Goal: Task Accomplishment & Management: Manage account settings

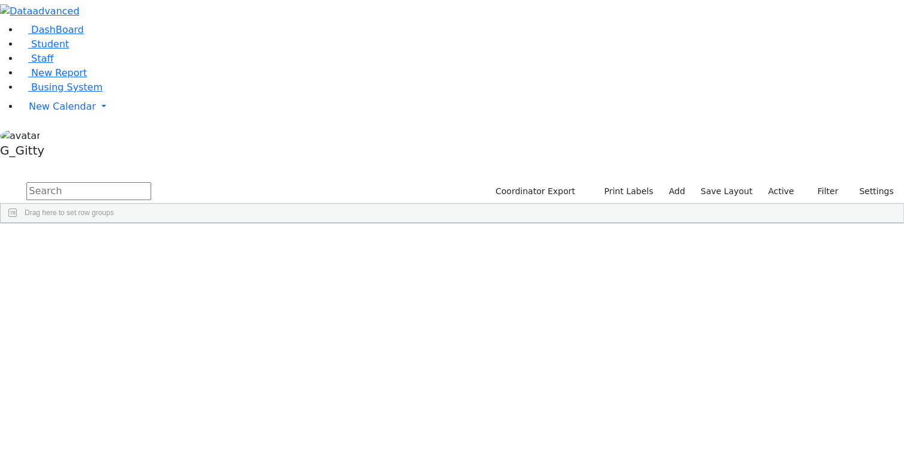
click at [151, 182] on input "text" at bounding box center [88, 191] width 125 height 18
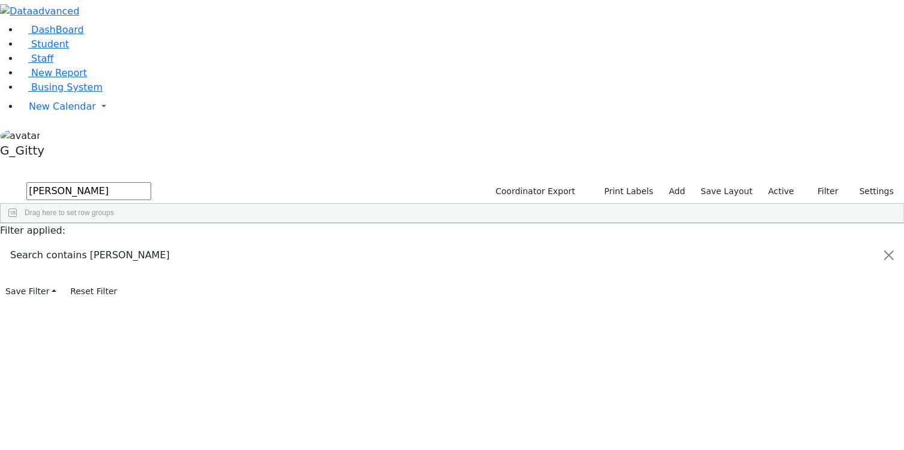
click at [0, 181] on button "submit" at bounding box center [11, 192] width 23 height 23
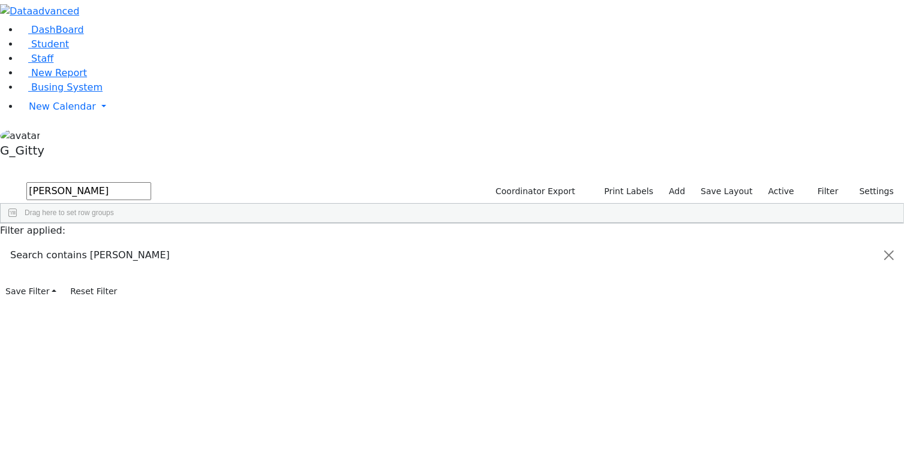
click at [0, 181] on button "submit" at bounding box center [11, 192] width 23 height 23
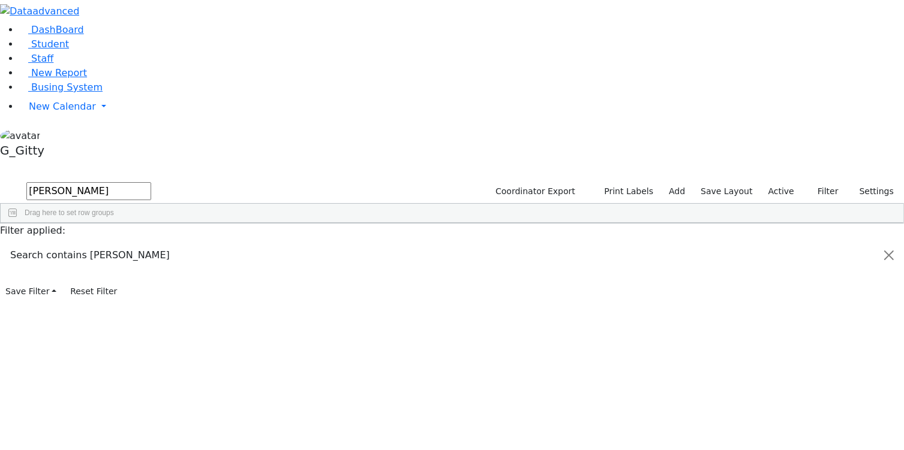
scroll to position [24, 0]
click at [151, 182] on input "weber" at bounding box center [88, 191] width 125 height 18
type input "w"
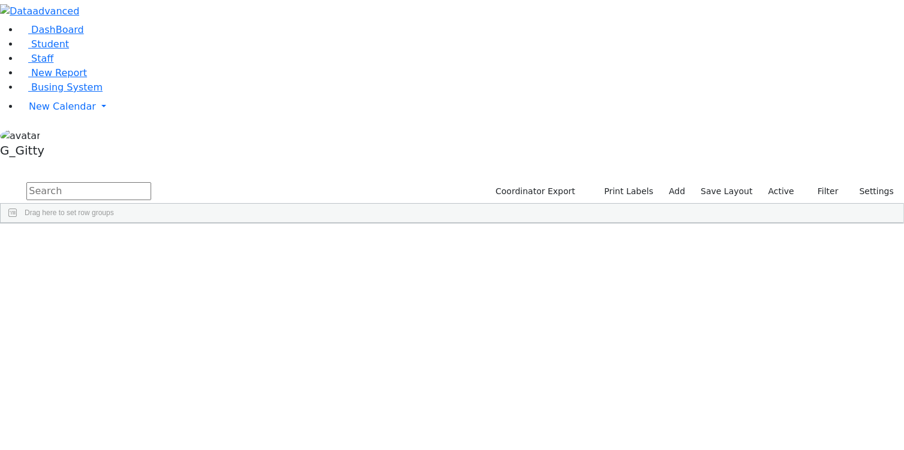
scroll to position [4486, 0]
click at [64, 93] on span "Busing System" at bounding box center [66, 87] width 71 height 11
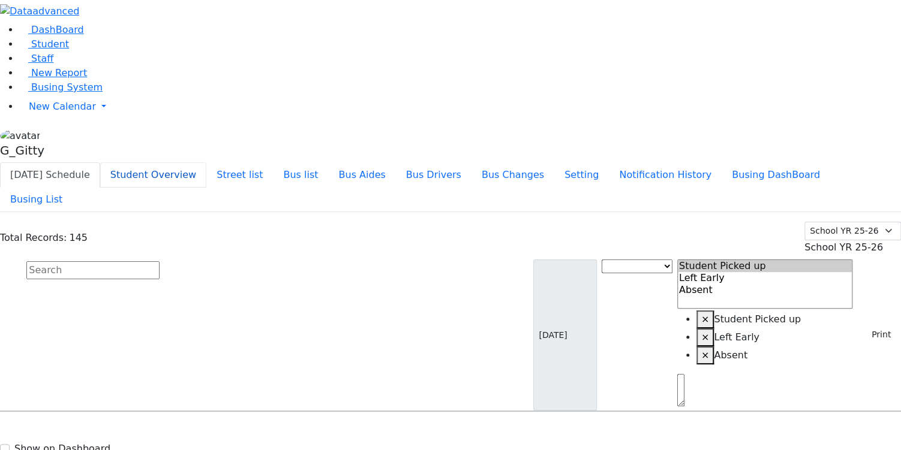
click at [206, 163] on button "Student Overview" at bounding box center [153, 175] width 106 height 25
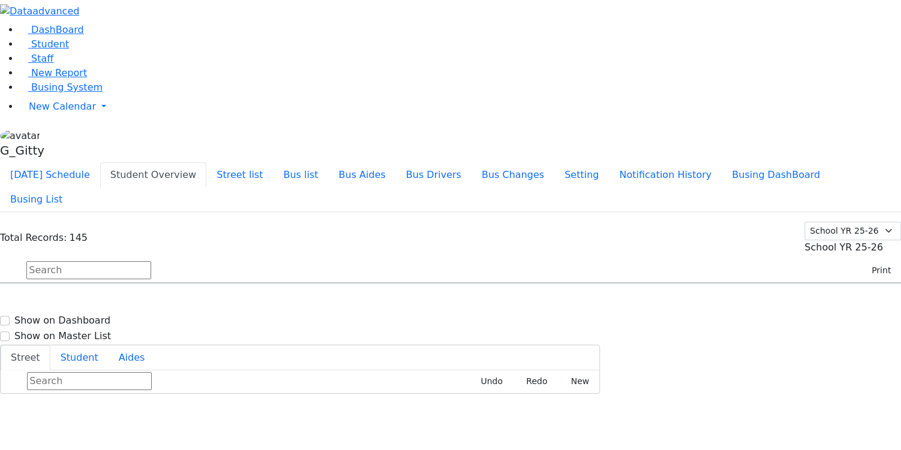
scroll to position [3923, 0]
click at [249, 428] on div "14 Dalewood Dr" at bounding box center [187, 443] width 124 height 30
select select
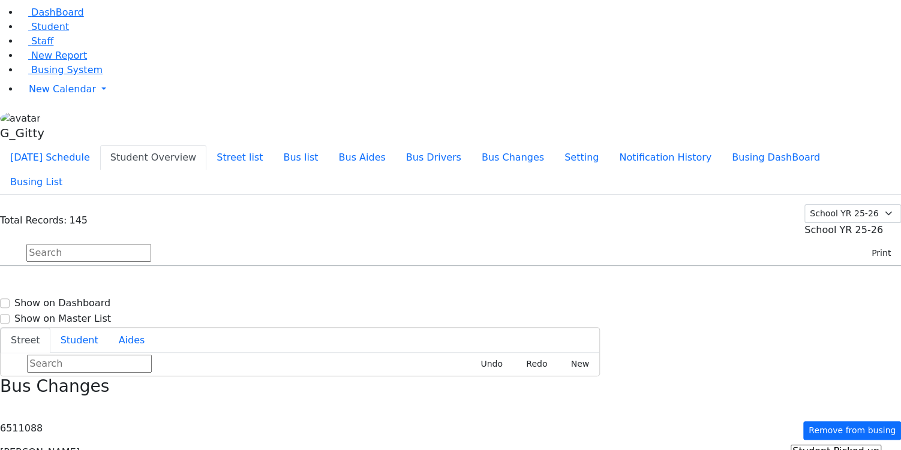
click at [249, 411] on div "14 Dalewood Dr" at bounding box center [187, 426] width 124 height 30
select select
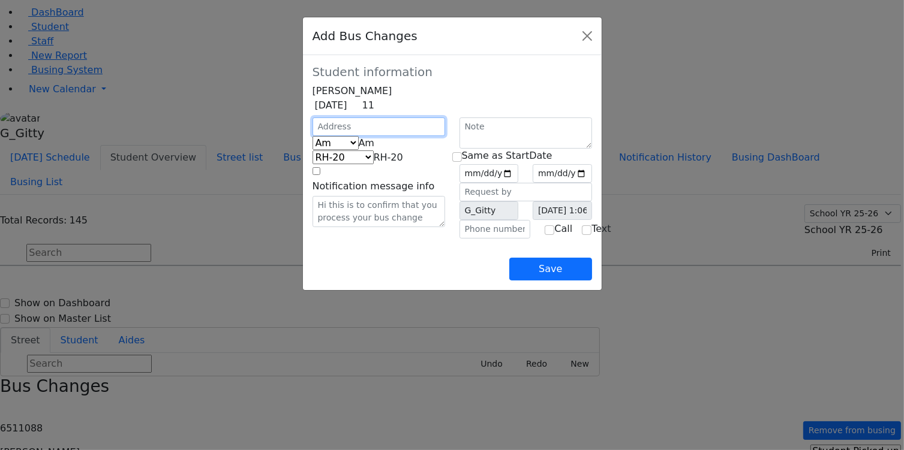
click at [346, 136] on input "text" at bounding box center [378, 127] width 133 height 19
click at [597, 38] on button "Close" at bounding box center [587, 35] width 19 height 19
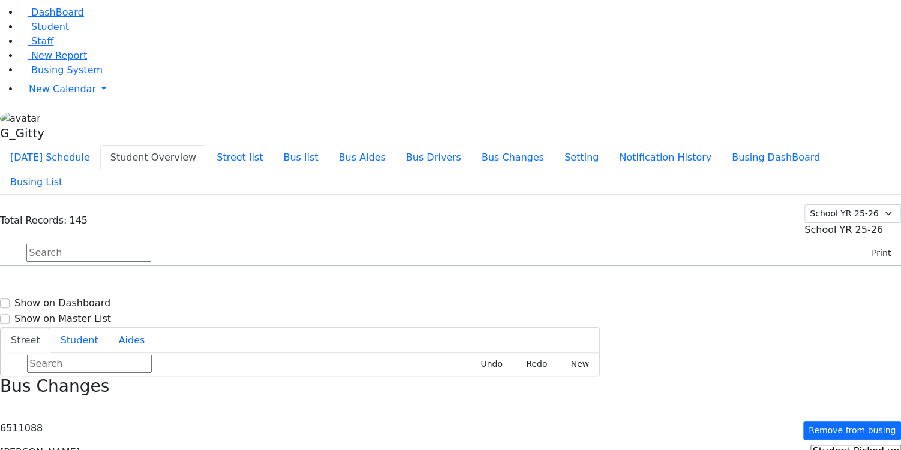
drag, startPoint x: 688, startPoint y: 136, endPoint x: 688, endPoint y: 130, distance: 6.0
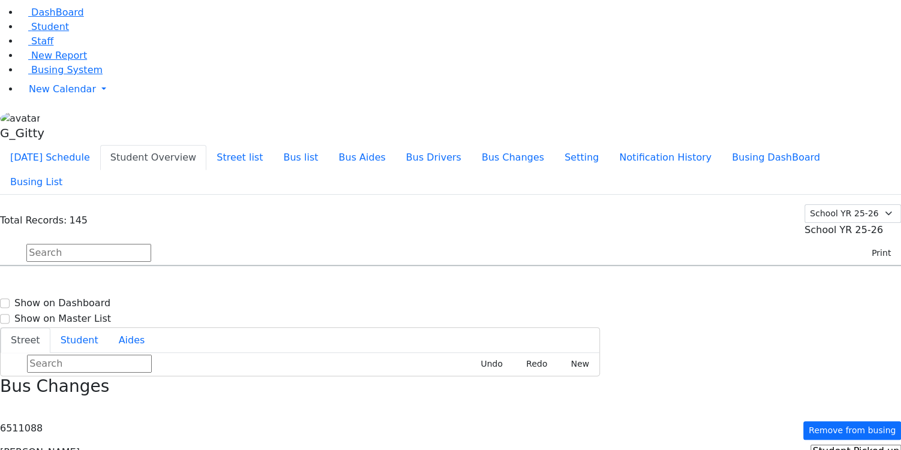
scroll to position [1428, 0]
select select
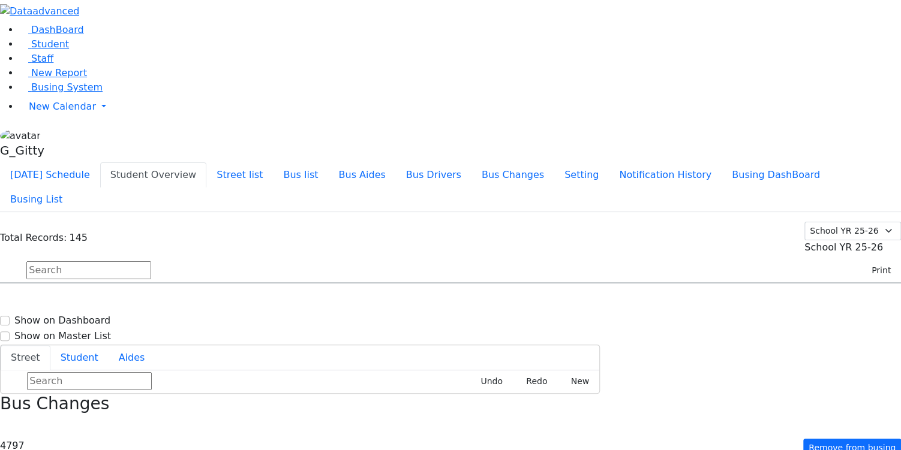
scroll to position [480, 0]
click at [7, 423] on icon "button" at bounding box center [4, 426] width 7 height 7
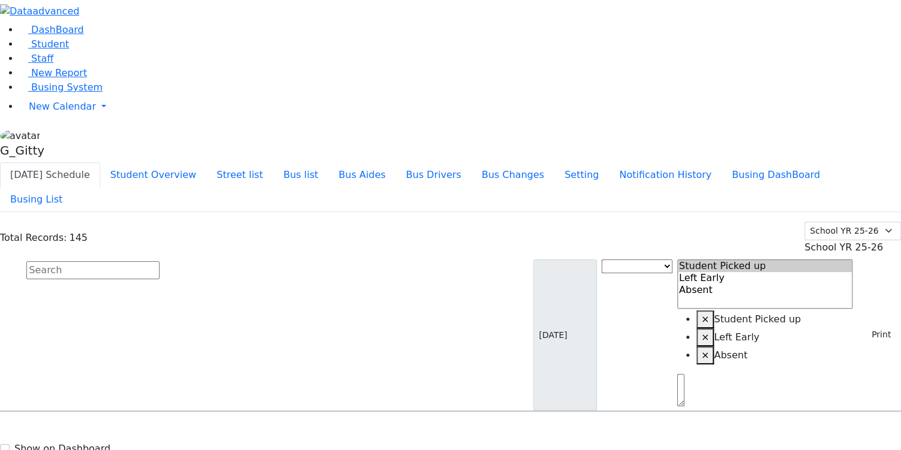
scroll to position [288, 0]
click at [37, 64] on link "Staff" at bounding box center [36, 58] width 34 height 11
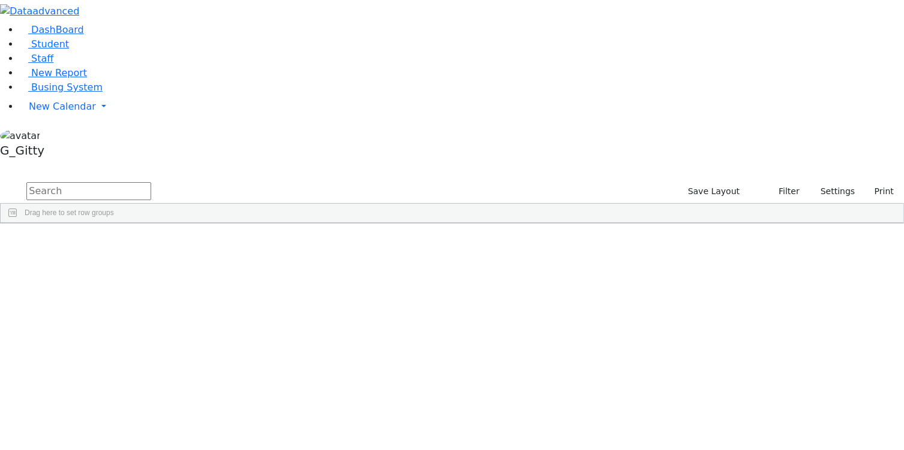
click at [151, 182] on input "text" at bounding box center [88, 191] width 125 height 18
type input "ja"
click at [164, 310] on div "Brana" at bounding box center [137, 318] width 54 height 17
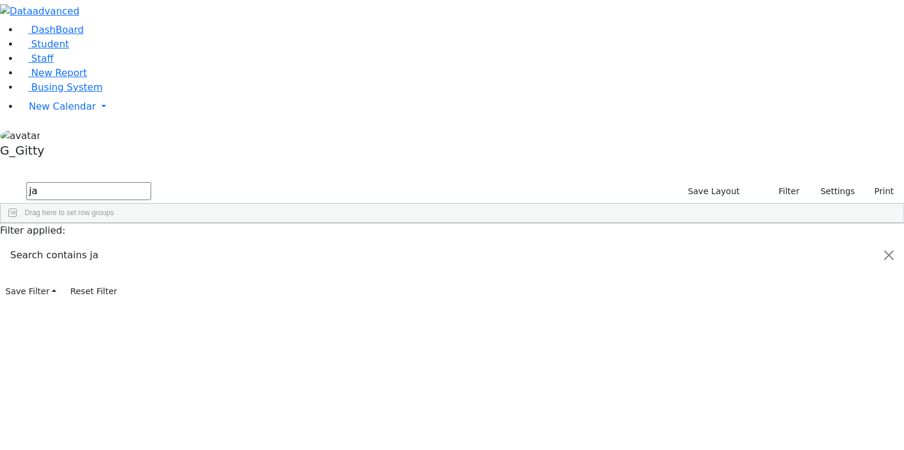
click at [164, 310] on div "Brana" at bounding box center [137, 318] width 54 height 17
click at [272, 310] on div "[MEDICAL_DATA]" at bounding box center [245, 318] width 54 height 17
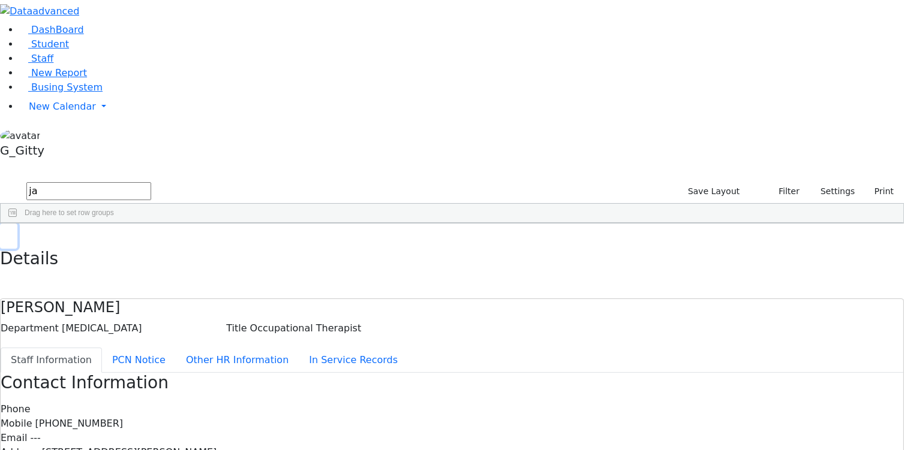
click at [5, 233] on use "button" at bounding box center [5, 233] width 0 height 0
click at [69, 50] on link "Student" at bounding box center [44, 43] width 50 height 11
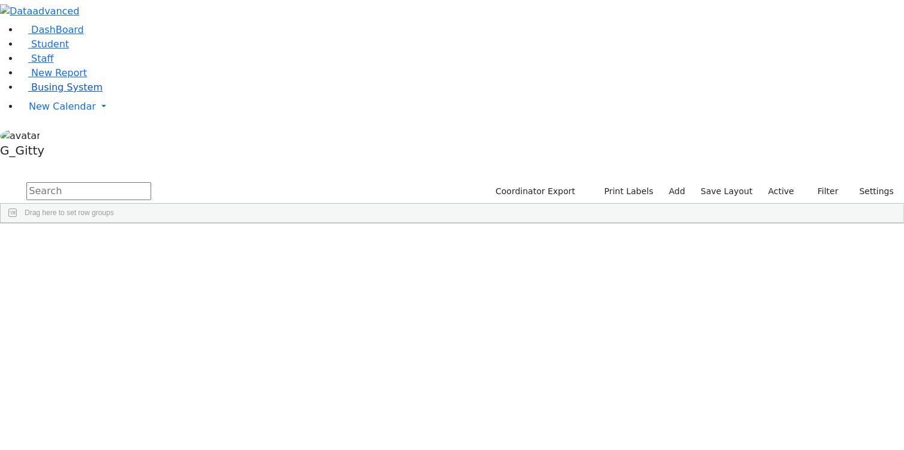
click at [74, 93] on link "Busing System" at bounding box center [60, 87] width 83 height 11
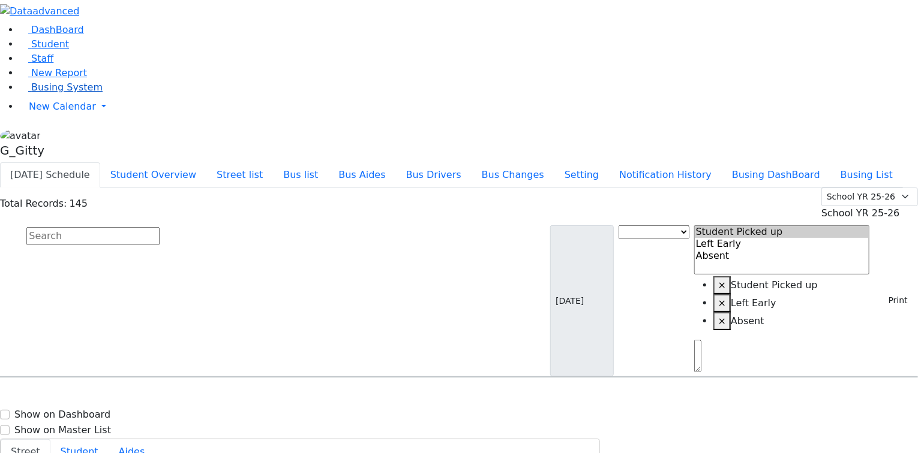
click at [68, 93] on span "Busing System" at bounding box center [66, 87] width 71 height 11
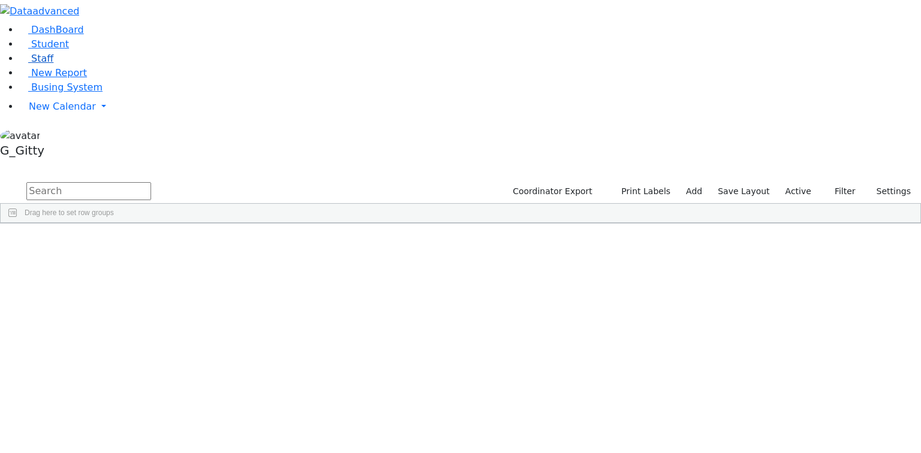
click at [53, 64] on link "Staff" at bounding box center [36, 58] width 34 height 11
click at [151, 182] on input "text" at bounding box center [88, 191] width 125 height 18
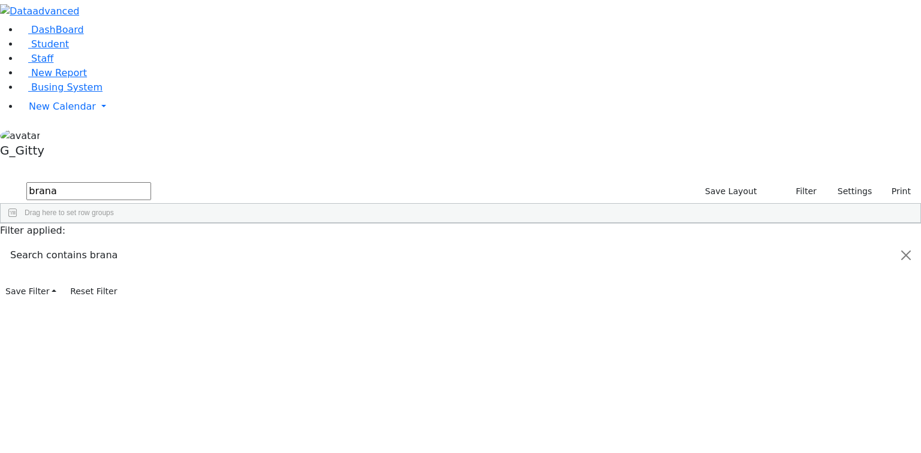
type input "brana"
click at [110, 243] on div "Jacknis" at bounding box center [83, 251] width 54 height 17
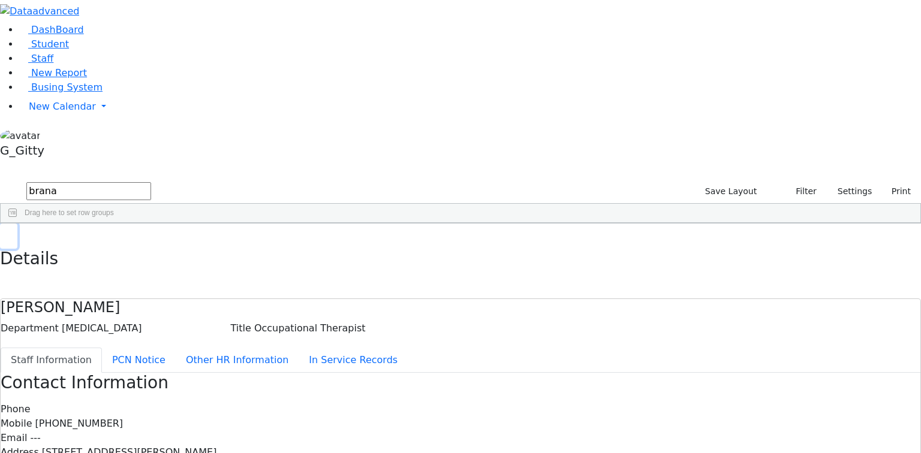
click at [17, 224] on button "button" at bounding box center [8, 236] width 17 height 25
click at [61, 112] on span "New Calendar" at bounding box center [62, 106] width 67 height 11
click at [66, 137] on span "Calendar" at bounding box center [47, 130] width 43 height 11
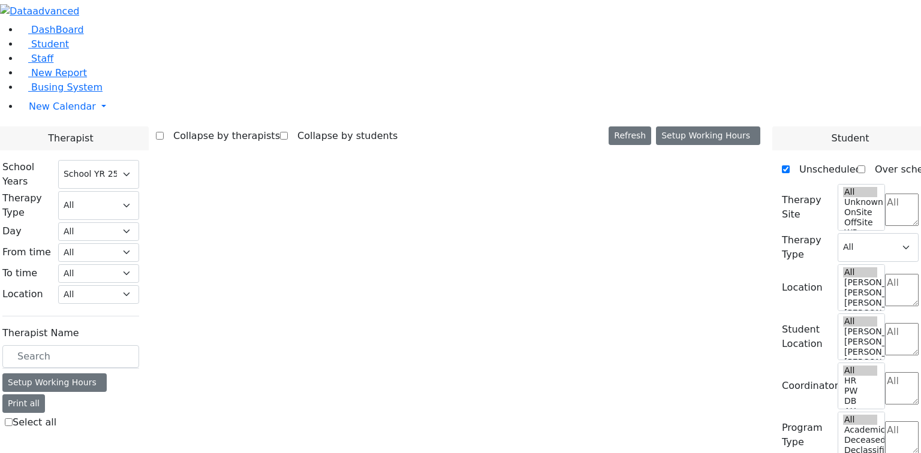
select select "212"
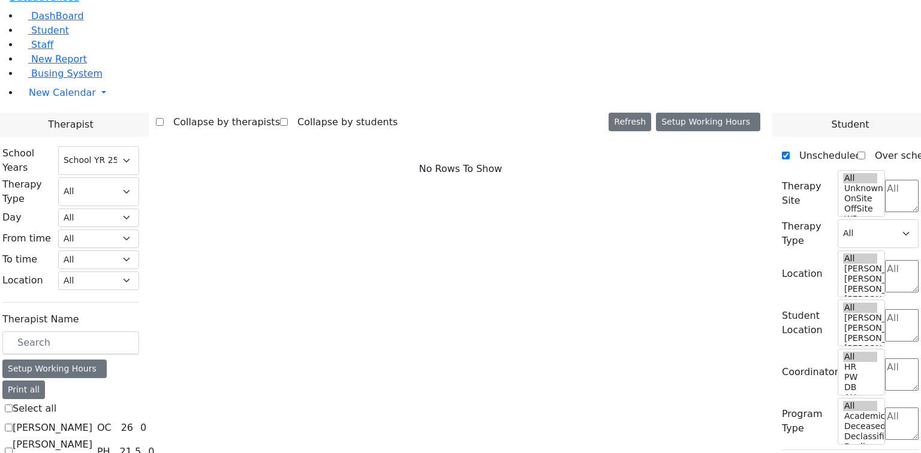
scroll to position [576, 0]
drag, startPoint x: 151, startPoint y: 354, endPoint x: 168, endPoint y: 353, distance: 16.9
checkbox input "true"
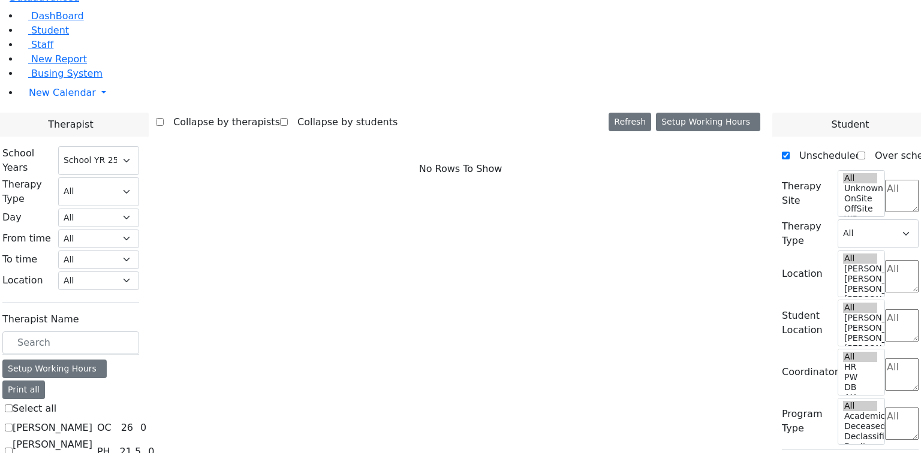
select select "1"
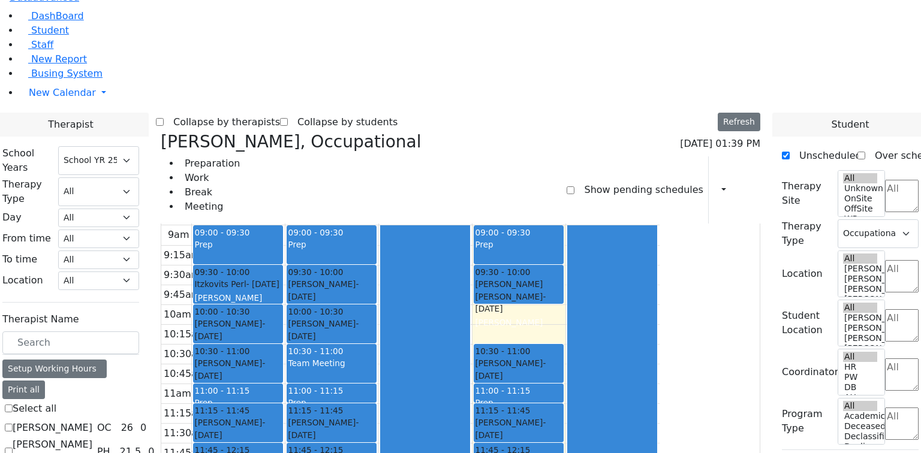
scroll to position [0, 0]
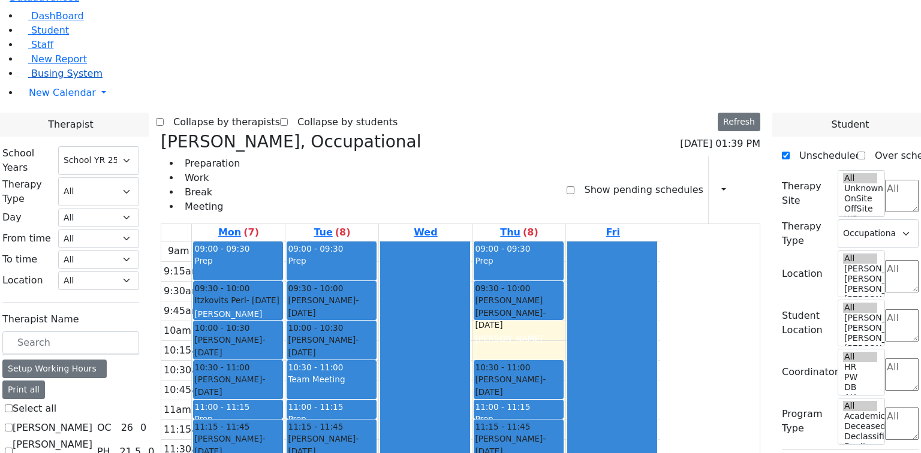
click at [35, 79] on link "Busing System" at bounding box center [60, 73] width 83 height 11
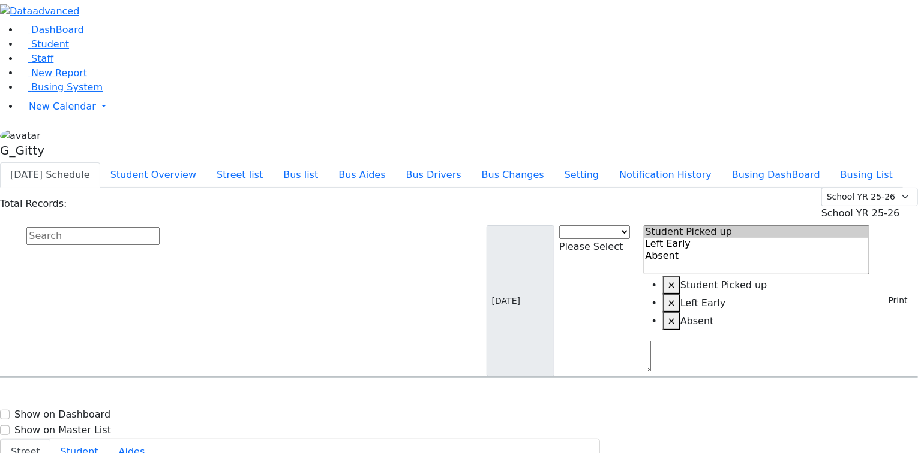
click at [160, 227] on input "text" at bounding box center [92, 236] width 133 height 18
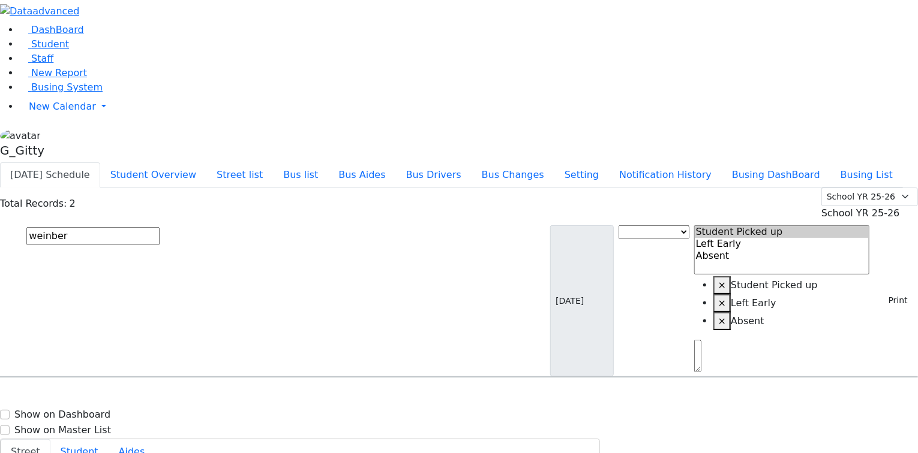
drag, startPoint x: 204, startPoint y: 110, endPoint x: 147, endPoint y: 105, distance: 57.2
click at [147, 225] on form "weinber" at bounding box center [80, 300] width 160 height 151
click at [160, 227] on input "weinber" at bounding box center [92, 236] width 133 height 18
click at [152, 225] on form "weinber" at bounding box center [80, 300] width 160 height 151
click at [160, 227] on input "weinber" at bounding box center [92, 236] width 133 height 18
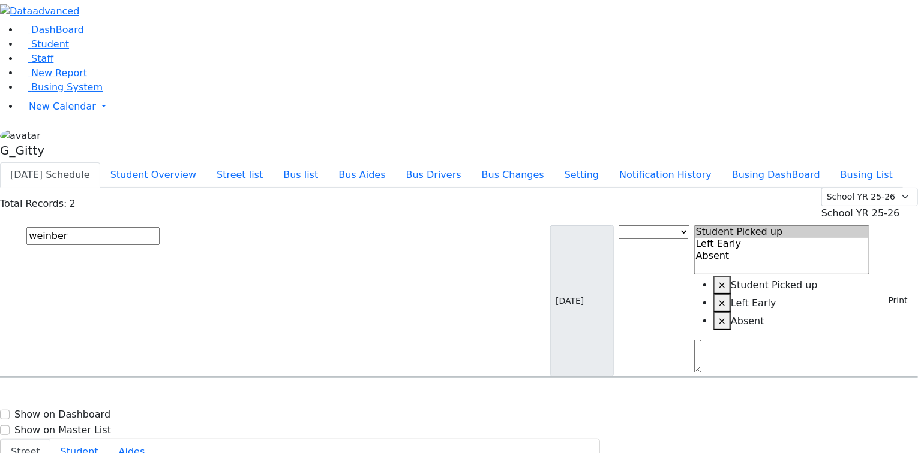
drag, startPoint x: 170, startPoint y: 101, endPoint x: 158, endPoint y: 103, distance: 12.2
click at [147, 225] on form "weinber" at bounding box center [80, 300] width 160 height 151
click at [160, 227] on input "weinber" at bounding box center [92, 236] width 133 height 18
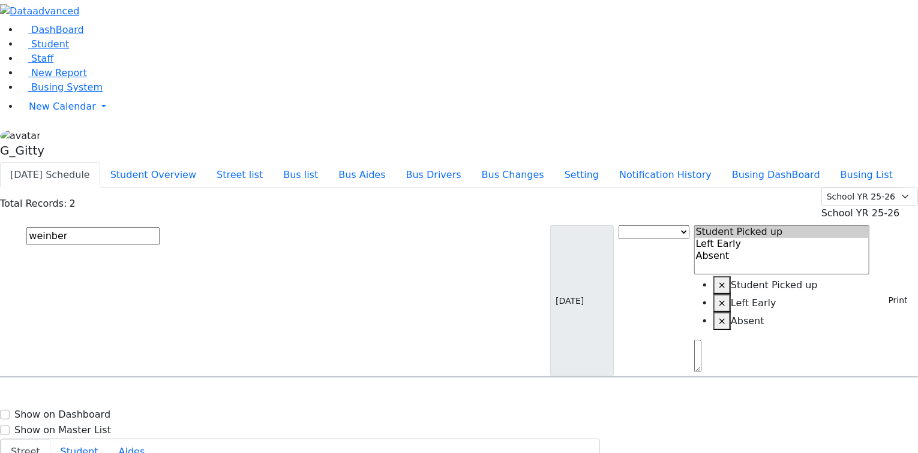
click at [160, 227] on input "weinber" at bounding box center [92, 236] width 133 height 18
type input "w"
click at [69, 50] on link "Student" at bounding box center [44, 43] width 50 height 11
click at [160, 227] on input "text" at bounding box center [92, 236] width 133 height 18
type input "rubenst"
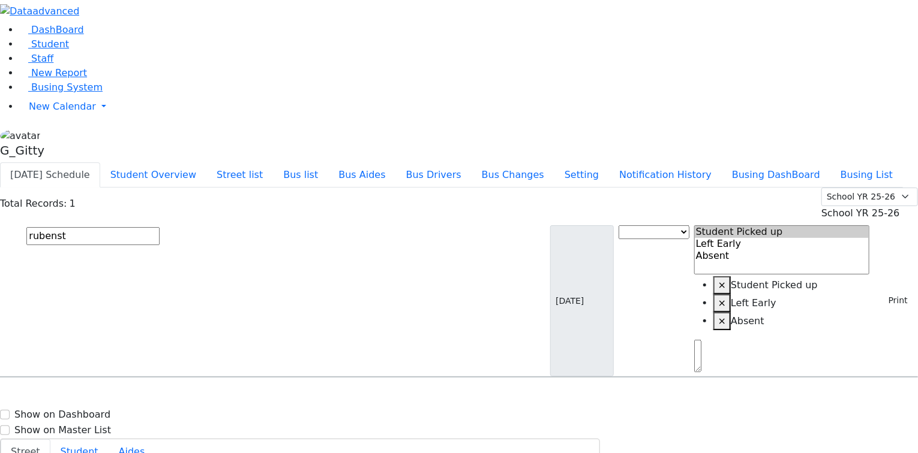
click at [40, 413] on icon "Press SPACE to select this row." at bounding box center [40, 418] width 0 height 10
select select
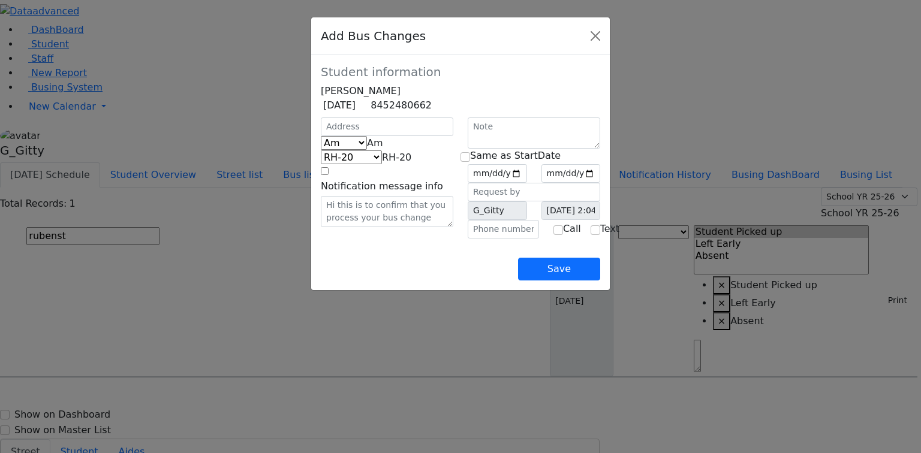
click at [326, 136] on div at bounding box center [387, 127] width 147 height 19
click at [321, 136] on input "text" at bounding box center [387, 127] width 133 height 19
type input "2 Getzil Berger Blvd"
select select "395"
click at [367, 149] on span "Am" at bounding box center [375, 142] width 16 height 11
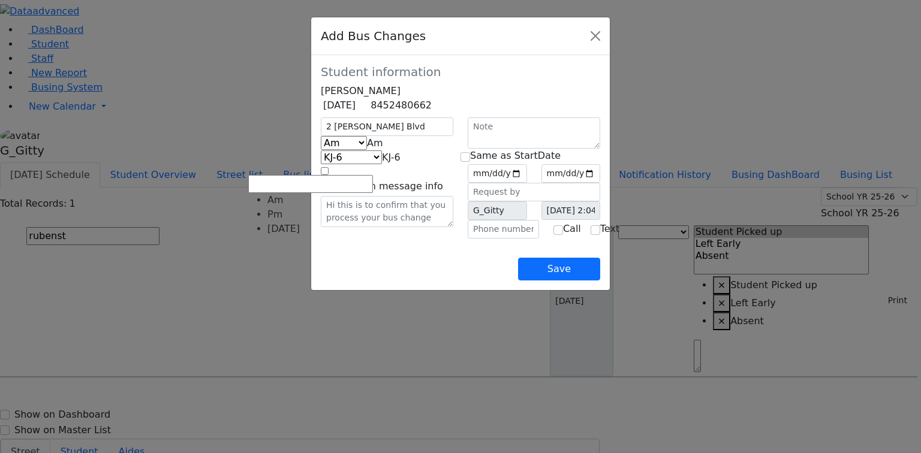
select select "2"
select select "398"
click at [490, 239] on input "text" at bounding box center [503, 229] width 71 height 19
type input "(845) 248-7781"
drag, startPoint x: 387, startPoint y: 269, endPoint x: 414, endPoint y: 247, distance: 34.5
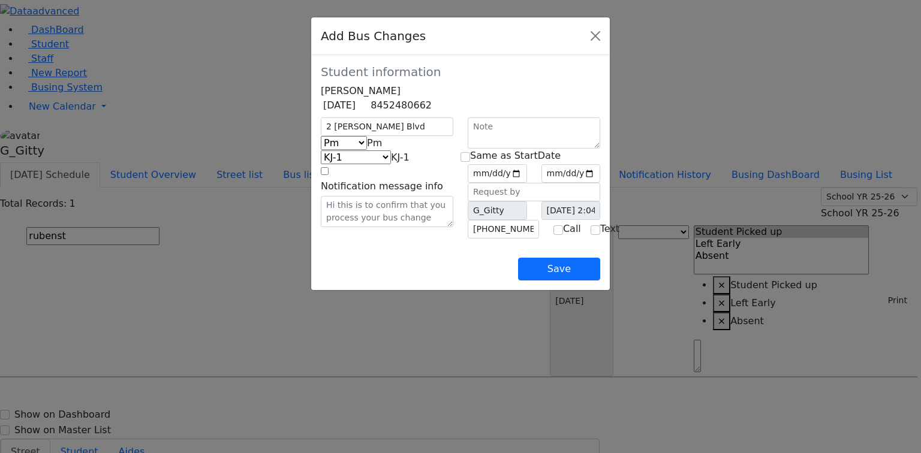
click at [387, 239] on div "2 Getzil Berger Blvd Am Pm Friday Pm KJ-4 MA-13 RH-20 RV-21 PT KJ-1 KJ-2 KJ-3 K…" at bounding box center [387, 178] width 147 height 121
click at [527, 183] on input "date" at bounding box center [497, 173] width 59 height 19
type input "[DATE]"
click at [470, 162] on input "checkbox" at bounding box center [466, 157] width 10 height 10
checkbox input "true"
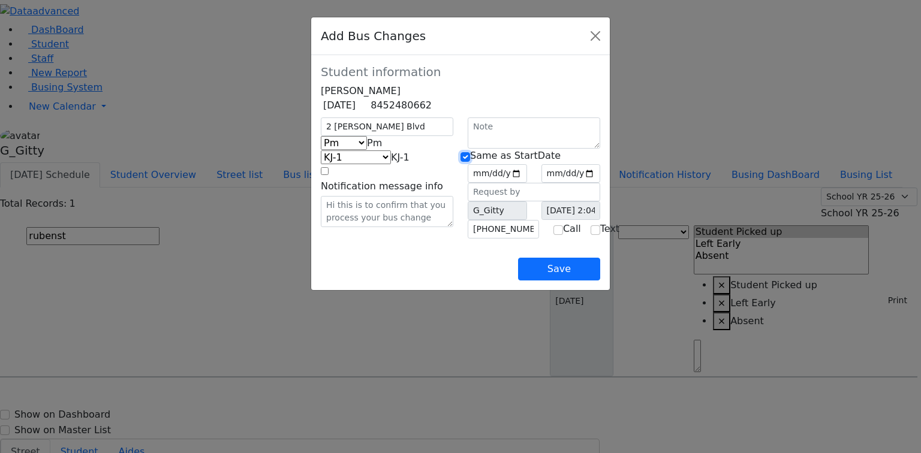
type input "2025-09-04"
click at [386, 239] on div "2 Getzil Berger Blvd Am Pm Friday Pm KJ-4 MA-13 RH-20 RV-21 PT KJ-1 KJ-2 KJ-3 K…" at bounding box center [387, 178] width 147 height 121
click at [453, 281] on div "Save" at bounding box center [460, 260] width 279 height 42
click at [508, 239] on input "(845) 248-7781" at bounding box center [503, 229] width 71 height 19
type input "(845) 245-7781"
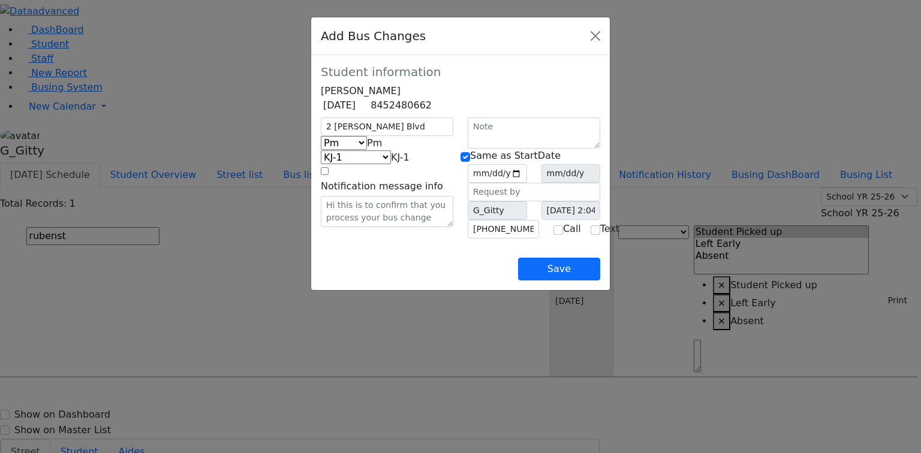
click at [464, 281] on div "Save" at bounding box center [460, 260] width 279 height 42
click at [365, 239] on div "2 Getzil Berger Blvd Am Pm Friday Pm KJ-4 MA-13 RH-20 RV-21 PT KJ-1 KJ-2 KJ-3 K…" at bounding box center [387, 178] width 147 height 121
click at [600, 281] on button "Save" at bounding box center [559, 269] width 82 height 23
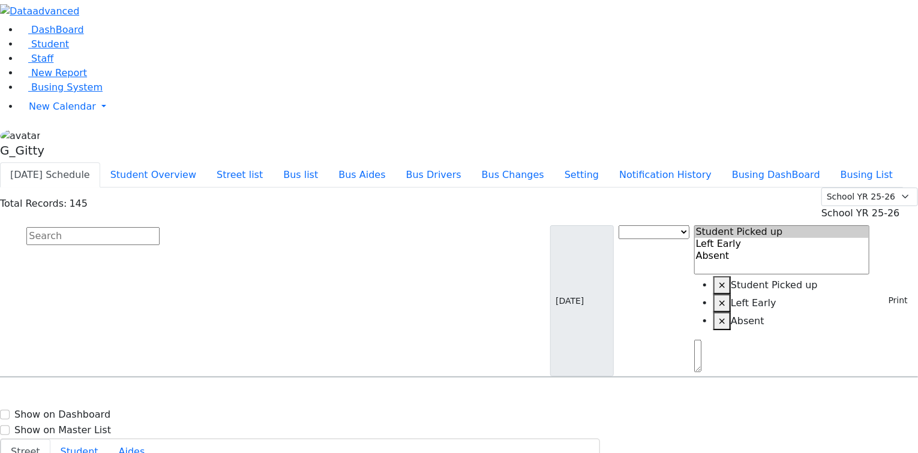
click at [160, 227] on input "text" at bounding box center [92, 236] width 133 height 18
drag, startPoint x: 269, startPoint y: 103, endPoint x: 266, endPoint y: 118, distance: 14.7
click at [160, 227] on input "bando" at bounding box center [92, 236] width 133 height 18
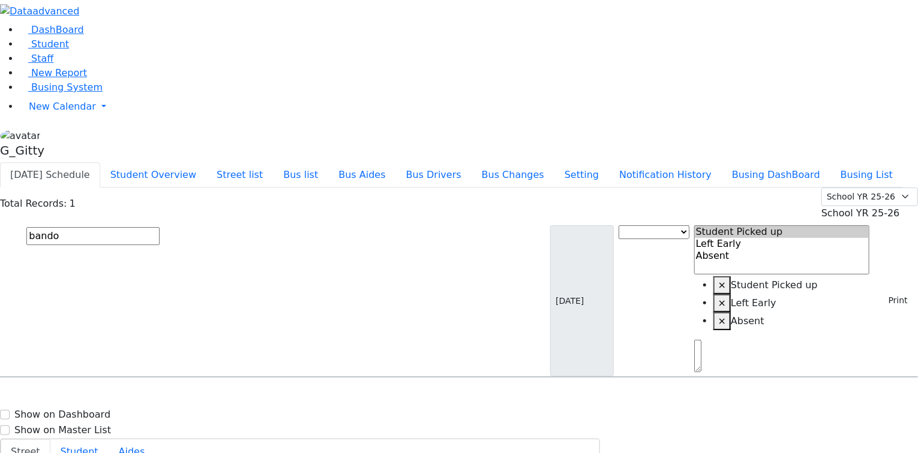
type input "bando"
click at [128, 397] on div "Bando Yehuda 6/24/2007 8457821605" at bounding box center [64, 412] width 127 height 30
drag, startPoint x: 829, startPoint y: 62, endPoint x: 832, endPoint y: 73, distance: 11.2
select select "1"
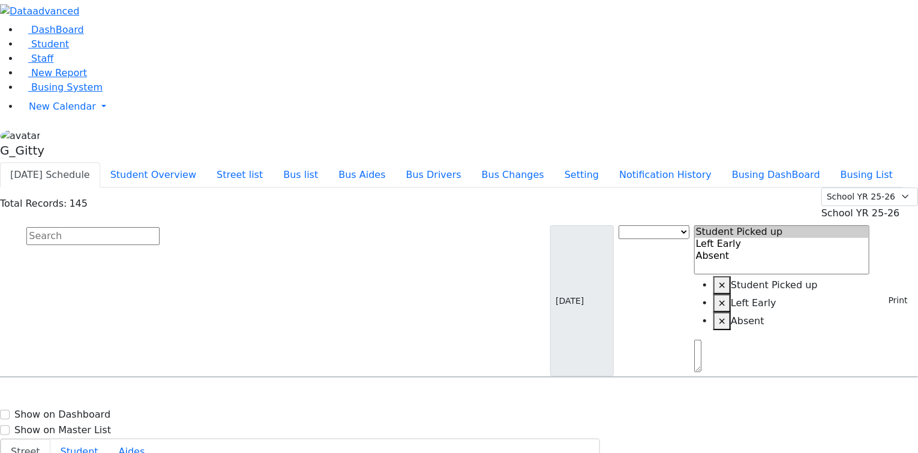
click at [160, 227] on input "text" at bounding box center [92, 236] width 133 height 18
type input "blum"
click at [262, 412] on div "Press SPACE to select this row." at bounding box center [262, 412] width 0 height 0
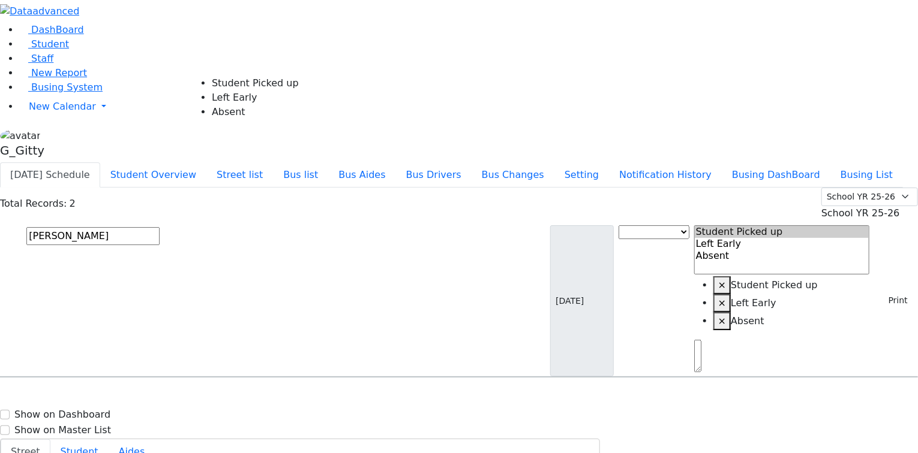
select select "1"
click at [160, 227] on input "text" at bounding box center [92, 236] width 133 height 18
type input "ekst"
click at [255, 397] on div "[STREET_ADDRESS]" at bounding box center [191, 412] width 127 height 30
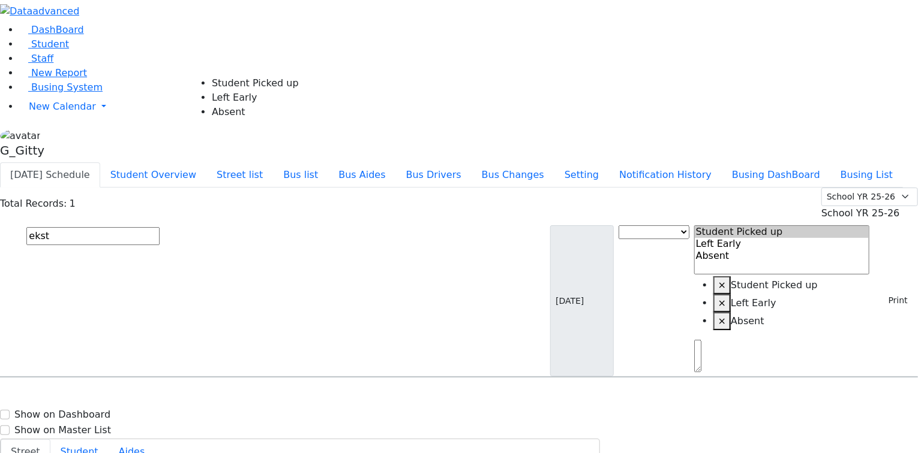
select select "1"
click at [160, 227] on input "text" at bounding box center [92, 236] width 133 height 18
type input "shimon"
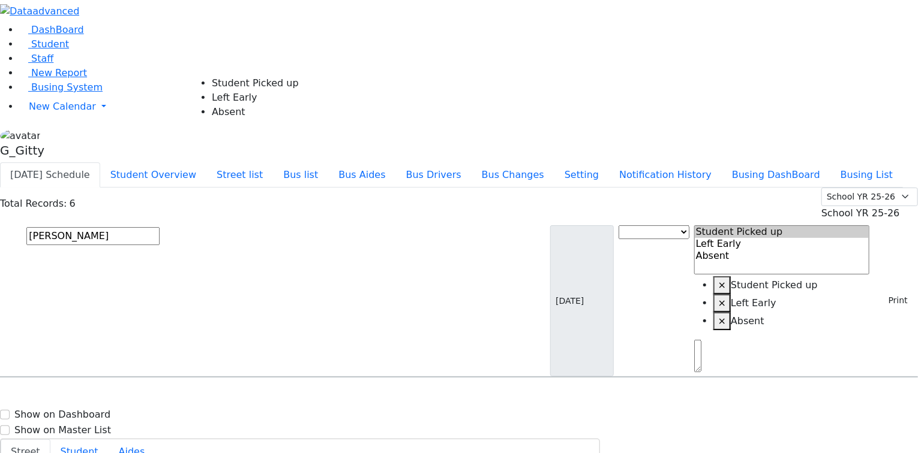
select select "1"
click at [160, 227] on input "text" at bounding box center [92, 236] width 133 height 18
click at [160, 227] on input "krau" at bounding box center [92, 236] width 133 height 18
type input "krau"
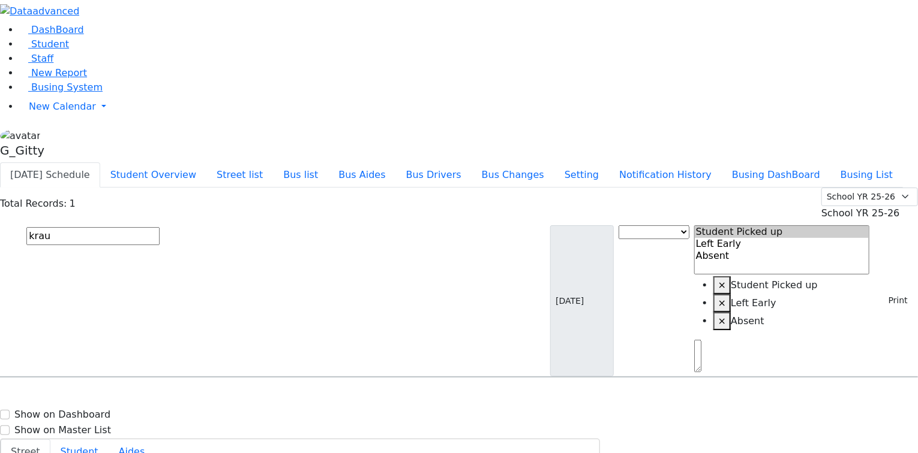
click at [169, 395] on h6 "Kraus Usher" at bounding box center [88, 400] width 161 height 11
select select "1"
click at [160, 227] on input "text" at bounding box center [92, 236] width 133 height 18
type input "samet"
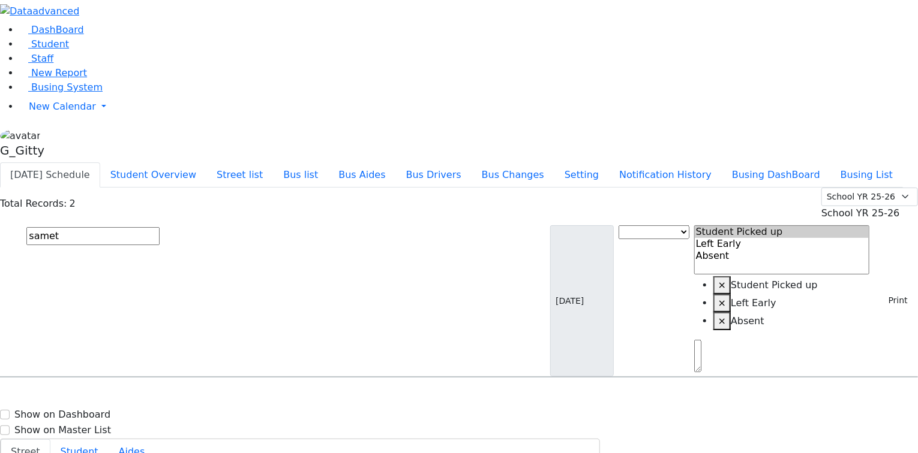
click at [255, 397] on div "19 Getzel Berger Blvd. # 301" at bounding box center [191, 412] width 127 height 30
select select "2"
select select "1"
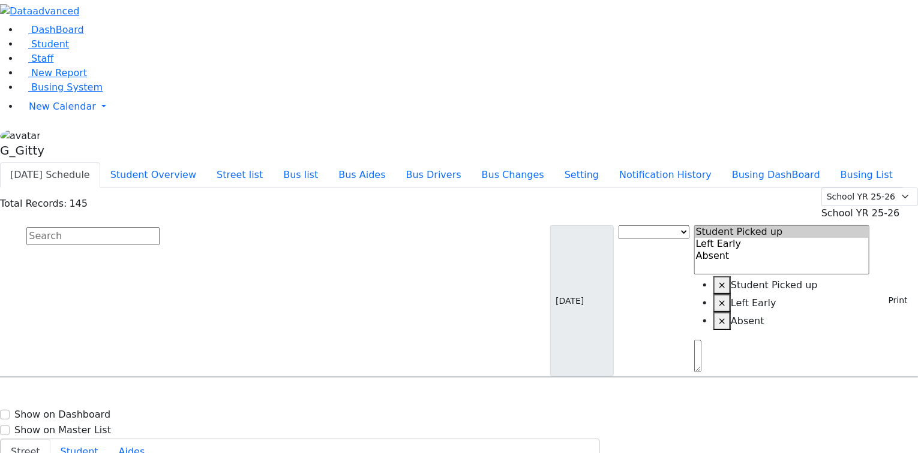
click at [160, 227] on input "text" at bounding box center [92, 236] width 133 height 18
type input "staub"
click at [429, 397] on div "Stauber Tzvi 3/8/2016 8459284797 5 Ungvar St unit 204 KJ-6 5 Ungvar St. - (845)…" at bounding box center [459, 412] width 916 height 30
click at [432, 395] on div "KJ-6 5 Ungvar St. - (845) 928-4797" at bounding box center [360, 411] width 187 height 32
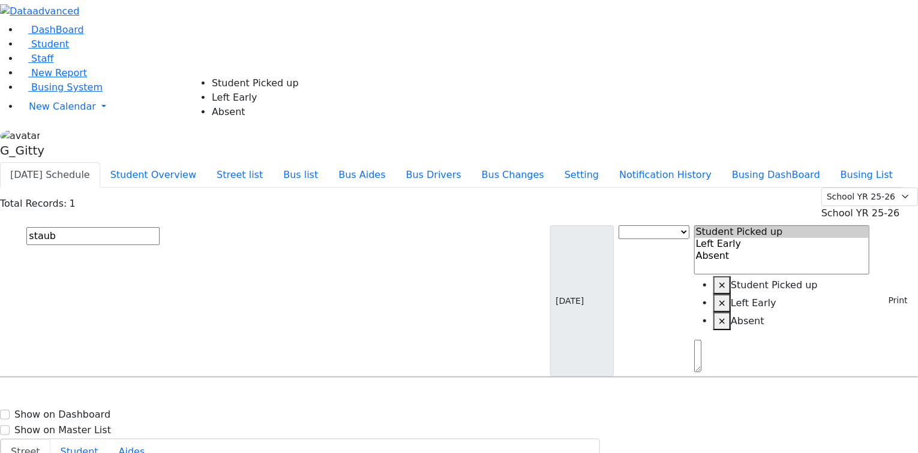
select select "1"
click at [160, 227] on input "text" at bounding box center [92, 236] width 133 height 18
type input "teitel"
click at [128, 427] on div "Teitelbaum Sarah (Chaya Sura'le) 9/7/2009 8457827789" at bounding box center [64, 442] width 127 height 30
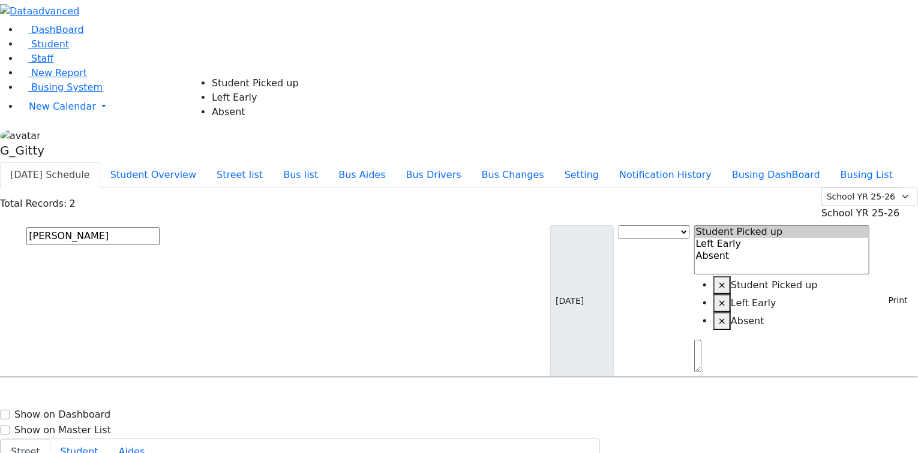
select select "1"
click at [160, 227] on input "text" at bounding box center [92, 236] width 133 height 18
type input "wieder"
click at [421, 395] on h6 "KJ-1" at bounding box center [344, 400] width 154 height 11
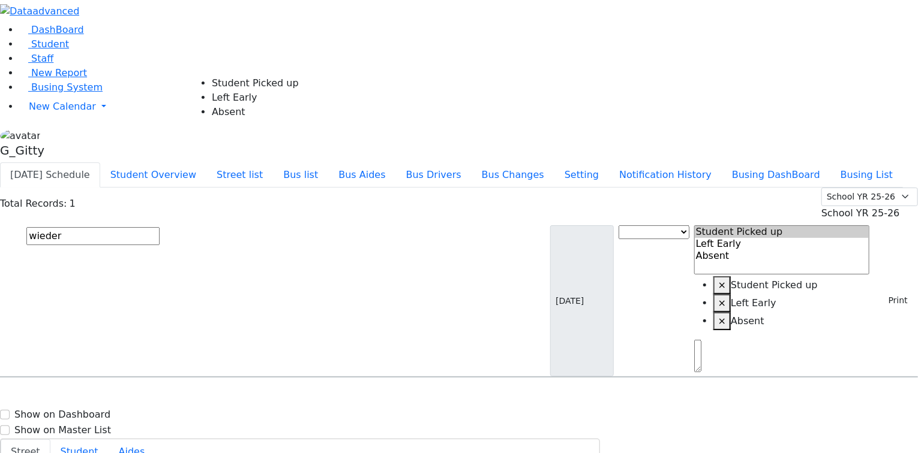
select select "1"
click at [160, 227] on input "text" at bounding box center [92, 236] width 133 height 18
drag, startPoint x: 880, startPoint y: 103, endPoint x: 874, endPoint y: 100, distance: 6.5
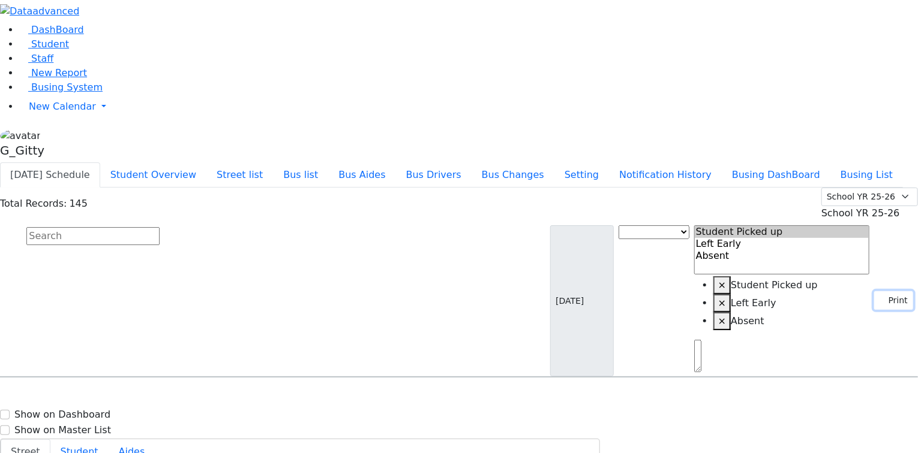
click at [880, 291] on button "Print" at bounding box center [893, 300] width 39 height 19
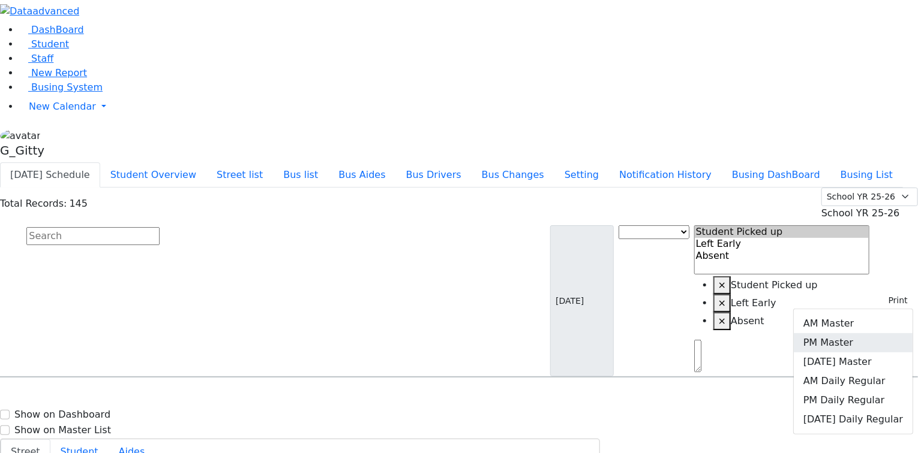
click at [845, 333] on link "PM Master" at bounding box center [852, 342] width 119 height 19
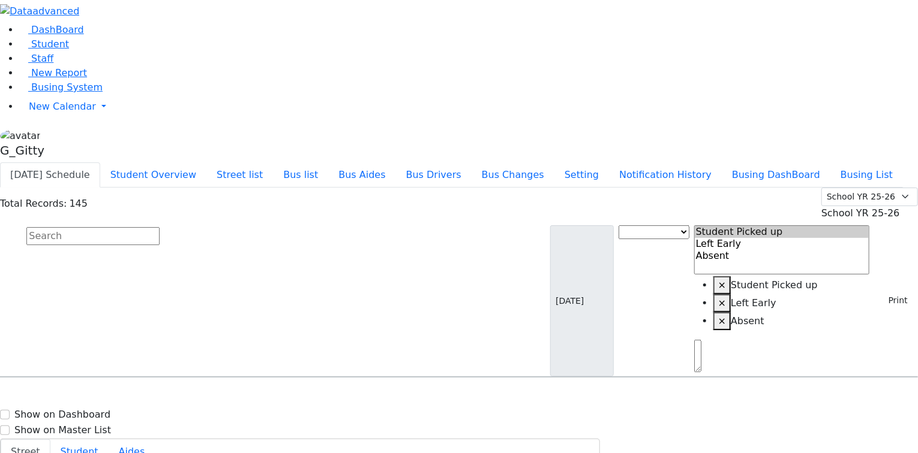
click at [160, 227] on input "text" at bounding box center [92, 236] width 133 height 18
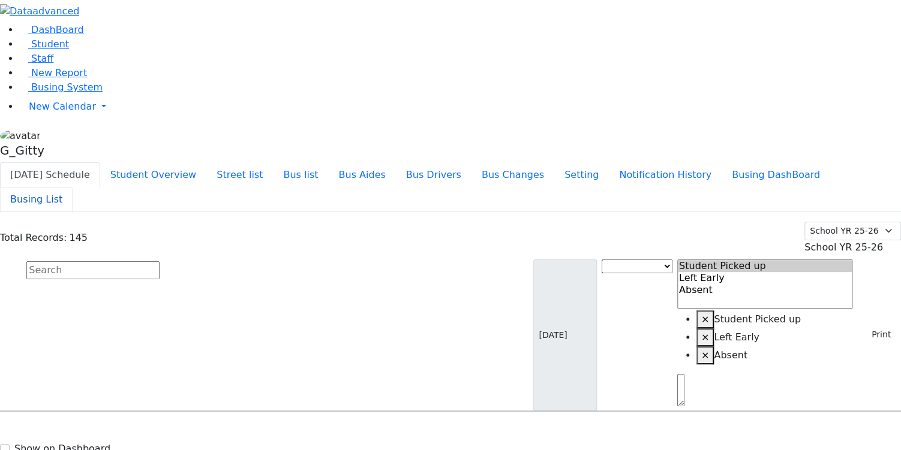
click at [73, 187] on button "Busing List" at bounding box center [36, 199] width 73 height 25
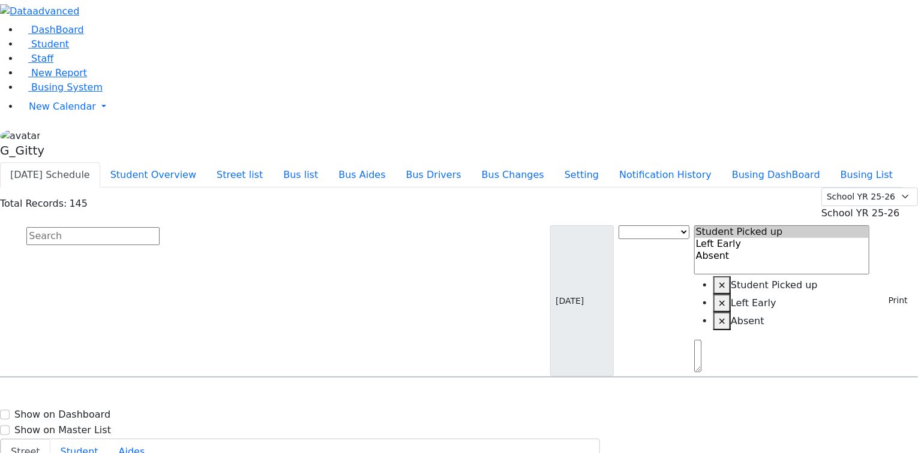
click at [71, 93] on span "Busing System" at bounding box center [66, 87] width 71 height 11
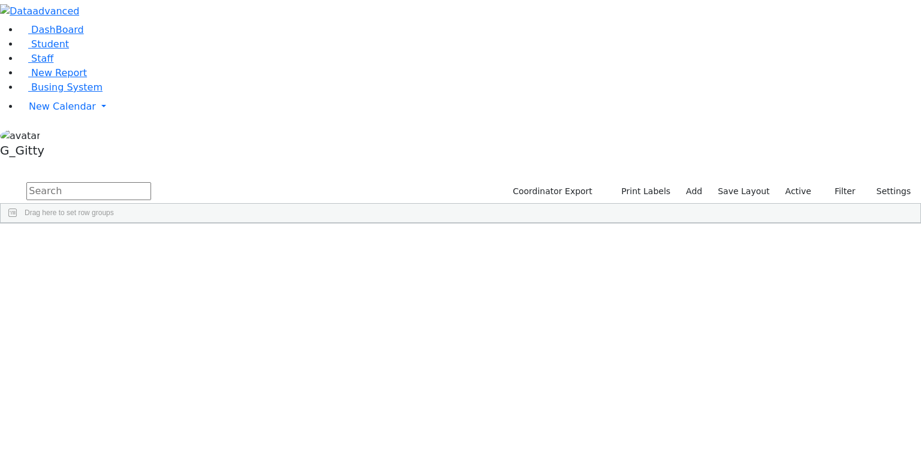
click at [151, 182] on input "text" at bounding box center [88, 191] width 125 height 18
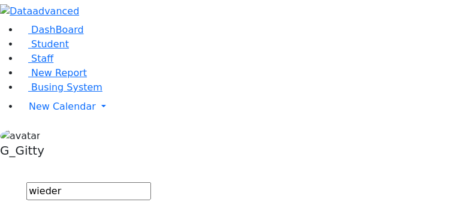
drag, startPoint x: 401, startPoint y: 20, endPoint x: 390, endPoint y: 22, distance: 10.4
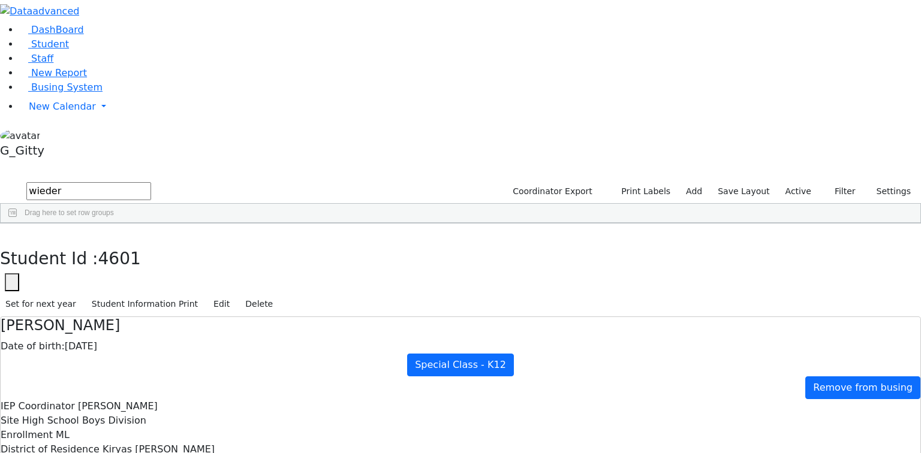
click at [158, 401] on span "Guttman, Chesky" at bounding box center [118, 406] width 80 height 11
click at [17, 224] on button "button" at bounding box center [8, 236] width 17 height 25
click at [151, 182] on input "wieder" at bounding box center [88, 191] width 125 height 18
drag, startPoint x: 213, startPoint y: 46, endPoint x: 150, endPoint y: 47, distance: 63.6
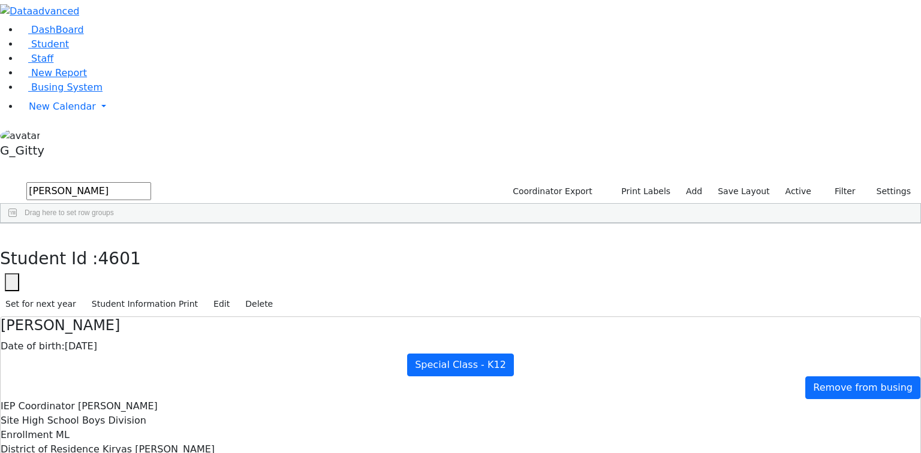
click at [150, 181] on form "katz zus" at bounding box center [75, 192] width 151 height 23
type input "z"
type input "steven"
click at [152, 293] on div "Sternberger" at bounding box center [114, 301] width 76 height 17
click at [152, 310] on div "Weinstock" at bounding box center [114, 318] width 76 height 17
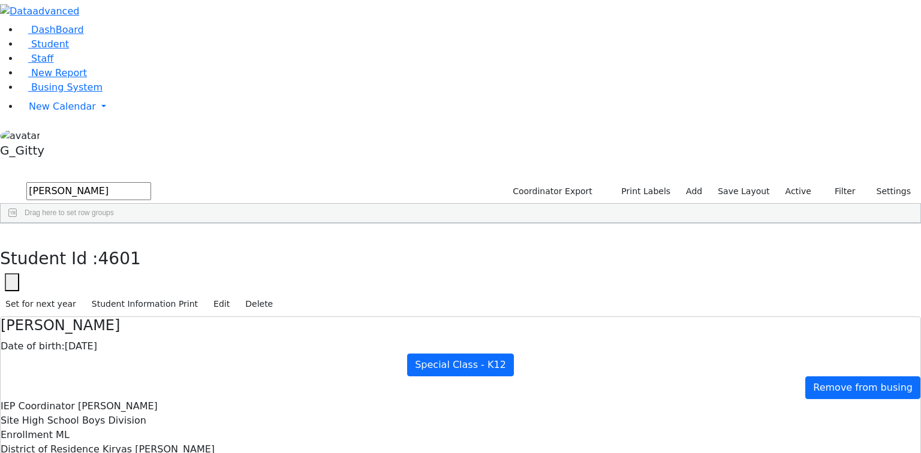
click at [151, 182] on input "steven" at bounding box center [88, 191] width 125 height 18
click at [151, 182] on input "text" at bounding box center [88, 191] width 125 height 18
click at [64, 93] on span "Busing System" at bounding box center [66, 87] width 71 height 11
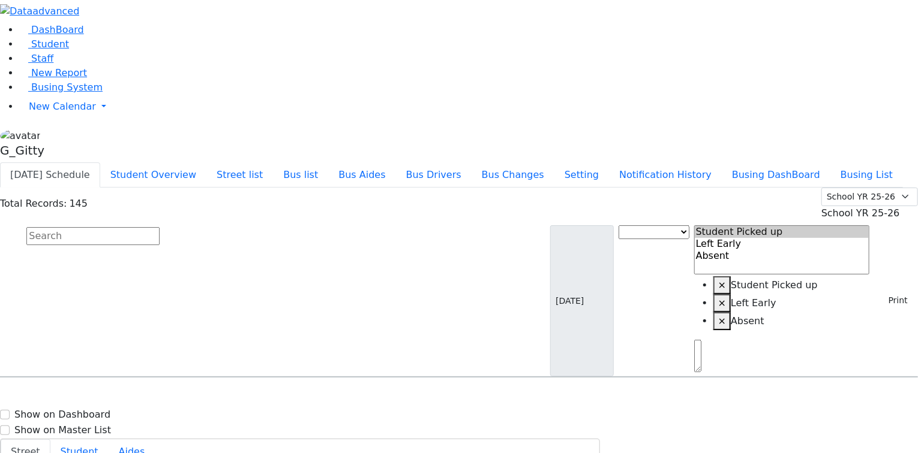
click at [160, 227] on input "text" at bounding box center [92, 236] width 133 height 18
type input "[PERSON_NAME]"
click at [96, 425] on h6 "[PERSON_NAME]" at bounding box center [52, 430] width 88 height 11
select select
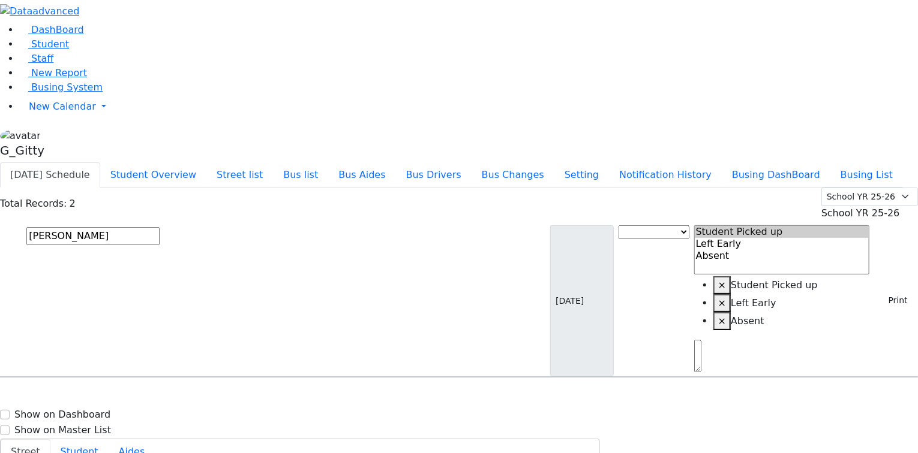
drag, startPoint x: 880, startPoint y: 127, endPoint x: 861, endPoint y: 241, distance: 115.4
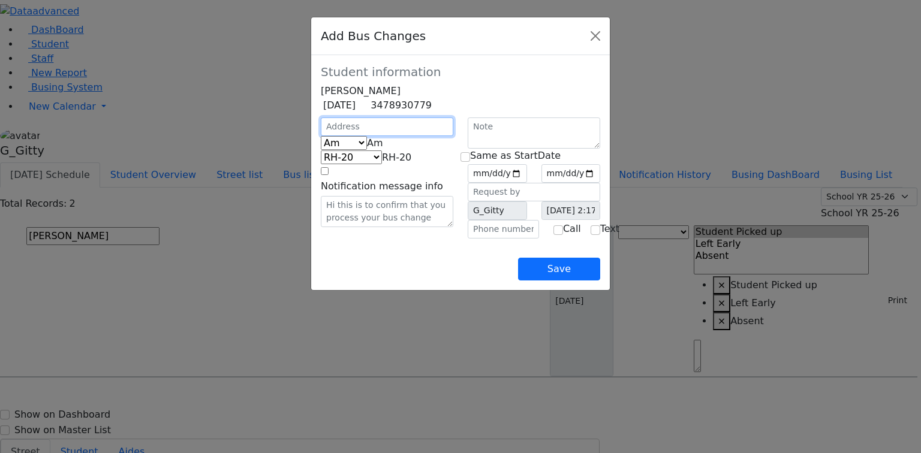
click at [344, 136] on input "text" at bounding box center [387, 127] width 133 height 19
type input "5 Lemberg Ct"
select select "391"
click at [496, 239] on input "text" at bounding box center [503, 229] width 71 height 19
type input "[PHONE_NUMBER]"
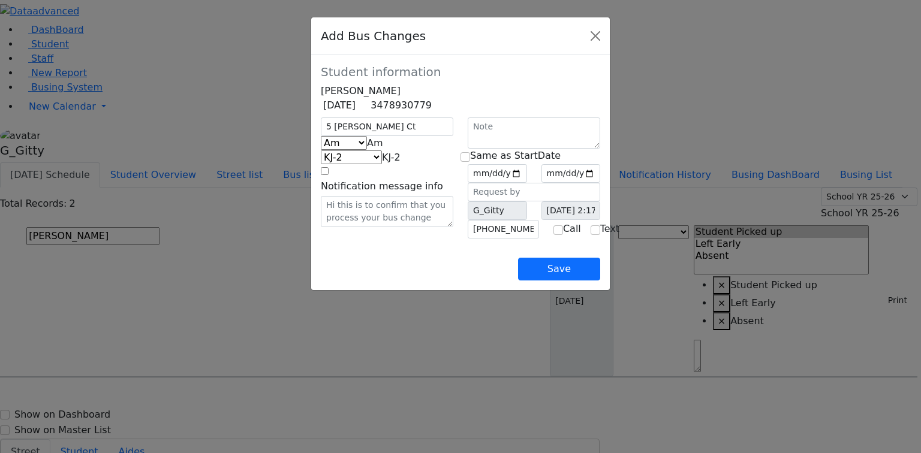
click at [400, 281] on div "Save" at bounding box center [460, 260] width 279 height 42
click at [367, 149] on span "Am" at bounding box center [375, 142] width 16 height 11
drag, startPoint x: 296, startPoint y: 206, endPoint x: 301, endPoint y: 212, distance: 7.6
select select "2"
select select "337"
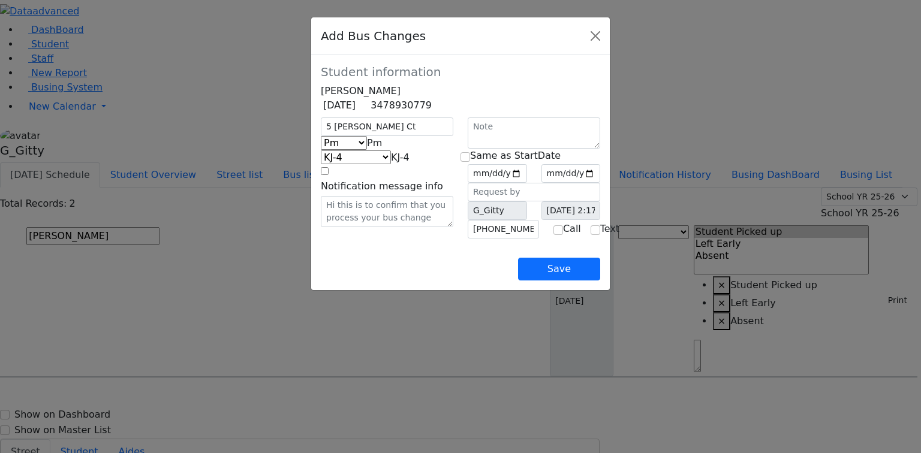
click at [375, 281] on div "Save" at bounding box center [460, 260] width 279 height 42
click at [402, 281] on div "Save" at bounding box center [460, 260] width 279 height 42
drag, startPoint x: 534, startPoint y: 293, endPoint x: 528, endPoint y: 190, distance: 103.9
click at [534, 281] on div "Save" at bounding box center [460, 260] width 279 height 42
click at [527, 183] on input "date" at bounding box center [497, 173] width 59 height 19
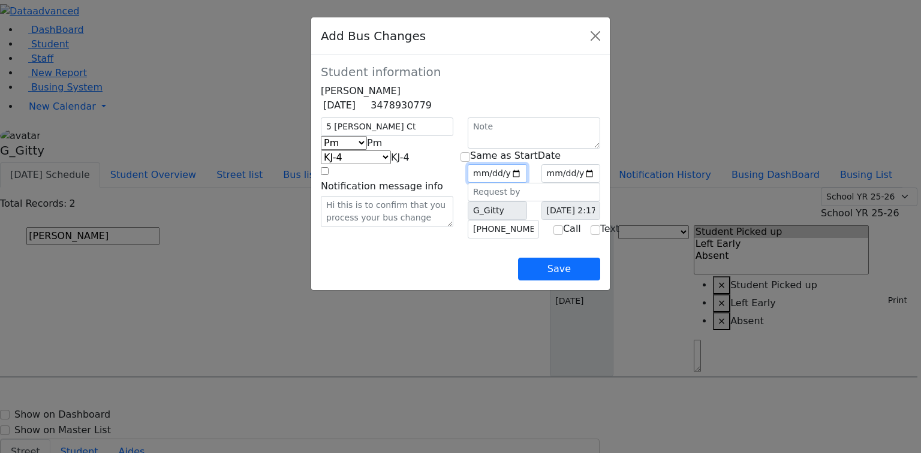
type input "2025-09-04"
click at [467, 162] on input "checkbox" at bounding box center [466, 157] width 10 height 10
checkbox input "true"
type input "2025-09-04"
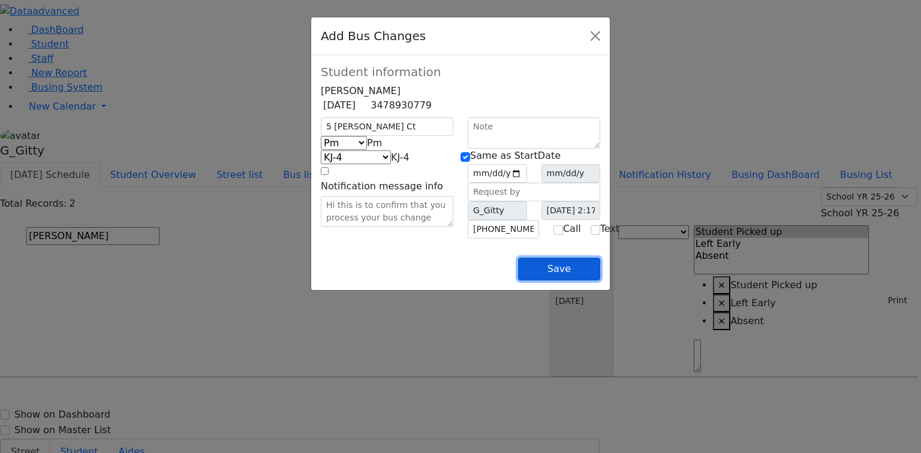
click at [600, 281] on button "Save" at bounding box center [559, 269] width 82 height 23
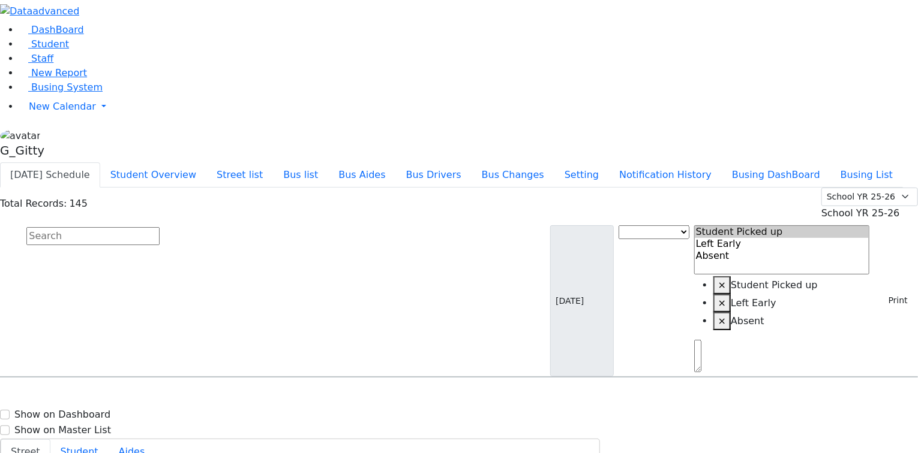
drag, startPoint x: 635, startPoint y: 154, endPoint x: 835, endPoint y: 372, distance: 295.9
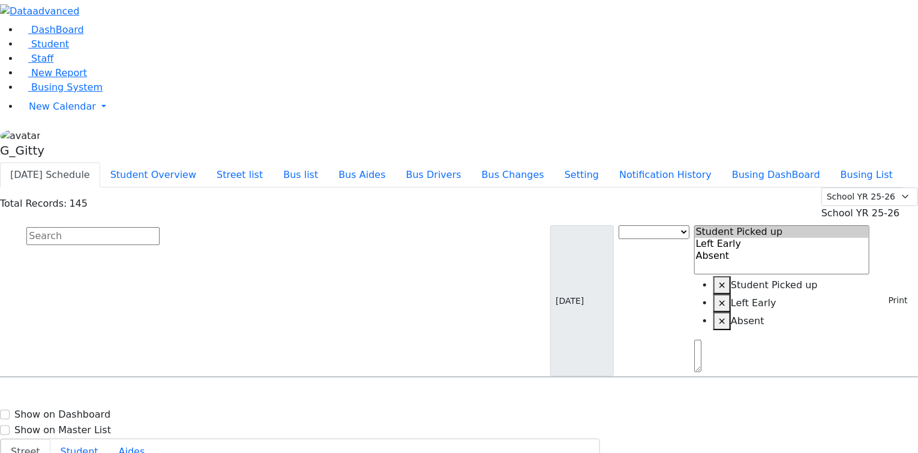
drag, startPoint x: 687, startPoint y: 155, endPoint x: 796, endPoint y: 384, distance: 253.8
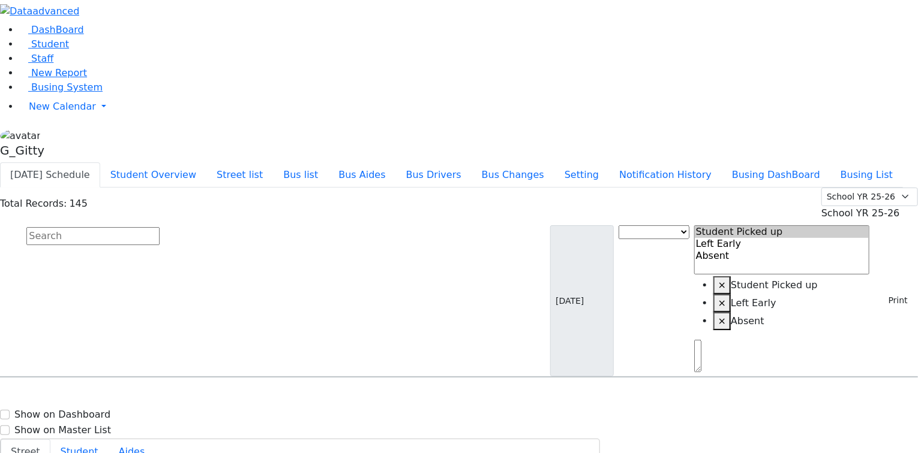
drag, startPoint x: 705, startPoint y: 160, endPoint x: 779, endPoint y: 350, distance: 204.5
click at [160, 227] on input "text" at bounding box center [92, 236] width 133 height 18
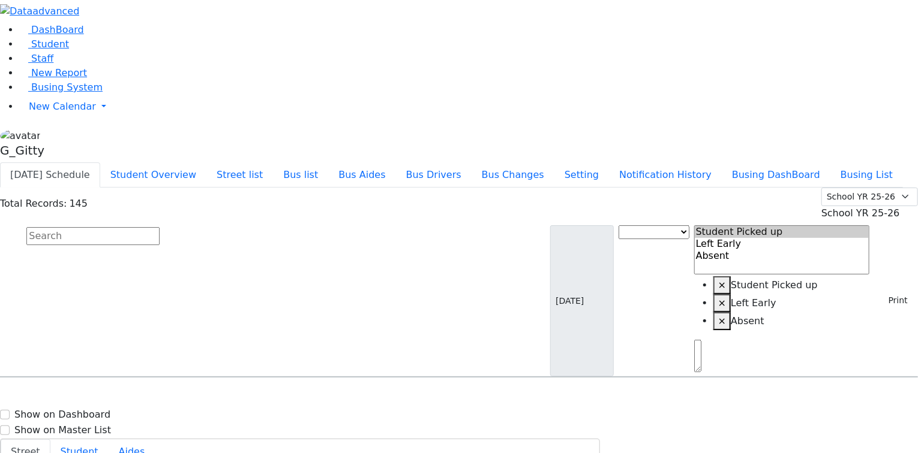
click at [91, 93] on link "Busing System" at bounding box center [60, 87] width 83 height 11
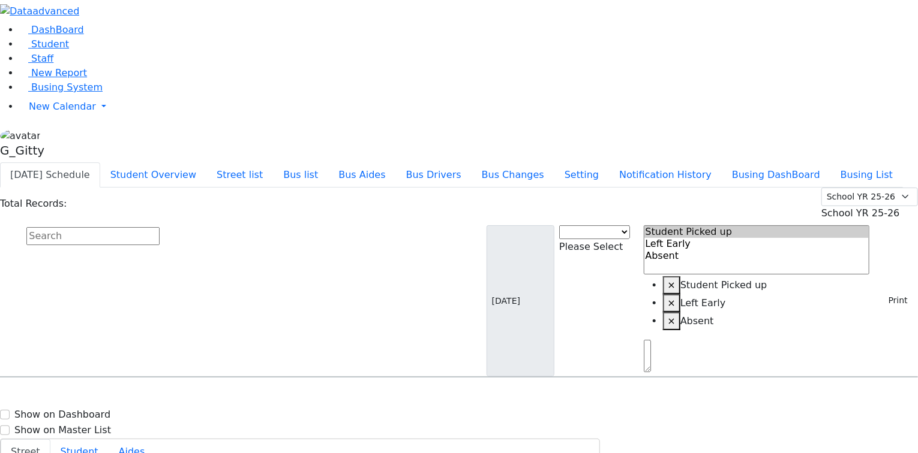
click at [160, 227] on input "text" at bounding box center [92, 236] width 133 height 18
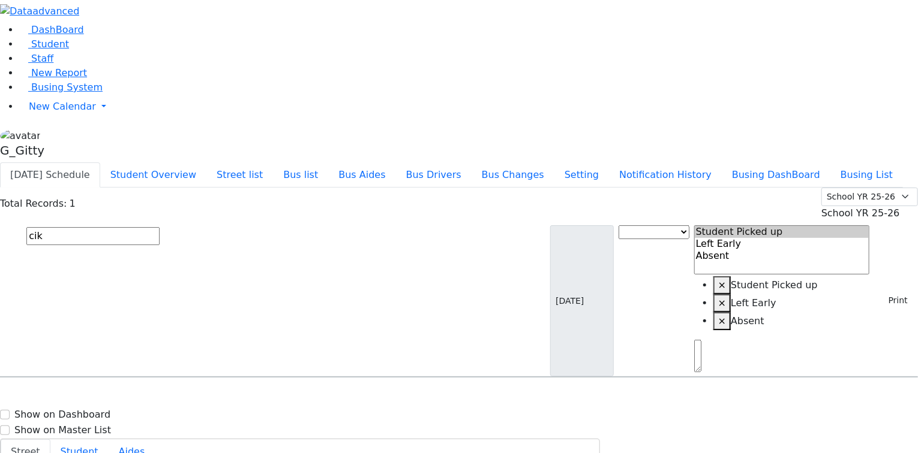
type input "cik"
click at [40, 413] on span "[DATE]" at bounding box center [24, 418] width 32 height 10
select select
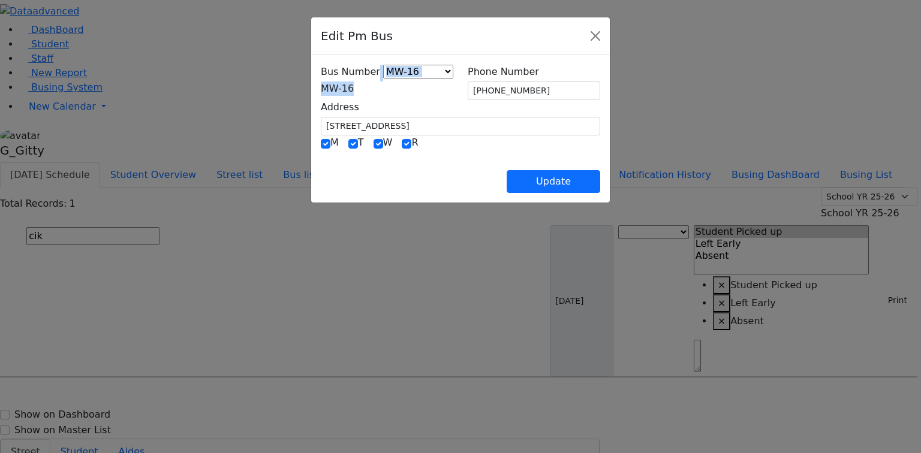
click at [321, 83] on div "Bus Number KJ-4 MA-13 RH-20 RV-21 PT KJ-1 KJ-2 KJ-3 KJ-5 KJ-6 WA-9 MW-15 ER-11 …" at bounding box center [387, 80] width 133 height 31
click at [321, 89] on span "MW-16" at bounding box center [337, 88] width 33 height 11
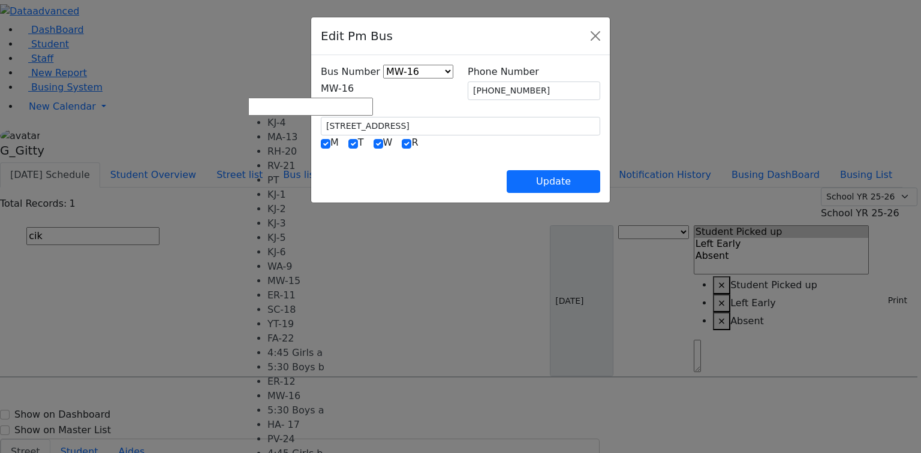
select select "337"
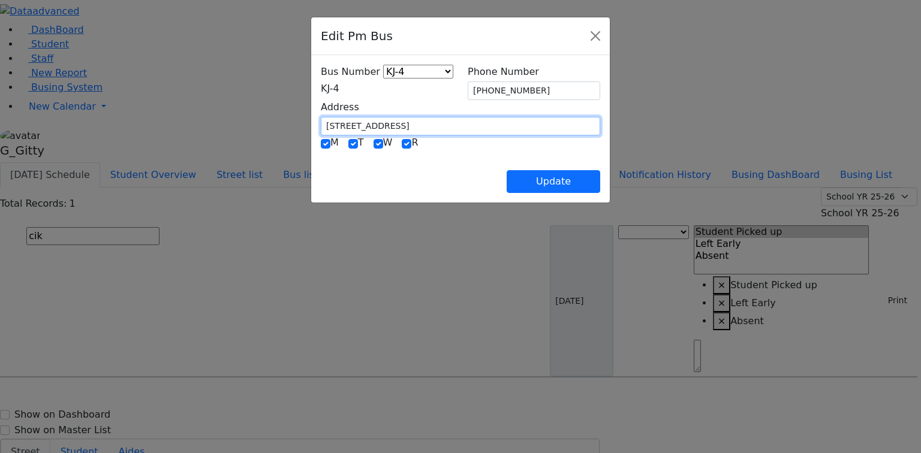
drag, startPoint x: 284, startPoint y: 125, endPoint x: 230, endPoint y: 126, distance: 54.6
click at [230, 126] on div "Edit Pm Bus Bus Number KJ-4 MA-13 RH-20 RV-21 PT KJ-1 KJ-2 KJ-3 KJ-5 KJ-6 WA-9 …" at bounding box center [460, 226] width 921 height 453
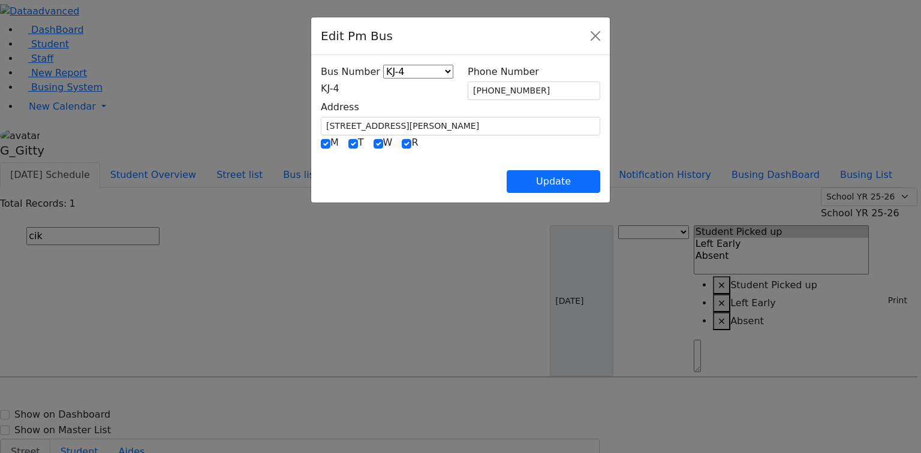
type input "[STREET_ADDRESS]"
click at [536, 94] on input "[PHONE_NUMBER]" at bounding box center [534, 91] width 133 height 19
click at [440, 160] on div "Update" at bounding box center [460, 172] width 279 height 42
click at [600, 180] on button "Update" at bounding box center [554, 181] width 94 height 23
select select
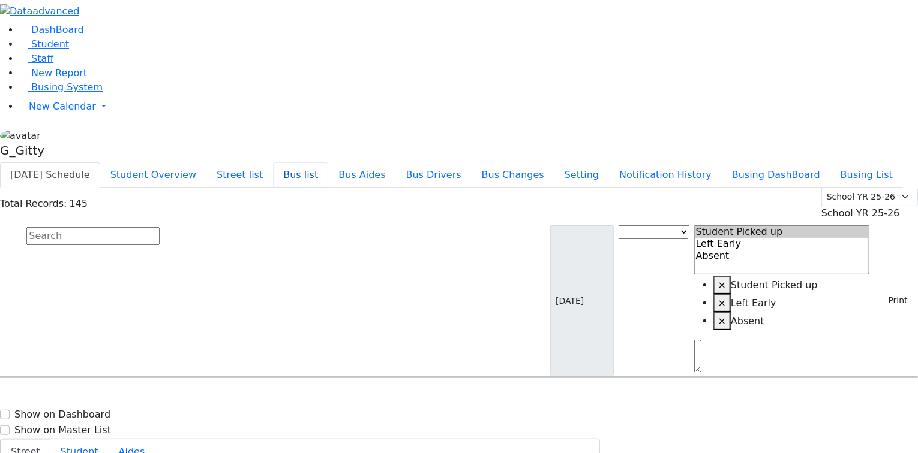
drag, startPoint x: 398, startPoint y: 19, endPoint x: 415, endPoint y: 10, distance: 19.3
click at [328, 163] on button "Bus list" at bounding box center [300, 175] width 55 height 25
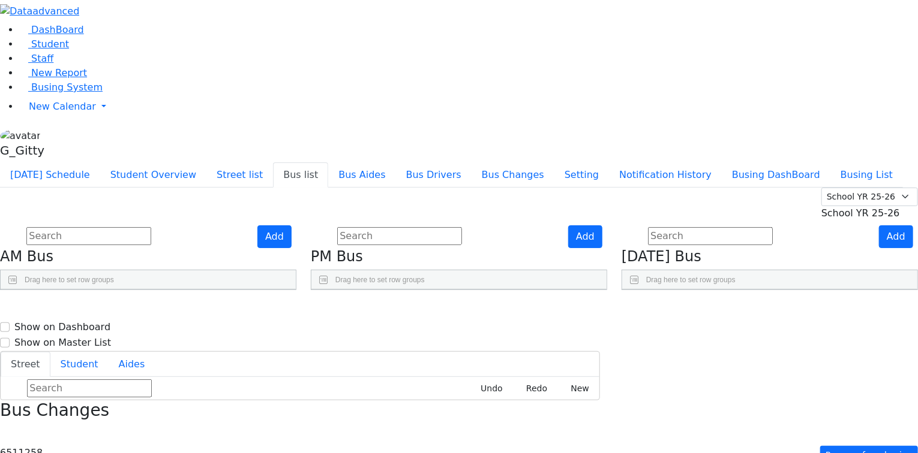
click at [545, 431] on use "Press SPACE to select this row." at bounding box center [545, 431] width 0 height 0
click at [55, 93] on span "Busing System" at bounding box center [66, 87] width 71 height 11
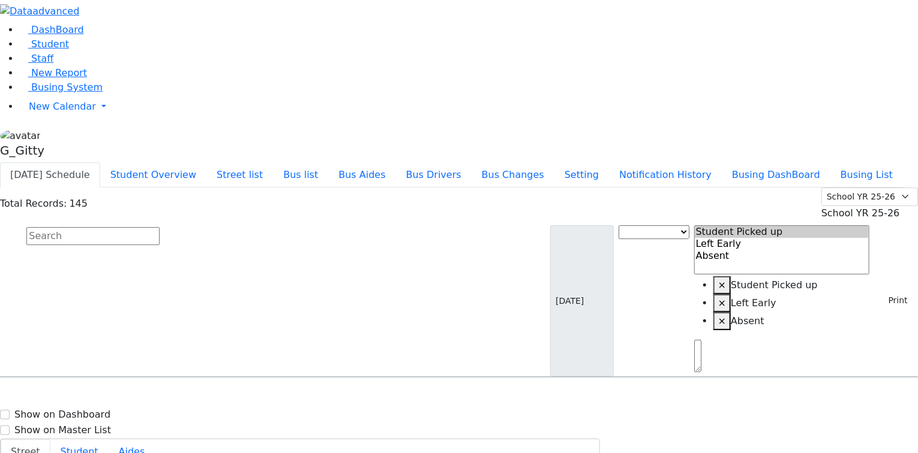
click at [160, 227] on input "text" at bounding box center [92, 236] width 133 height 18
type input "a"
drag, startPoint x: 196, startPoint y: 99, endPoint x: 188, endPoint y: 123, distance: 25.2
click at [188, 225] on div "herzo [DATE] Bus Change Student Picked up Left Early Absent × Student Picked up…" at bounding box center [459, 301] width 918 height 152
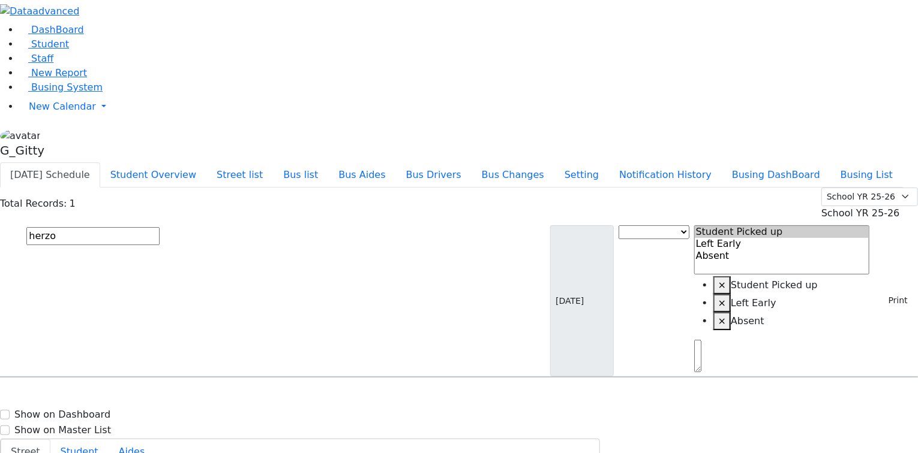
type input "herzo"
click at [169, 395] on span "[PERSON_NAME] [PERSON_NAME] [DATE] 8457838758" at bounding box center [88, 411] width 161 height 32
select select
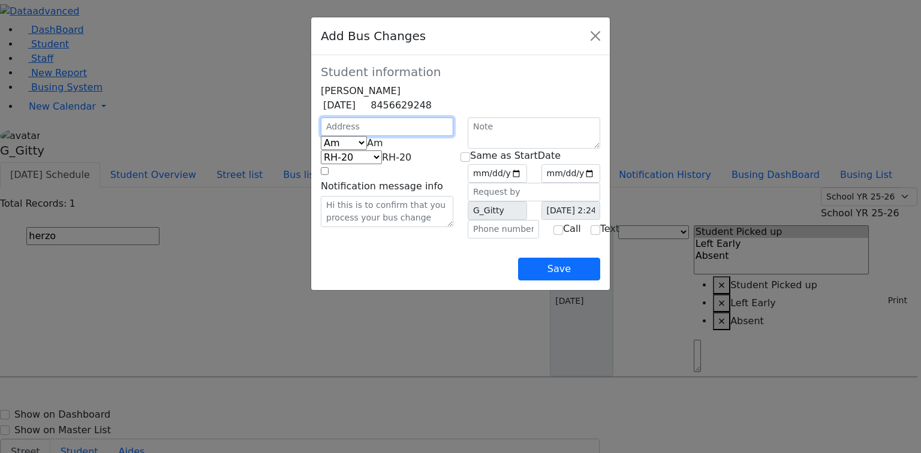
click at [341, 136] on input "text" at bounding box center [387, 127] width 133 height 19
type input "[STREET_ADDRESS]"
select select "395"
click at [494, 239] on input "text" at bounding box center [503, 229] width 71 height 19
type input "(845) 238-8455"
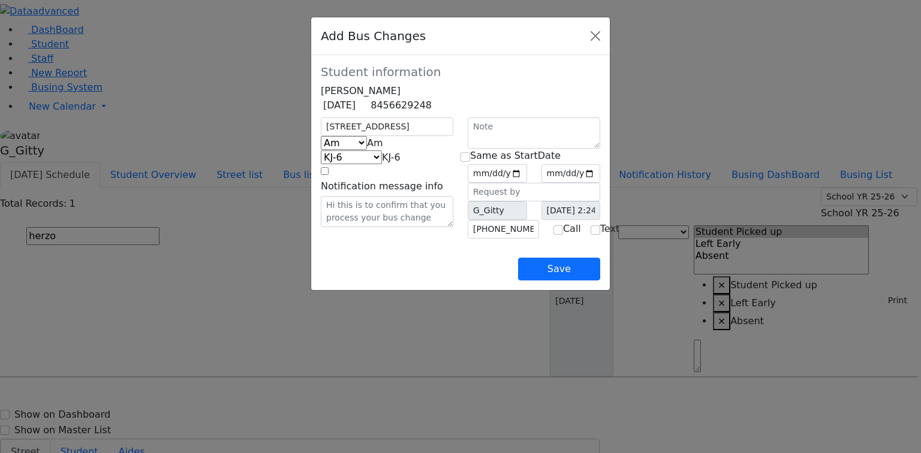
click at [463, 281] on div "Save" at bounding box center [460, 260] width 279 height 42
click at [367, 149] on span "Am" at bounding box center [375, 142] width 16 height 11
select select "2"
select select "400"
click at [527, 183] on input "date" at bounding box center [497, 173] width 59 height 19
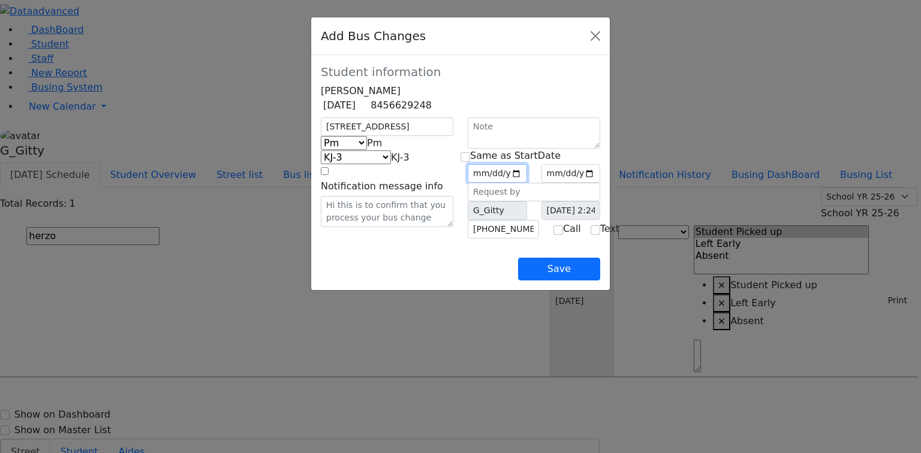
type input "[DATE]"
click at [470, 162] on input "checkbox" at bounding box center [466, 157] width 10 height 10
checkbox input "true"
type input "[DATE]"
click at [398, 239] on div "9 Austra Pkwy Am Pm Friday Pm KJ-4 MA-13 RH-20 RV-21 PT KJ-1 KJ-2 KJ-3 KJ-5 KJ-…" at bounding box center [387, 178] width 147 height 121
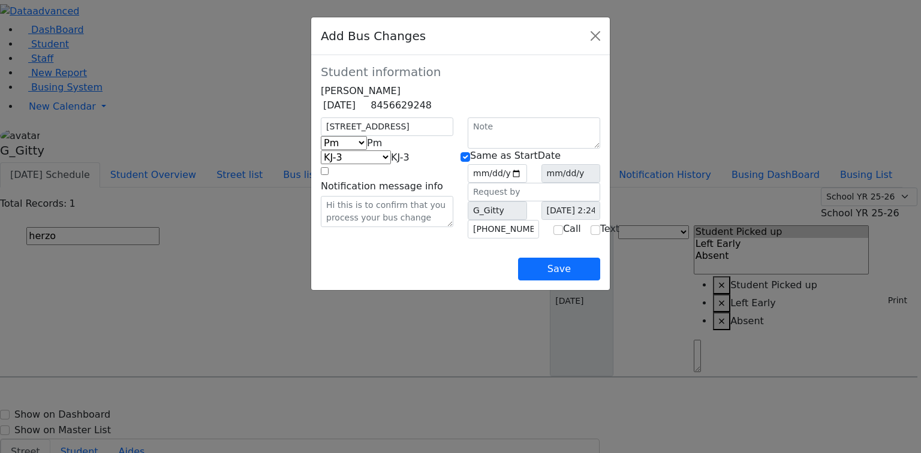
click at [358, 239] on div "9 Austra Pkwy Am Pm Friday Pm KJ-4 MA-13 RH-20 RV-21 PT KJ-1 KJ-2 KJ-3 KJ-5 KJ-…" at bounding box center [387, 178] width 147 height 121
click at [314, 239] on div "9 Austra Pkwy Am Pm Friday Pm KJ-4 MA-13 RH-20 RV-21 PT KJ-1 KJ-2 KJ-3 KJ-5 KJ-…" at bounding box center [387, 178] width 147 height 121
click at [600, 281] on button "Save" at bounding box center [559, 269] width 82 height 23
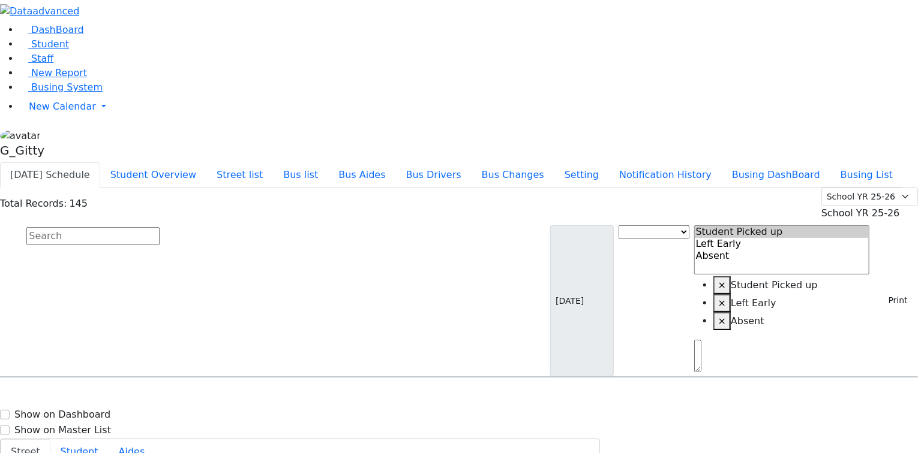
click at [160, 227] on input "text" at bounding box center [92, 236] width 133 height 18
type input "simon"
click at [96, 395] on span "Hershkowitz Simon 5/2/2016 8457824076" at bounding box center [52, 411] width 88 height 32
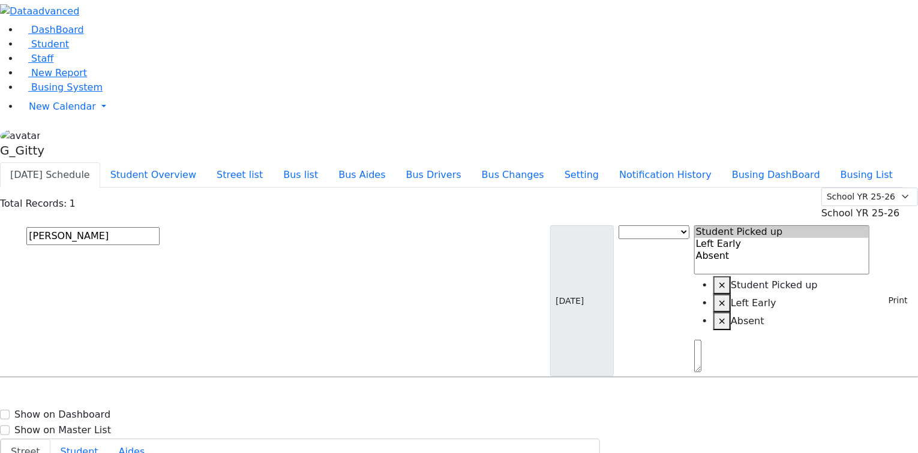
select select
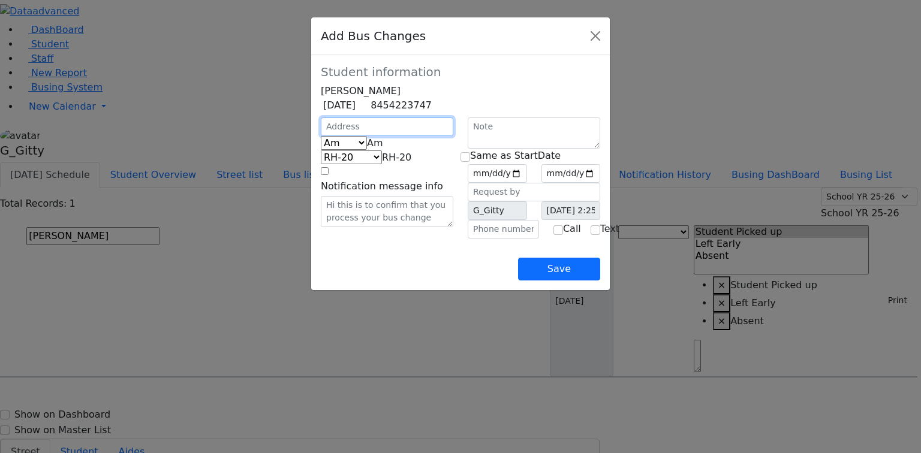
click at [321, 136] on input "text" at bounding box center [387, 127] width 133 height 19
type input "4 Krolla Dr"
select select "391"
click at [367, 149] on span "Am" at bounding box center [375, 142] width 16 height 11
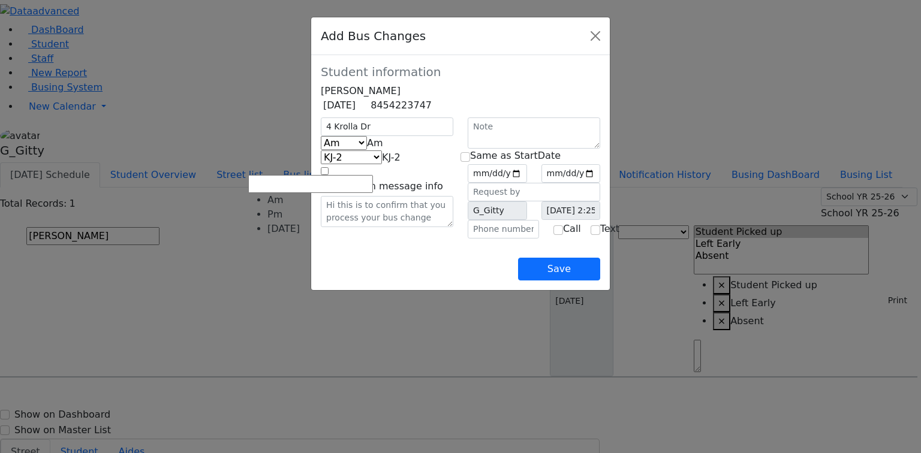
select select "2"
select select "337"
click at [487, 239] on input "text" at bounding box center [503, 229] width 71 height 19
type input "(845) 806-7216"
click at [444, 281] on div "Save" at bounding box center [460, 260] width 279 height 42
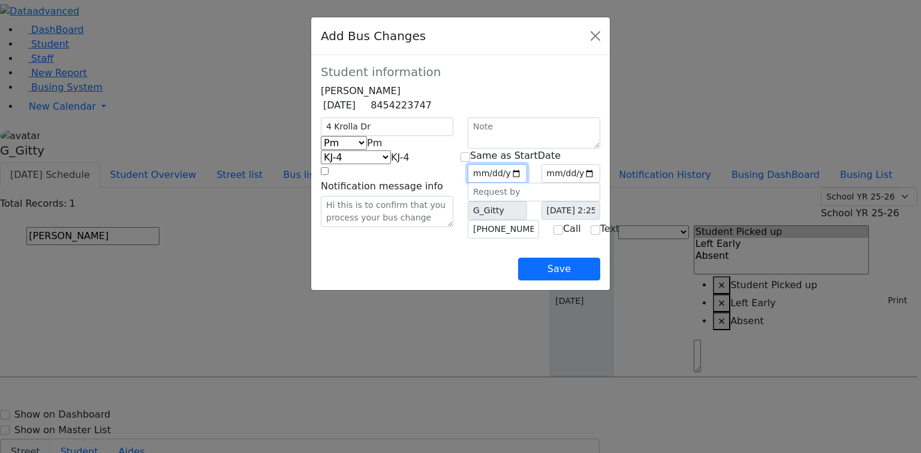
click at [527, 183] on input "date" at bounding box center [497, 173] width 59 height 19
type input "2025-09-04"
click at [470, 162] on input "checkbox" at bounding box center [466, 157] width 10 height 10
checkbox input "true"
type input "2025-09-04"
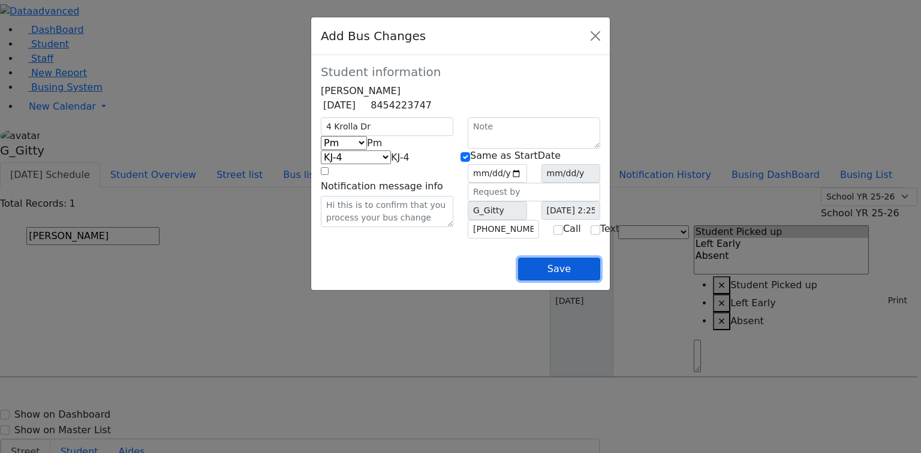
click at [600, 281] on button "Save" at bounding box center [559, 269] width 82 height 23
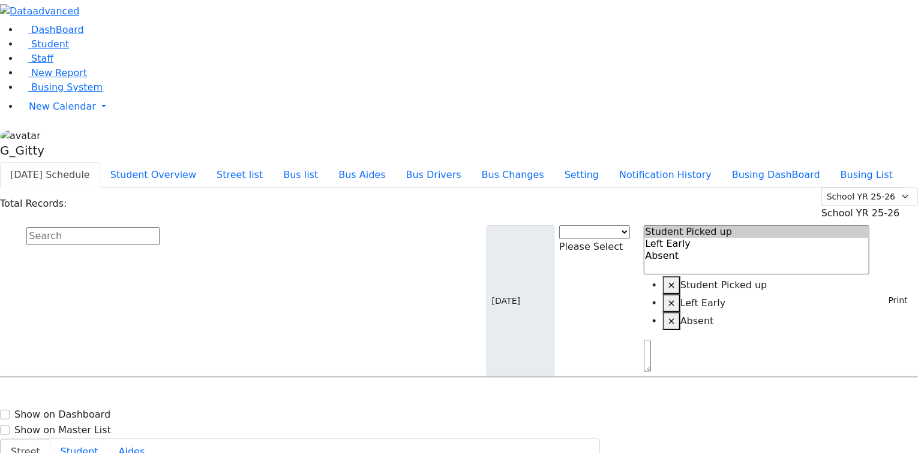
click at [218, 188] on div "Total Records: Summer YR 25 School YR 25-26 Summer YR 25 School YR 24-25 Summer…" at bounding box center [459, 283] width 918 height 190
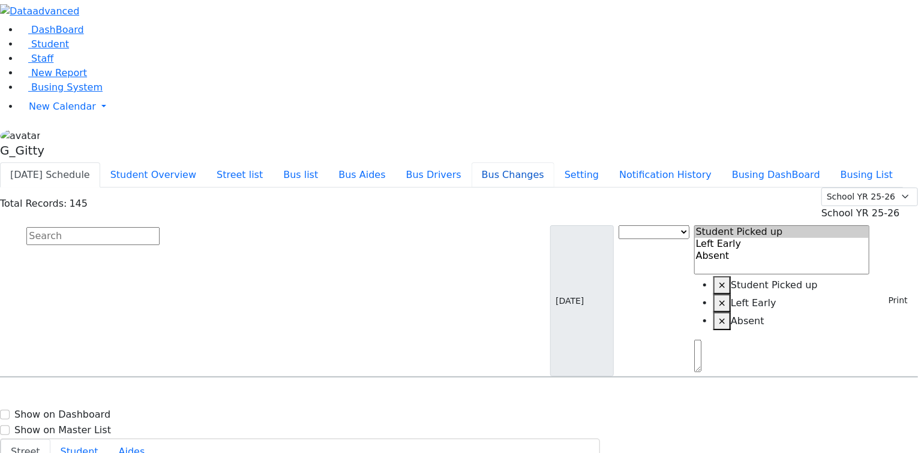
click at [554, 163] on button "Bus Changes" at bounding box center [512, 175] width 83 height 25
select select
click at [328, 163] on button "Bus list" at bounding box center [300, 175] width 55 height 25
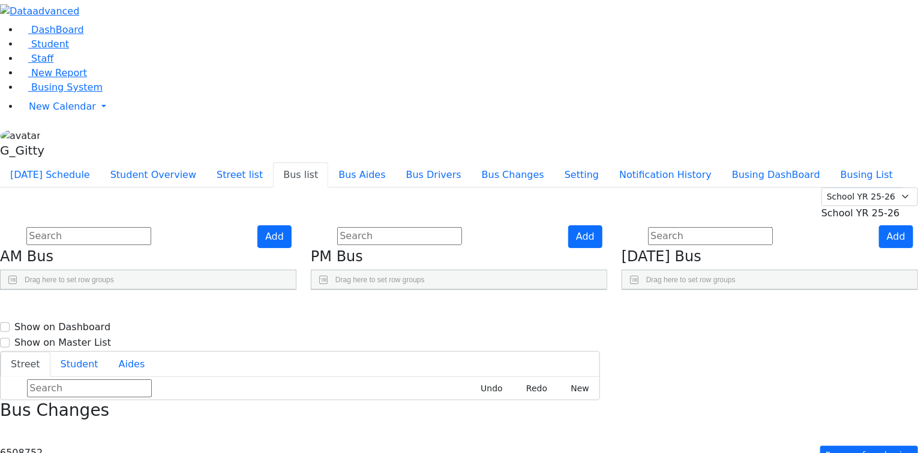
scroll to position [48, 0]
click at [852, 378] on link "Press SPACE to select this row." at bounding box center [858, 386] width 13 height 16
click at [82, 93] on span "Busing System" at bounding box center [66, 87] width 71 height 11
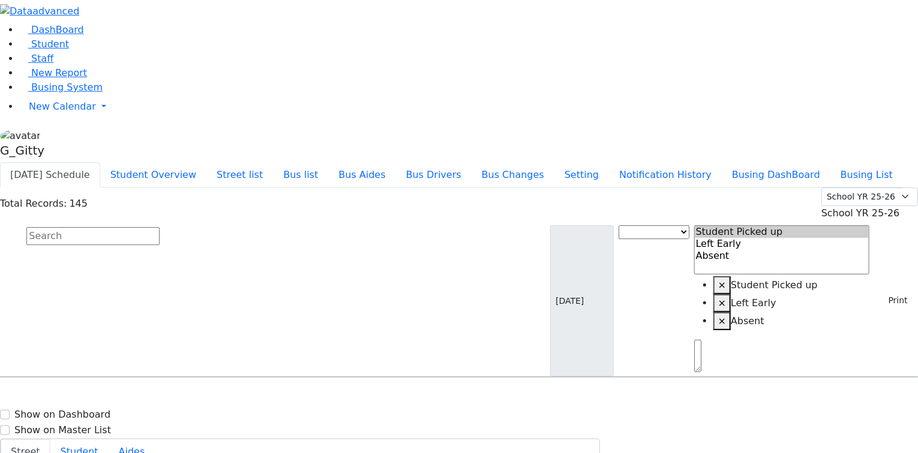
click at [209, 225] on div "[DATE] Bus Change Student Picked up Left Early Absent × Student Picked up × Lef…" at bounding box center [459, 301] width 918 height 152
click at [160, 227] on input "text" at bounding box center [92, 236] width 133 height 18
type input "fuc"
click at [128, 397] on div "[PERSON_NAME] [DATE] 8457833320" at bounding box center [64, 412] width 127 height 30
select select
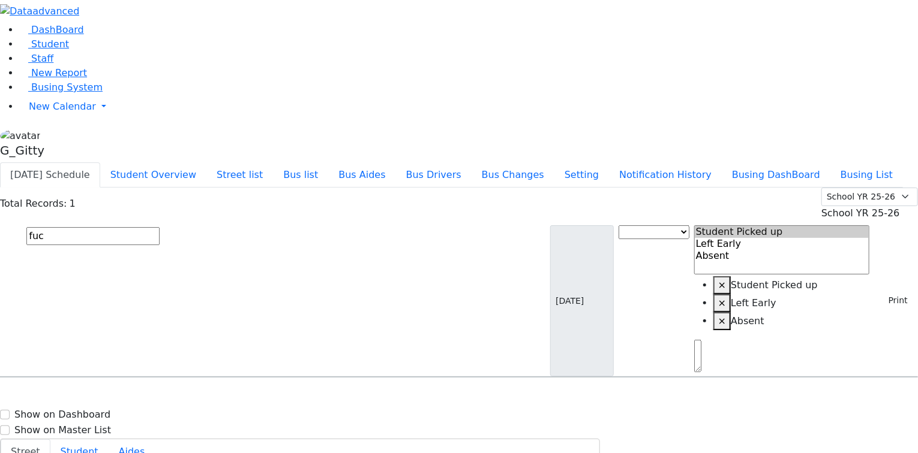
drag, startPoint x: 828, startPoint y: 132, endPoint x: 829, endPoint y: 148, distance: 16.3
drag, startPoint x: 857, startPoint y: 432, endPoint x: 837, endPoint y: 419, distance: 23.5
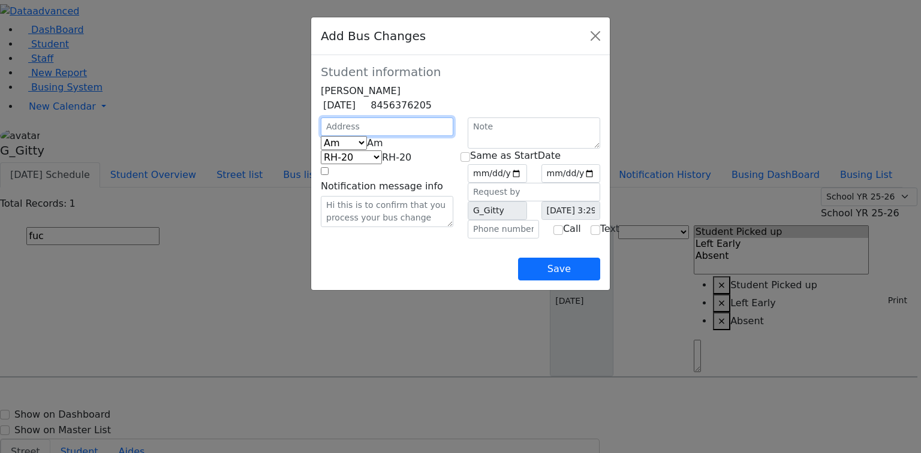
click at [321, 136] on input "text" at bounding box center [387, 127] width 133 height 19
type input "5 [PERSON_NAME] Ct"
select select "391"
click at [329, 239] on div "5 [PERSON_NAME] Ct Am Pm [DATE] Am RH-20 PT KJ-1 KJ-2 KJ-3 KJ-8 KJ-5 KJ-6 KJ-7 …" at bounding box center [387, 178] width 147 height 121
click at [330, 239] on div "5 [PERSON_NAME] Ct Am Pm [DATE] Am RH-20 PT KJ-1 KJ-2 KJ-3 KJ-8 KJ-5 KJ-6 KJ-7 …" at bounding box center [387, 178] width 147 height 121
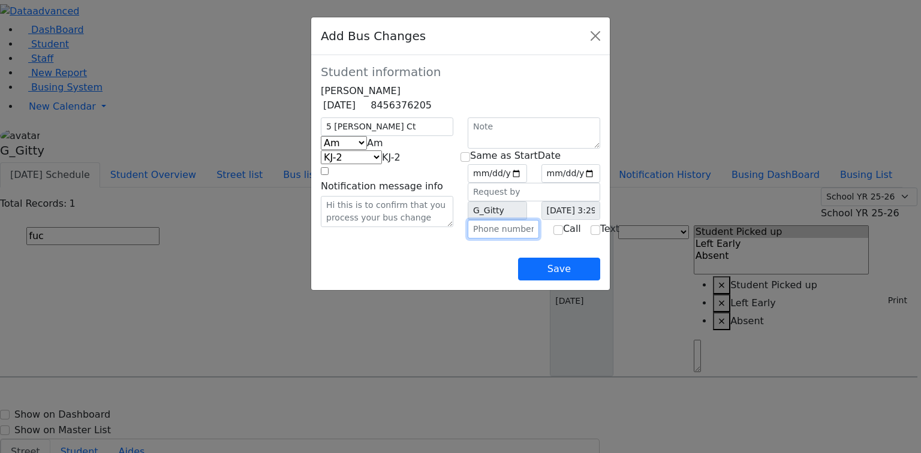
click at [511, 239] on input "text" at bounding box center [503, 229] width 71 height 19
type input "[PHONE_NUMBER]"
click at [369, 280] on div "Save" at bounding box center [460, 260] width 279 height 42
click at [314, 239] on div "5 Lemberg Ct Am Pm Friday Am RH-20 PT KJ-1 KJ-2 KJ-3 KJ-8 KJ-5 KJ-6 KJ-7 KJ-4 E…" at bounding box center [387, 178] width 147 height 121
click at [535, 239] on input "(845) 492-9604" at bounding box center [503, 229] width 71 height 19
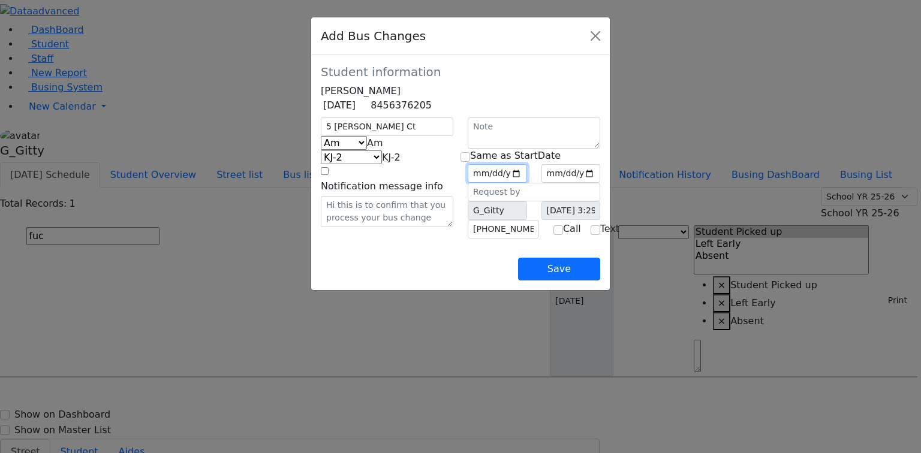
click at [527, 183] on input "date" at bounding box center [497, 173] width 59 height 19
type input "2025-09-04"
click at [470, 162] on input "checkbox" at bounding box center [466, 157] width 10 height 10
checkbox input "true"
type input "2025-09-04"
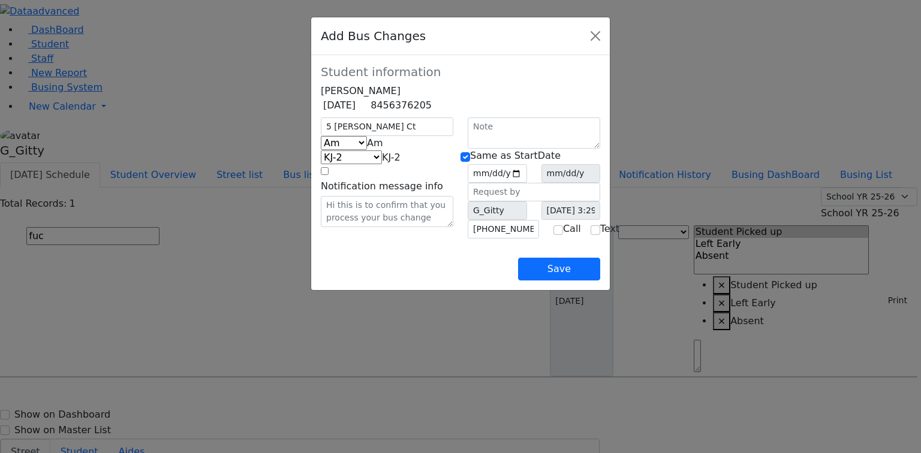
click at [428, 239] on div "5 Lemberg Ct Am Pm Friday Am RH-20 PT KJ-1 KJ-2 KJ-3 KJ-8 KJ-5 KJ-6 KJ-7 KJ-4 E…" at bounding box center [387, 178] width 147 height 121
click at [389, 278] on div "Save" at bounding box center [460, 260] width 279 height 42
click at [600, 281] on button "Save" at bounding box center [559, 269] width 82 height 23
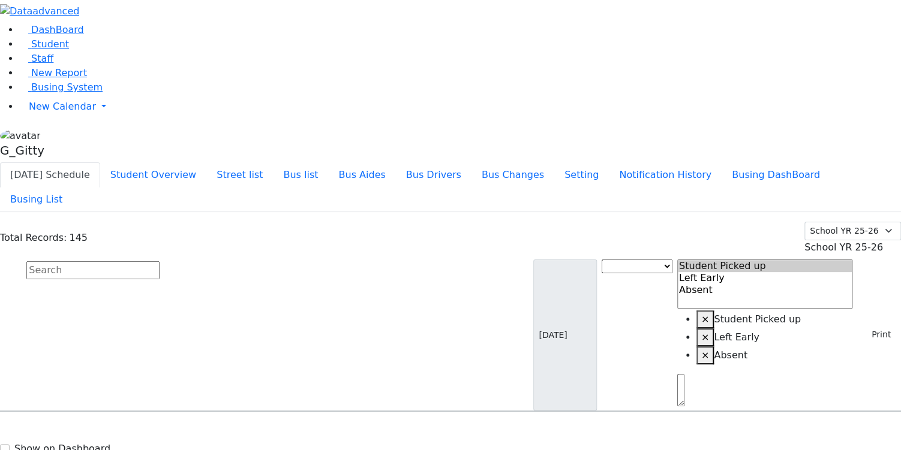
click at [160, 261] on input "text" at bounding box center [92, 270] width 133 height 18
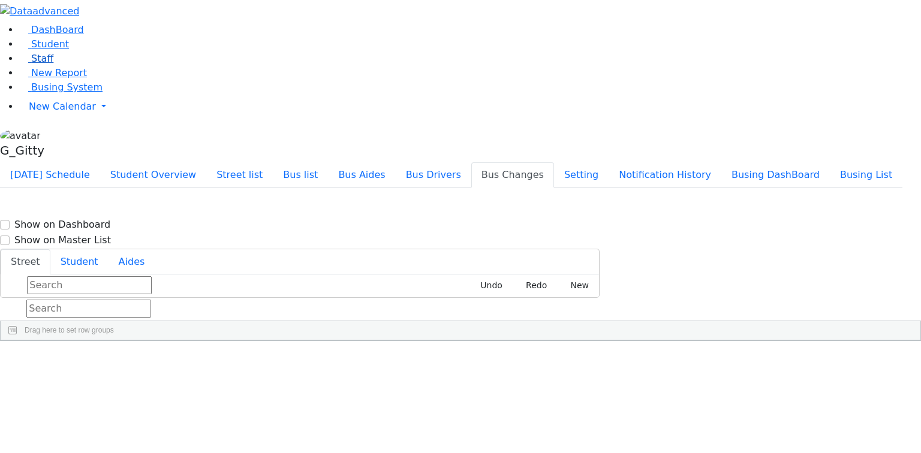
click at [38, 64] on span "Staff" at bounding box center [42, 58] width 22 height 11
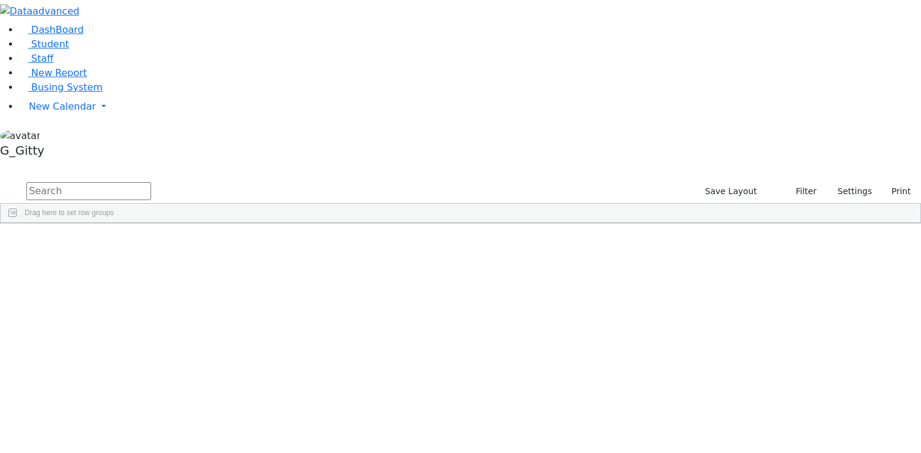
click at [151, 182] on input "text" at bounding box center [88, 191] width 125 height 18
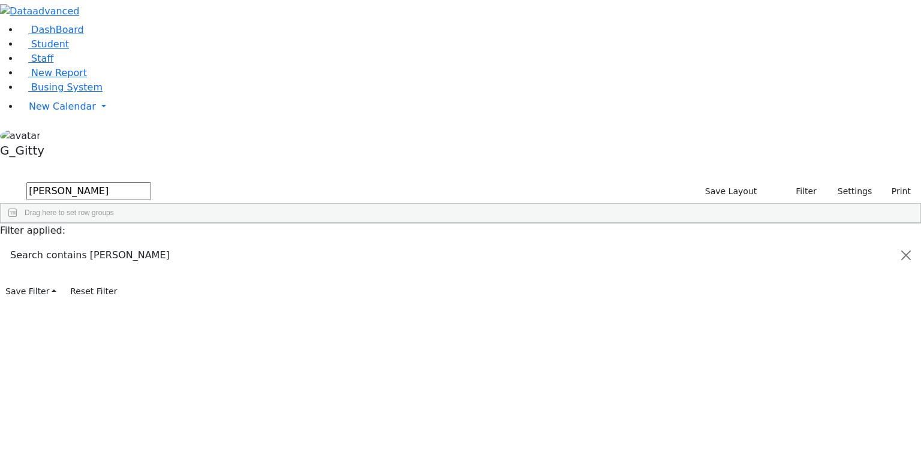
type input "gordon"
click at [164, 243] on div "Sorah G (Goldie)" at bounding box center [137, 251] width 54 height 17
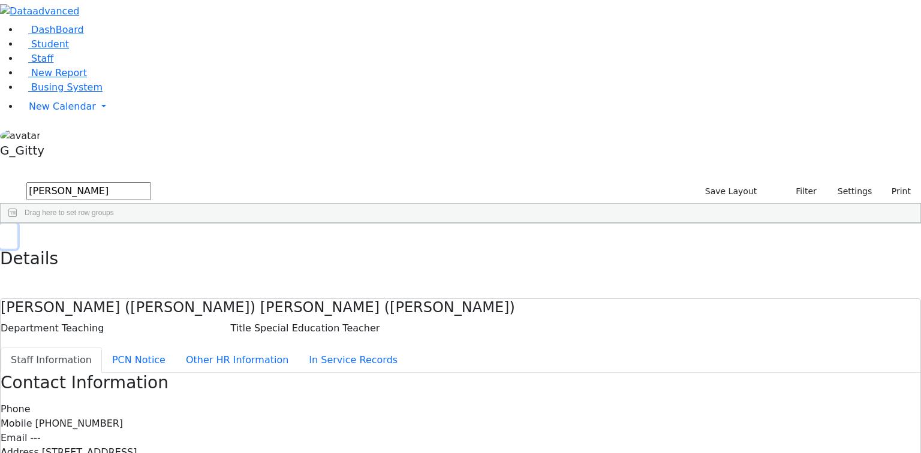
click at [17, 224] on button "button" at bounding box center [8, 236] width 17 height 25
click at [67, 93] on span "Busing System" at bounding box center [66, 87] width 71 height 11
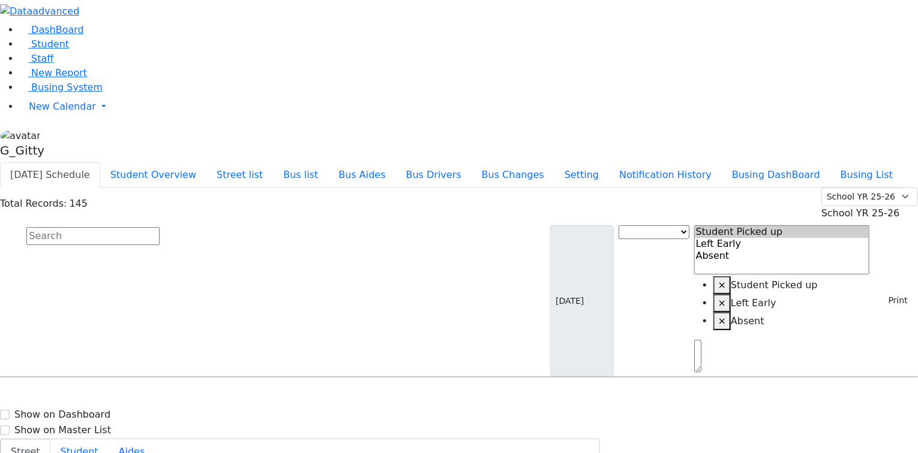
click at [160, 227] on input "text" at bounding box center [92, 236] width 133 height 18
type input "fuc"
click at [319, 397] on div "Fuchs Raphael 4/14/2017 8457833320 20 Rovna Ct. #101 Bus Change KJ-2 5 Lemberg …" at bounding box center [459, 412] width 916 height 30
click at [255, 397] on div "20 Rovna Ct. #101" at bounding box center [191, 412] width 127 height 30
select select
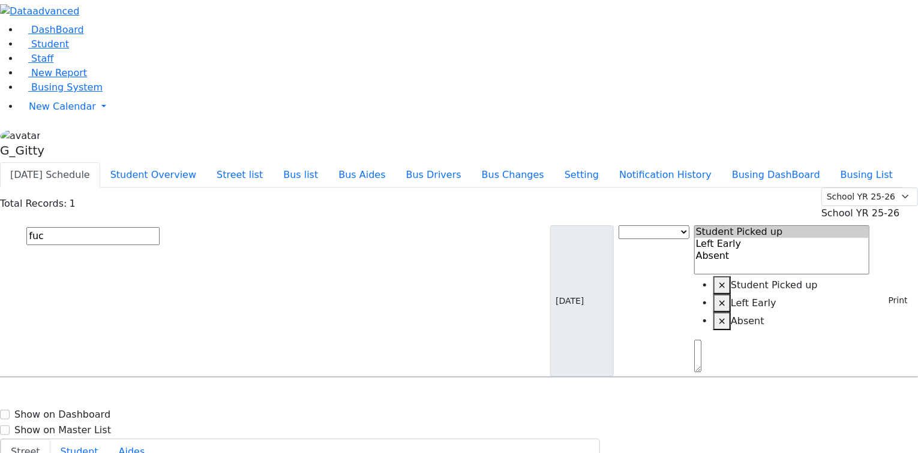
type input "(845) 783-3320"
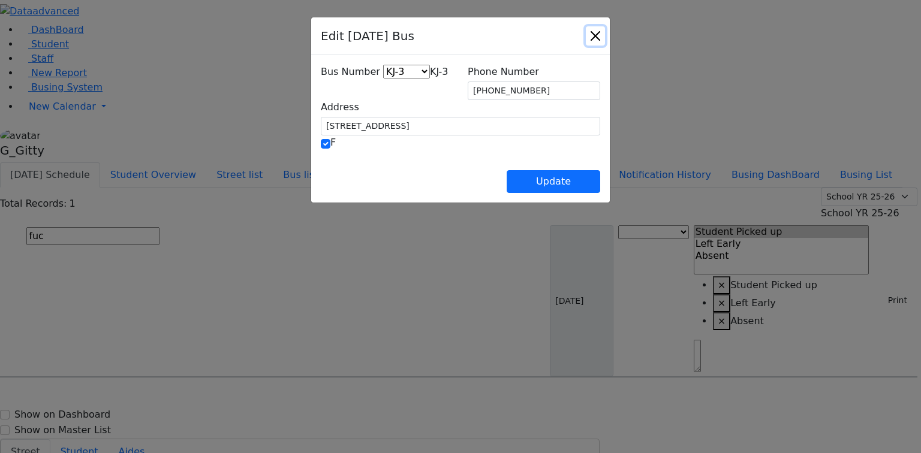
click at [605, 40] on button "Close" at bounding box center [595, 35] width 19 height 19
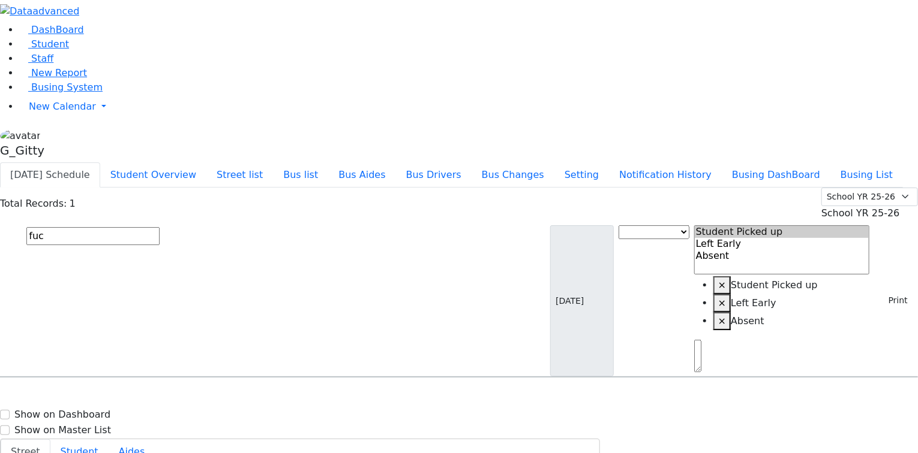
click at [160, 227] on input "fuc" at bounding box center [92, 236] width 133 height 18
click at [273, 163] on button "Street list" at bounding box center [239, 175] width 67 height 25
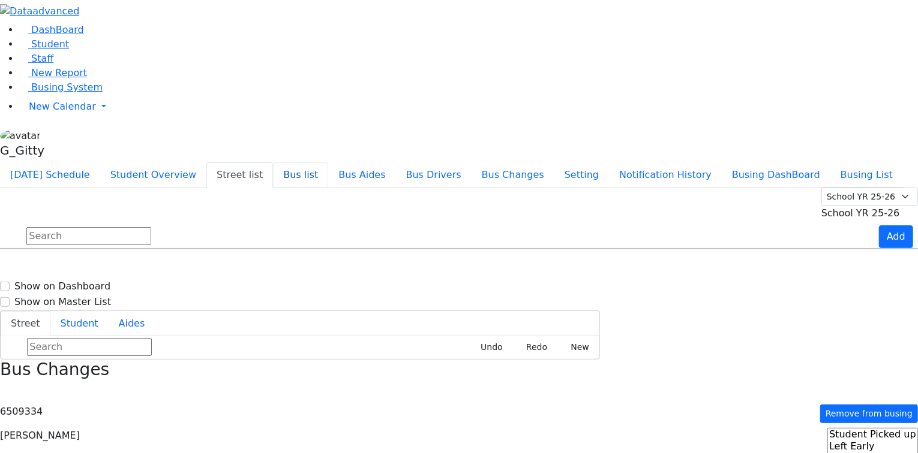
click at [328, 163] on button "Bus list" at bounding box center [300, 175] width 55 height 25
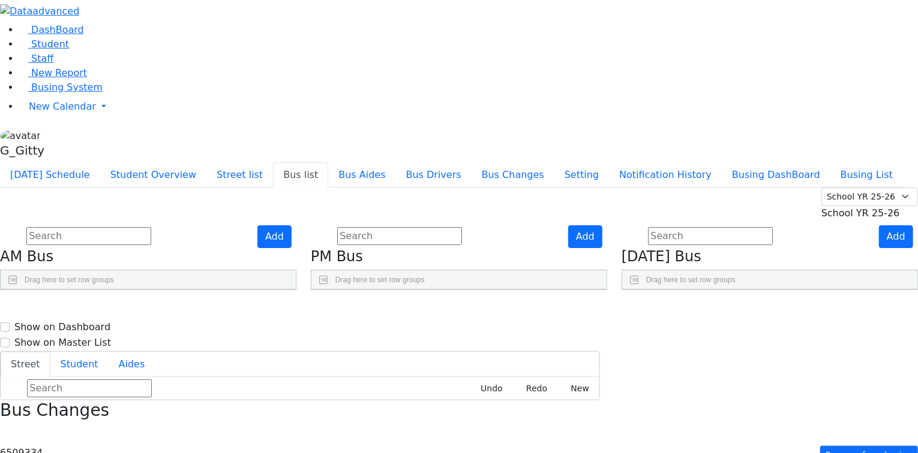
click at [879, 431] on use "Press SPACE to select this row." at bounding box center [879, 431] width 0 height 0
checkbox input "true"
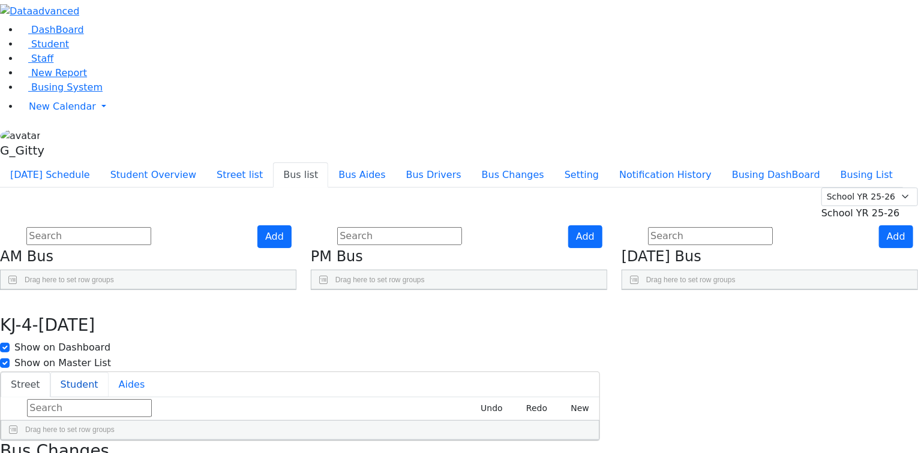
click at [109, 372] on button "Student" at bounding box center [79, 384] width 58 height 25
click at [50, 372] on button "Street" at bounding box center [26, 384] width 50 height 25
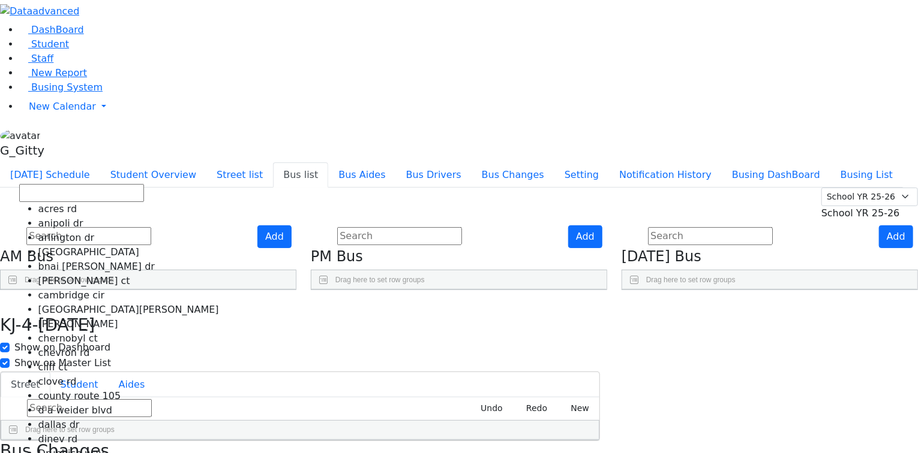
scroll to position [1351, 0]
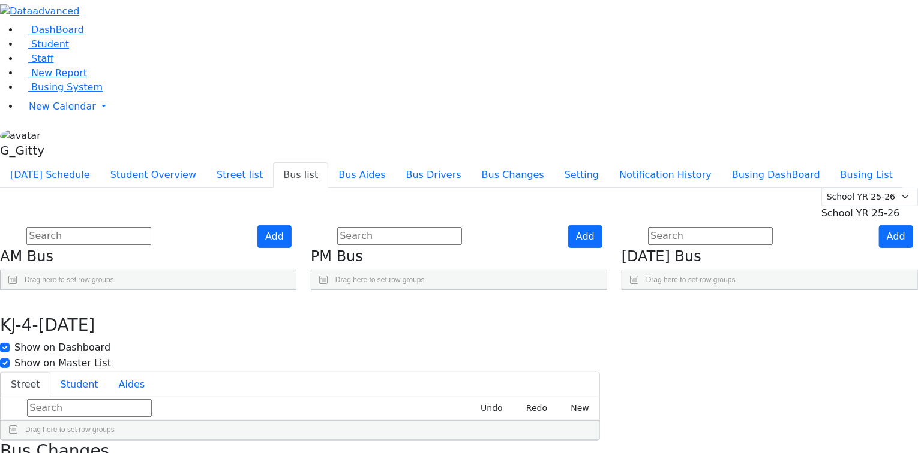
click at [152, 399] on input "text" at bounding box center [89, 408] width 125 height 18
click at [109, 372] on button "Student" at bounding box center [79, 384] width 58 height 25
click at [155, 372] on button "Aides" at bounding box center [132, 384] width 47 height 25
click at [17, 290] on button "button" at bounding box center [8, 302] width 17 height 25
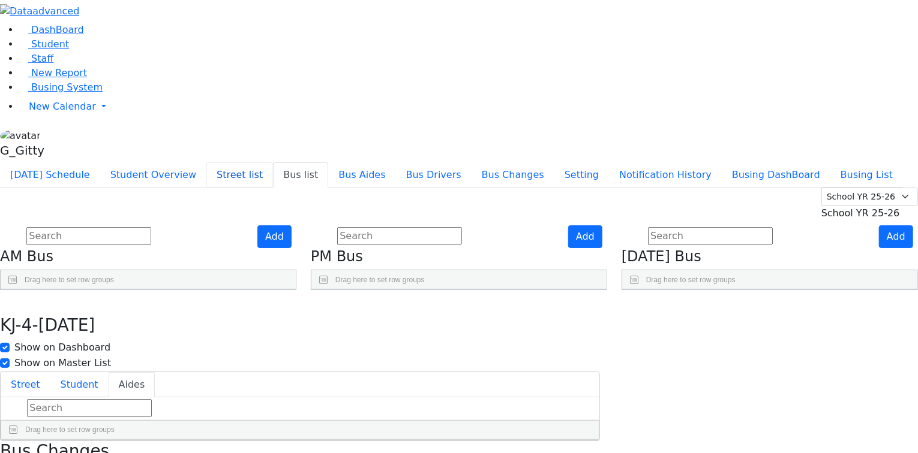
click at [273, 163] on button "Street list" at bounding box center [239, 175] width 67 height 25
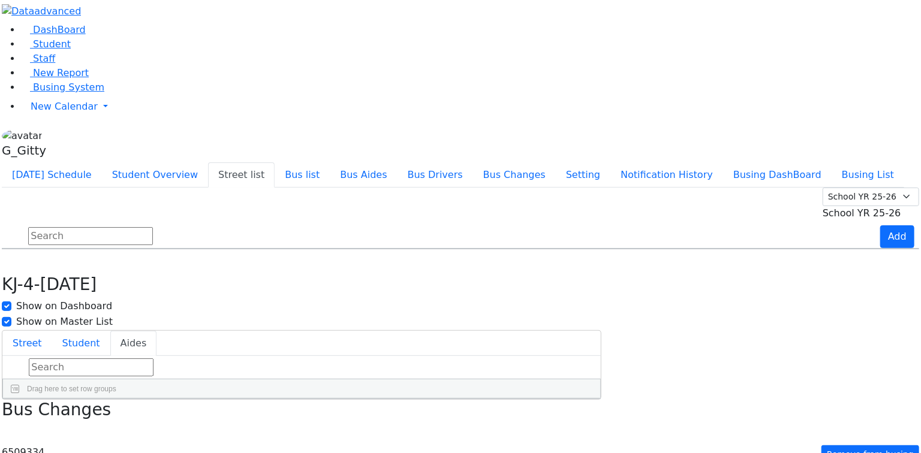
scroll to position [48, 0]
click at [491, 347] on h6 "KJ-4" at bounding box center [481, 352] width 20 height 11
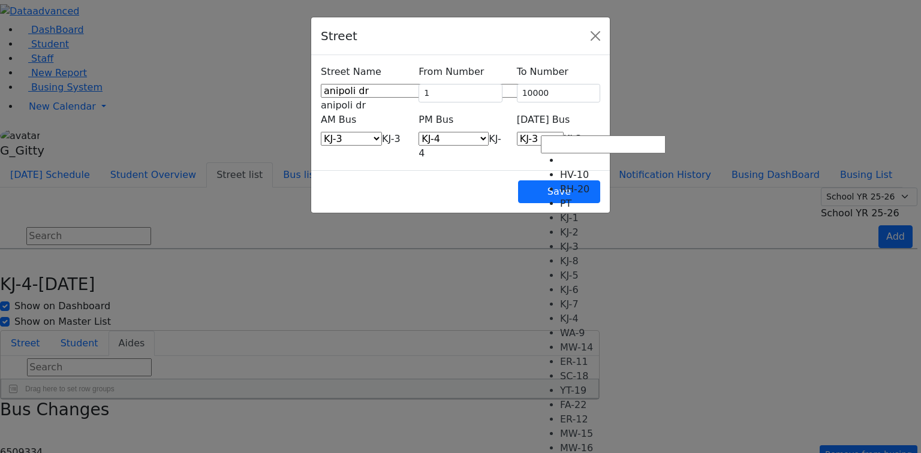
click at [564, 133] on span "KJ-3" at bounding box center [573, 138] width 19 height 11
select select "411"
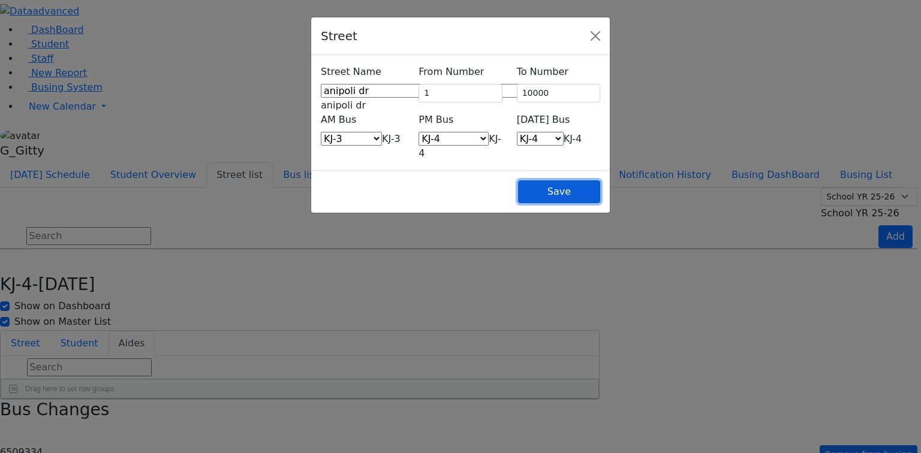
click at [600, 181] on button "Save" at bounding box center [559, 192] width 82 height 23
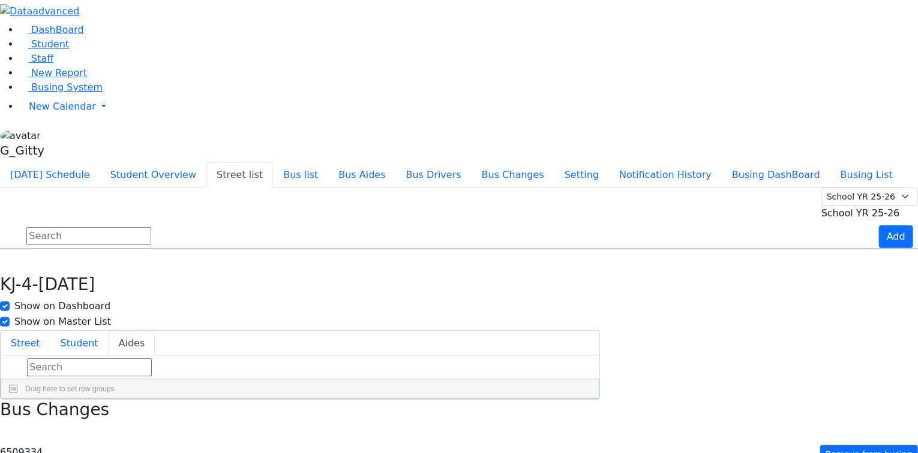
scroll to position [192, 0]
click at [491, 413] on div "KJ-4" at bounding box center [478, 421] width 25 height 16
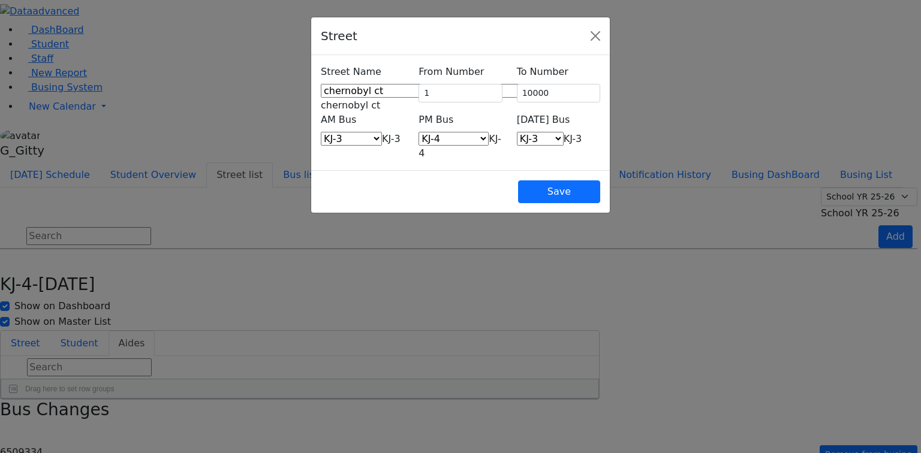
drag, startPoint x: 558, startPoint y: 123, endPoint x: 563, endPoint y: 131, distance: 9.7
click at [564, 133] on span "KJ-3" at bounding box center [573, 138] width 19 height 11
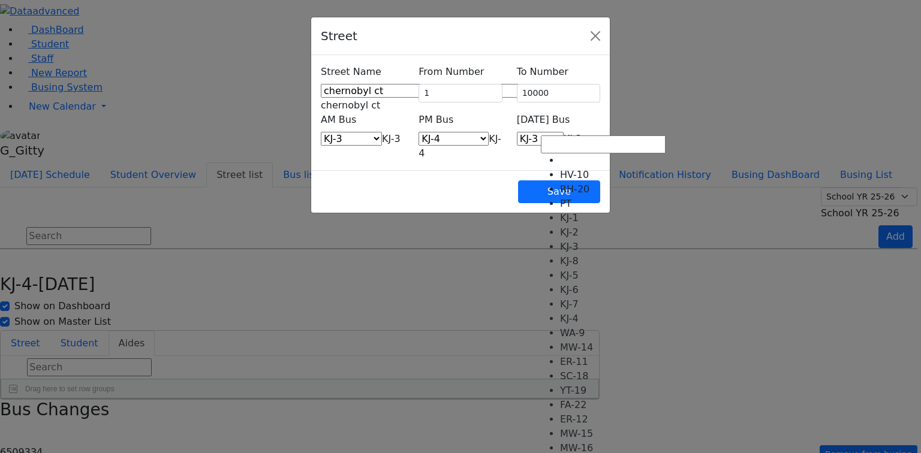
select select "411"
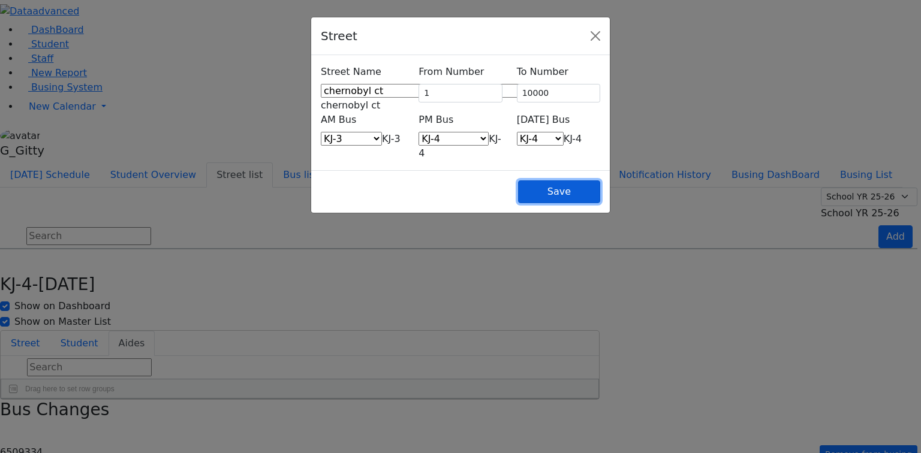
click at [600, 181] on button "Save" at bounding box center [559, 192] width 82 height 23
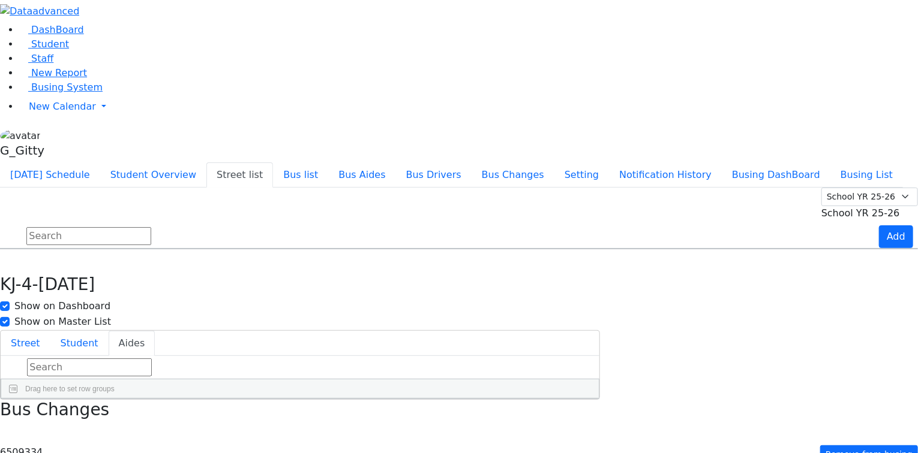
scroll to position [240, 0]
click at [491, 395] on h6 "KJ-4" at bounding box center [481, 400] width 20 height 11
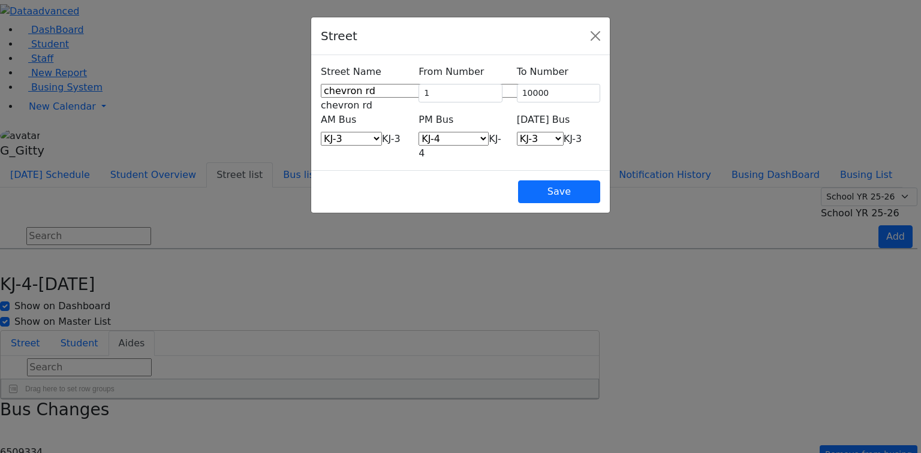
click at [564, 133] on span "KJ-3" at bounding box center [573, 138] width 19 height 11
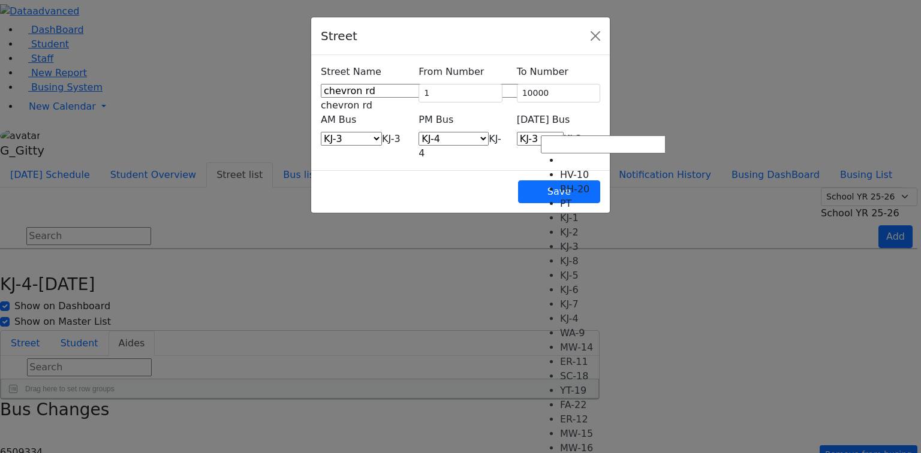
select select "411"
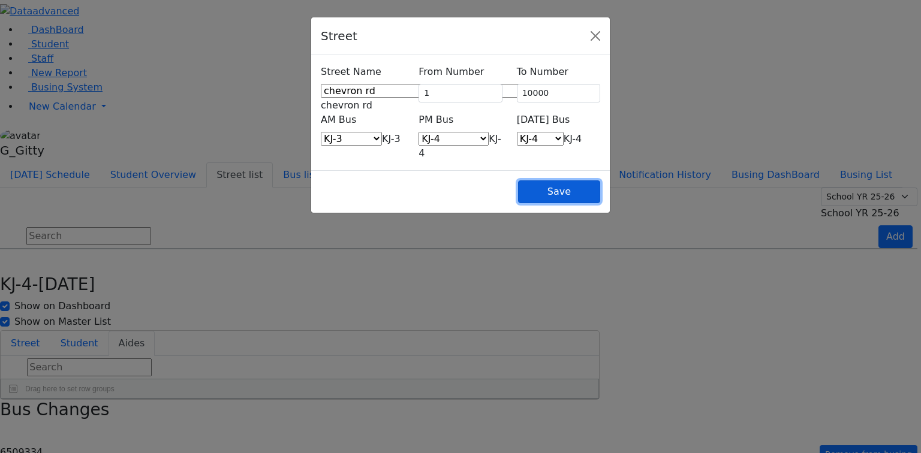
click at [600, 181] on button "Save" at bounding box center [559, 192] width 82 height 23
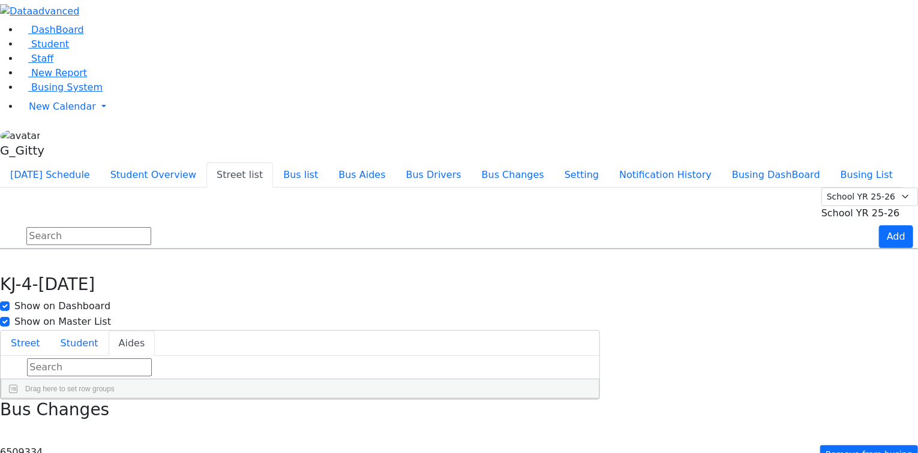
scroll to position [336, 0]
click at [491, 449] on h6 "KJ-2" at bounding box center [481, 454] width 20 height 11
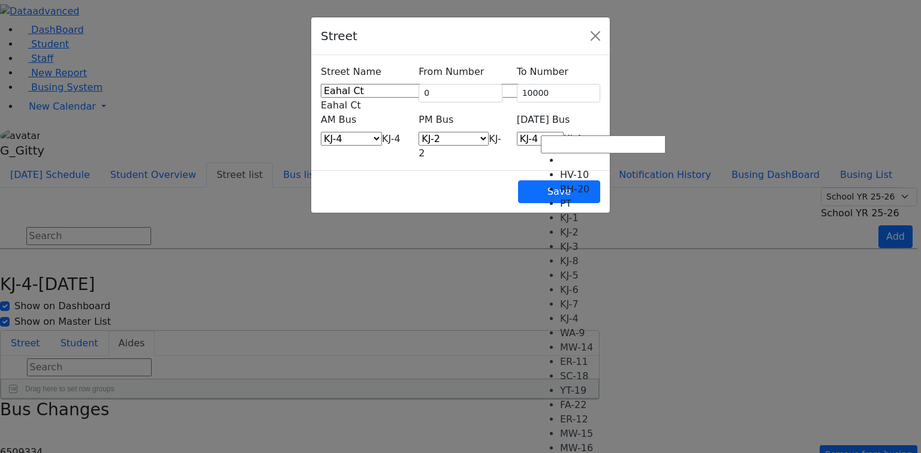
click at [582, 133] on span "KJ-4" at bounding box center [573, 138] width 19 height 11
select select "406"
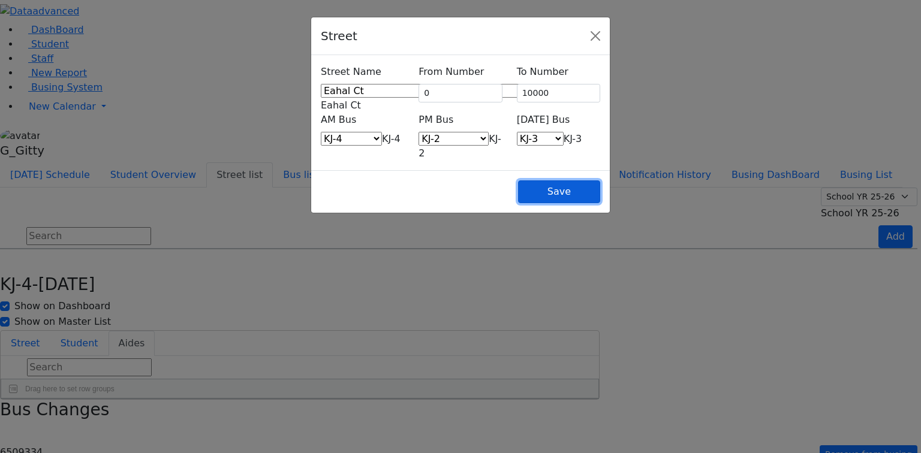
click at [600, 181] on button "Save" at bounding box center [559, 192] width 82 height 23
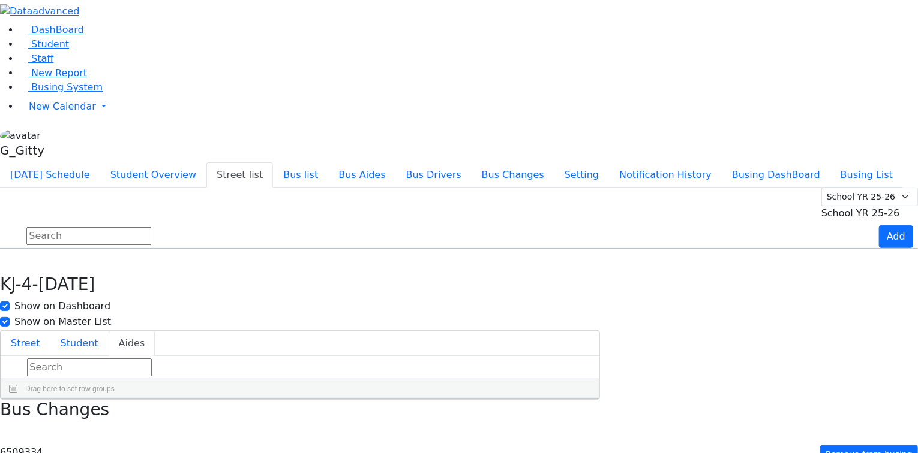
scroll to position [480, 0]
click at [643, 365] on h6 "KJ-4" at bounding box center [633, 370] width 20 height 11
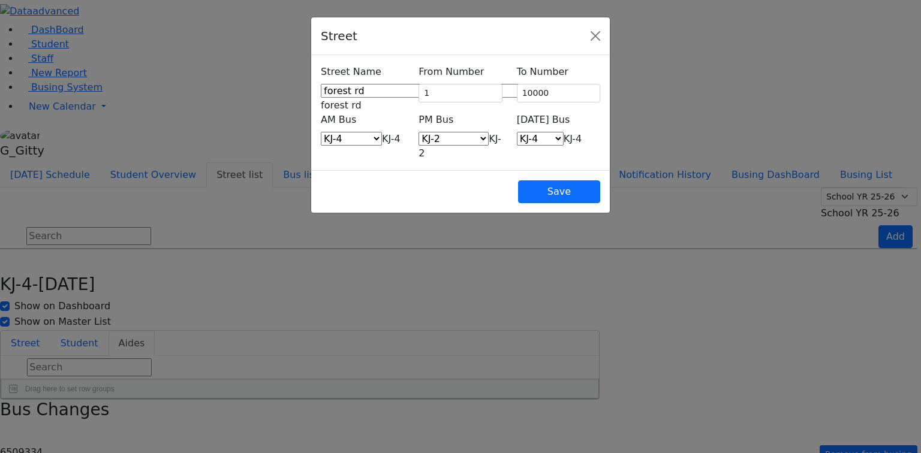
click at [603, 136] on div "Friday Bus HV-10 RH-20 PT KJ-1 KJ-2 KJ-3 KJ-8 KJ-5 KJ-6 KJ-7 KJ-4 WA-9 MW-14 ER…" at bounding box center [559, 137] width 98 height 48
click at [582, 133] on span "KJ-4" at bounding box center [573, 138] width 19 height 11
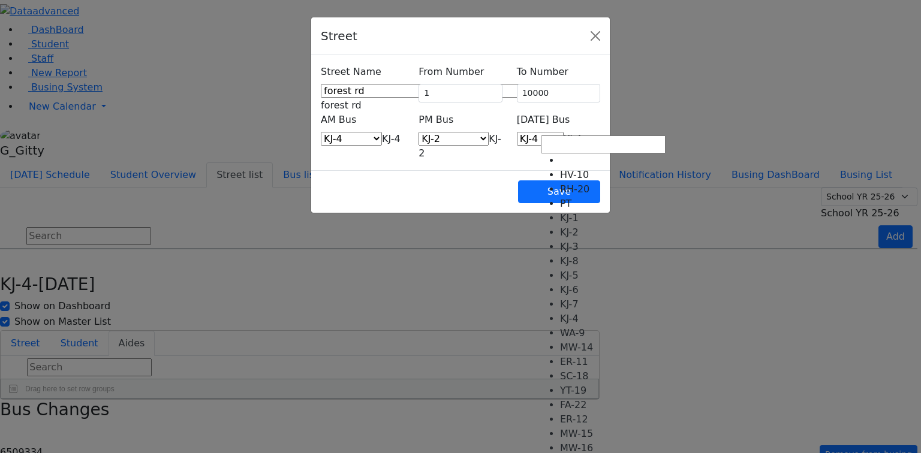
select select "406"
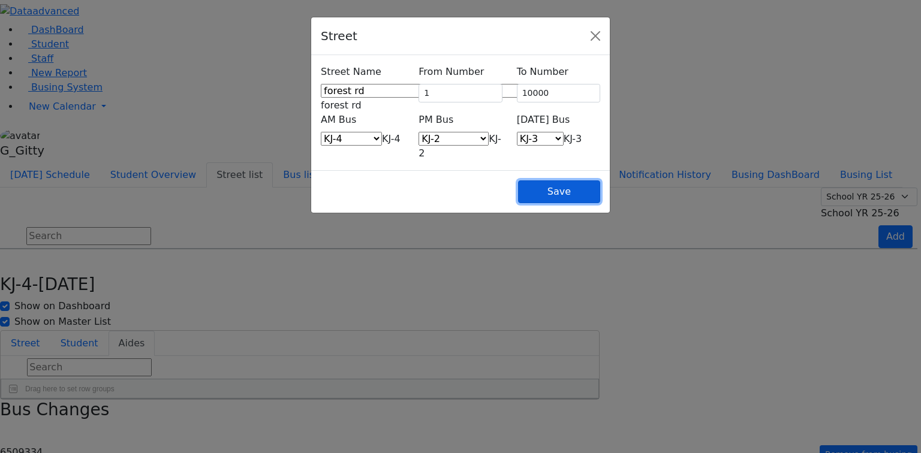
click at [600, 181] on button "Save" at bounding box center [559, 192] width 82 height 23
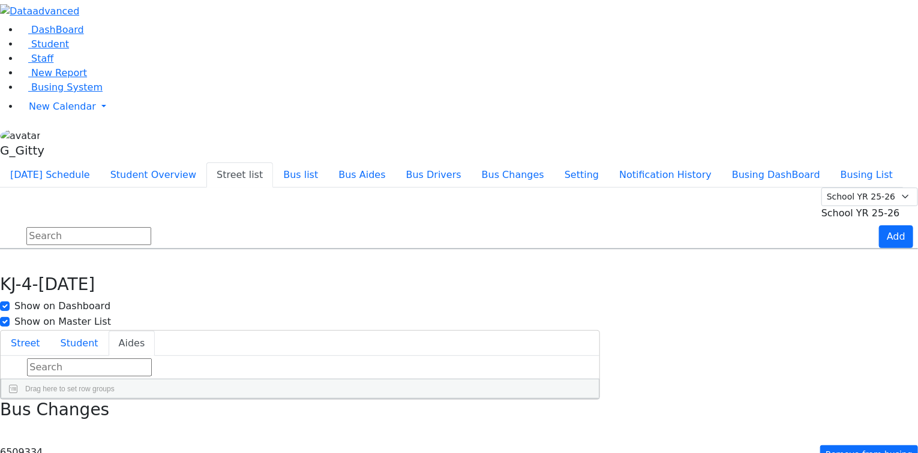
scroll to position [432, 0]
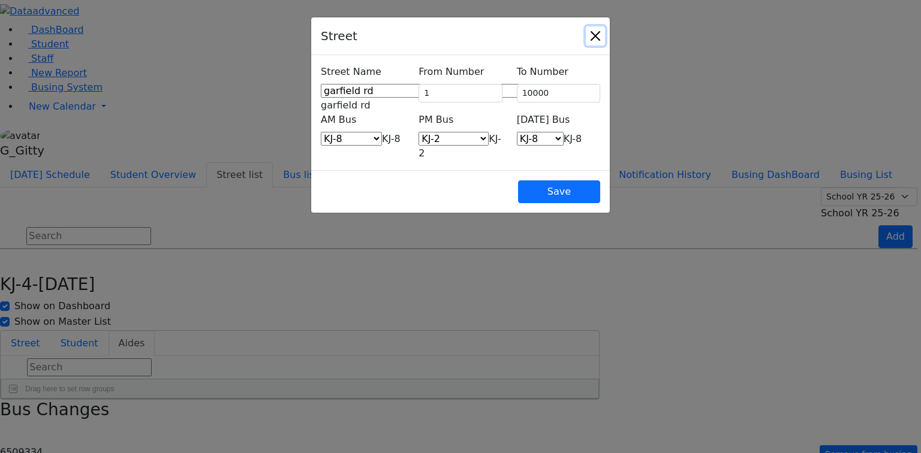
click at [605, 39] on button "Close" at bounding box center [595, 35] width 19 height 19
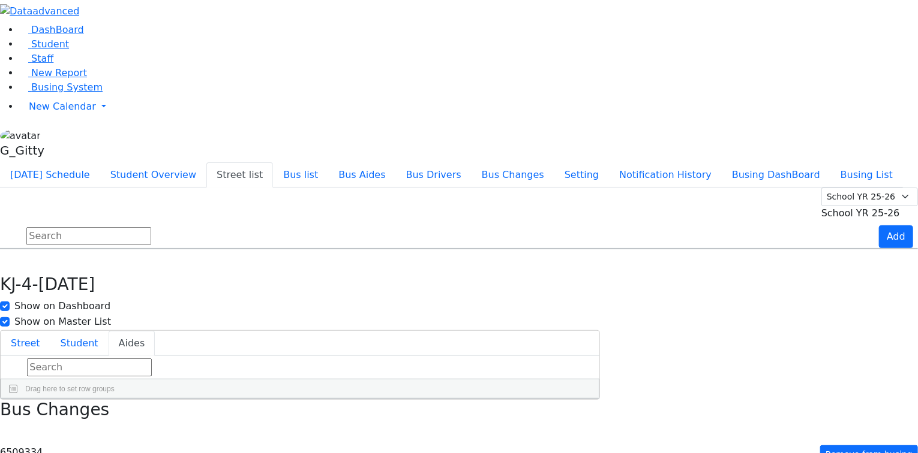
scroll to position [576, 0]
click at [491, 389] on h6 "KJ-2" at bounding box center [481, 394] width 20 height 11
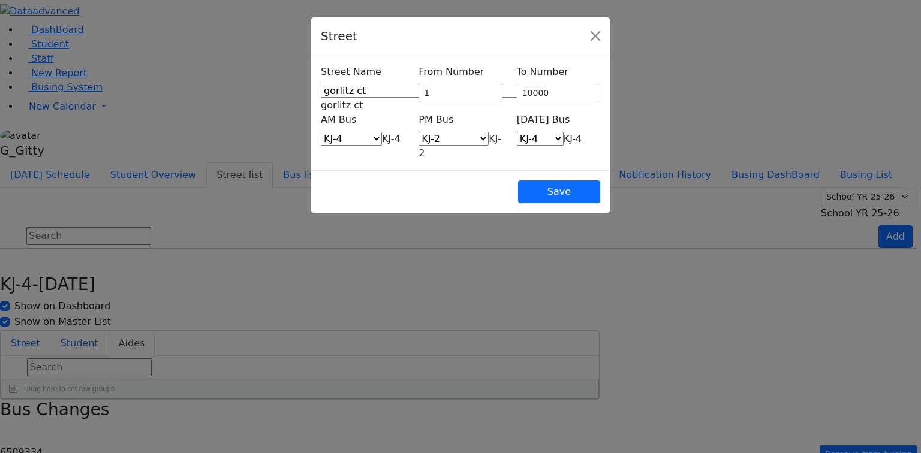
click at [564, 133] on span "KJ-4" at bounding box center [573, 138] width 19 height 11
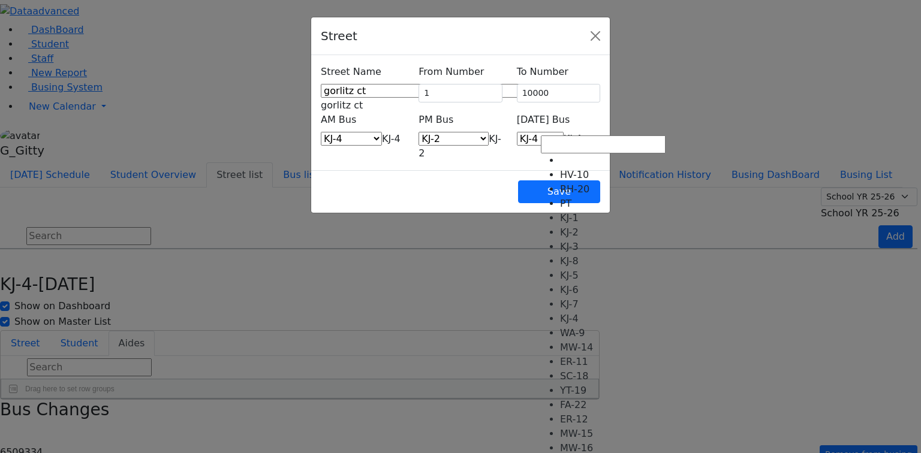
select select "406"
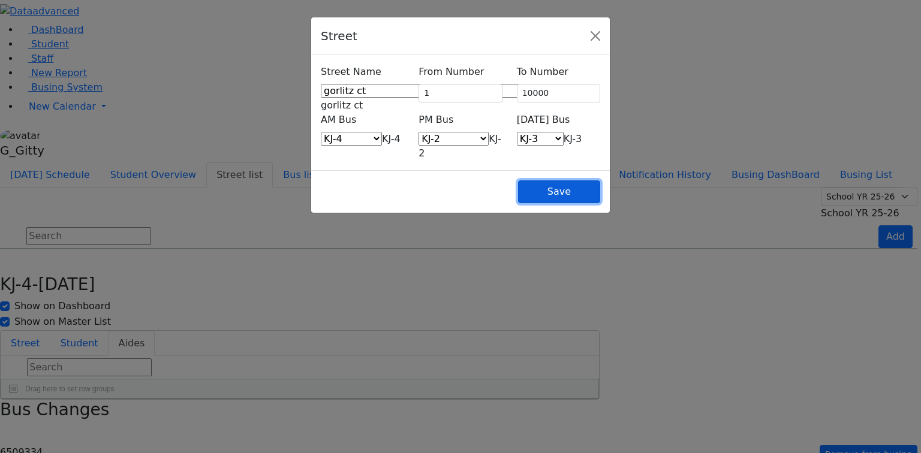
click at [600, 181] on button "Save" at bounding box center [559, 192] width 82 height 23
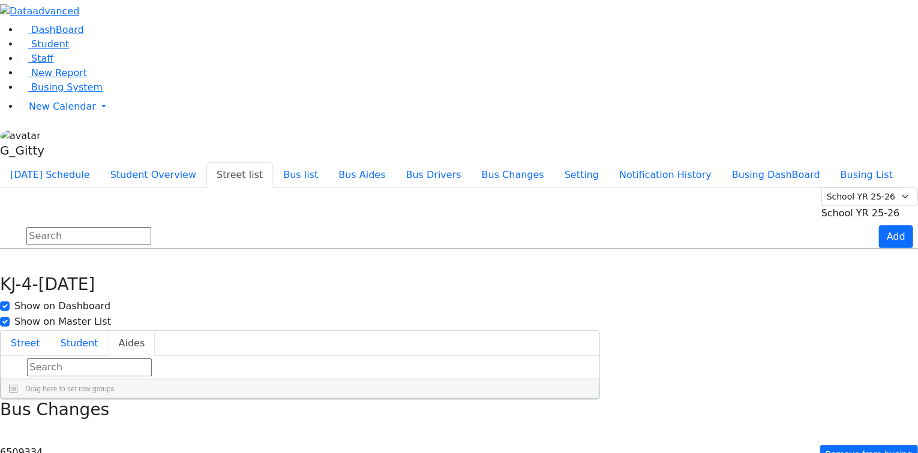
scroll to position [1007, 0]
click at [611, 401] on div "KJ-4" at bounding box center [535, 416] width 152 height 30
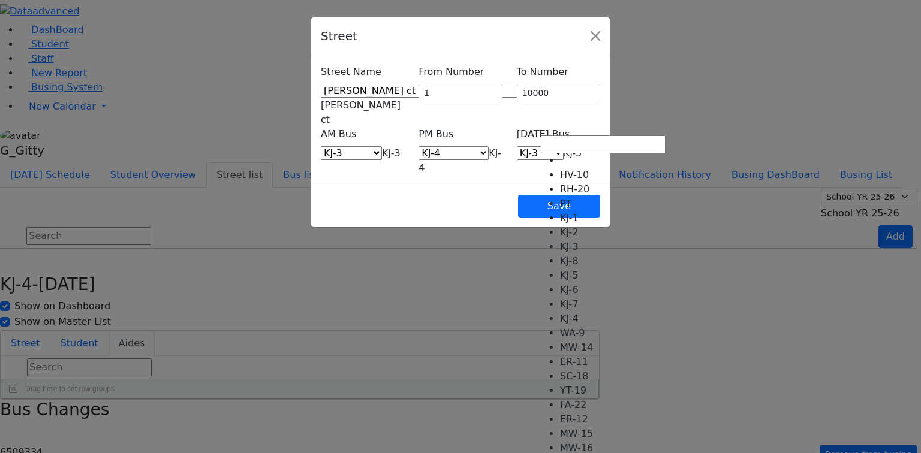
drag, startPoint x: 573, startPoint y: 119, endPoint x: 581, endPoint y: 181, distance: 62.3
click at [573, 148] on span "KJ-3" at bounding box center [573, 153] width 19 height 11
drag, startPoint x: 588, startPoint y: 124, endPoint x: 567, endPoint y: 221, distance: 99.3
click at [582, 148] on span "KJ-7" at bounding box center [573, 153] width 19 height 11
select select "411"
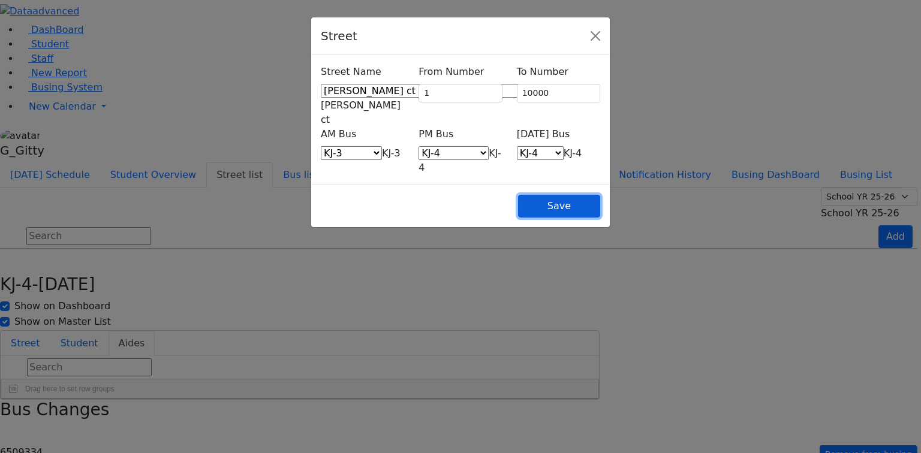
click at [600, 195] on button "Save" at bounding box center [559, 206] width 82 height 23
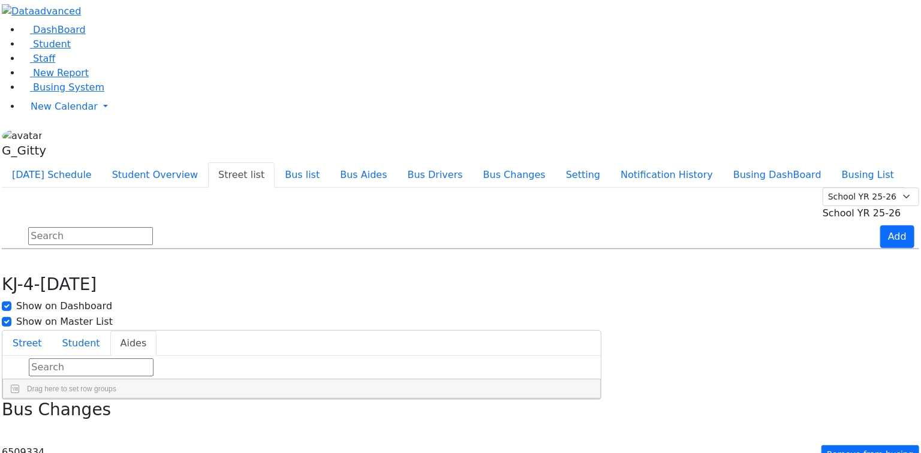
scroll to position [1151, 0]
click at [491, 443] on h6 "KJ-2" at bounding box center [481, 448] width 20 height 11
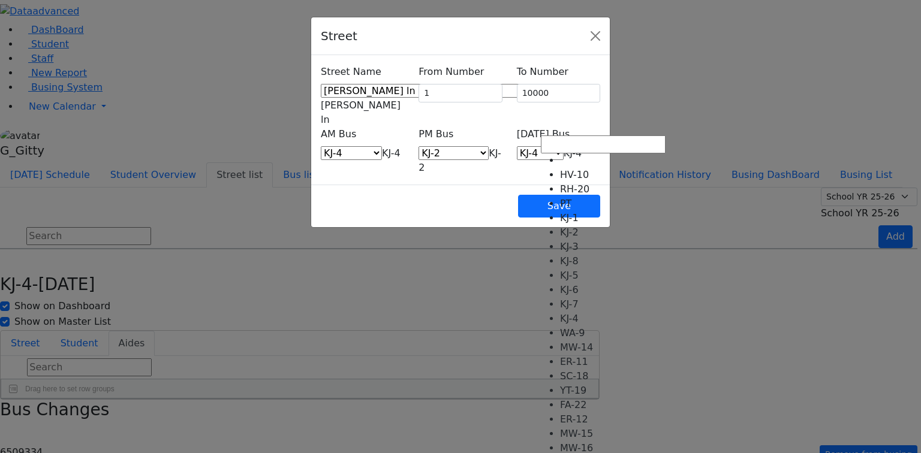
drag, startPoint x: 607, startPoint y: 122, endPoint x: 594, endPoint y: 164, distance: 44.4
click at [582, 148] on span "KJ-4" at bounding box center [573, 153] width 19 height 11
select select "406"
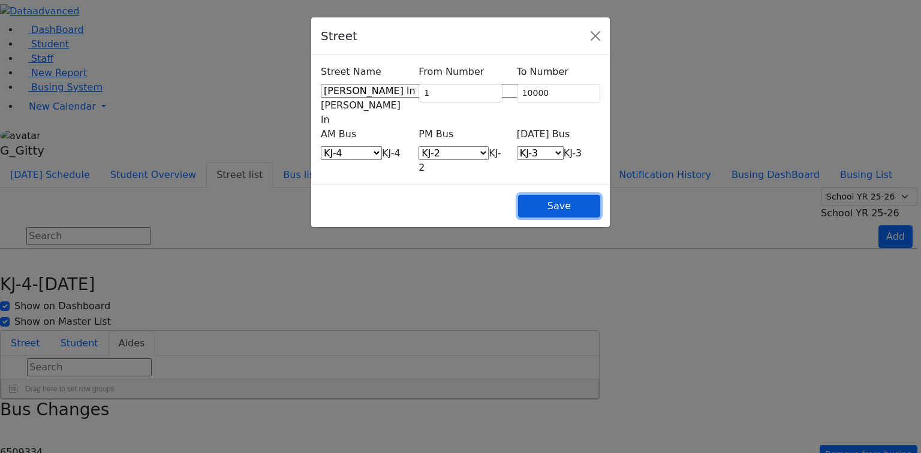
click at [600, 195] on button "Save" at bounding box center [559, 206] width 82 height 23
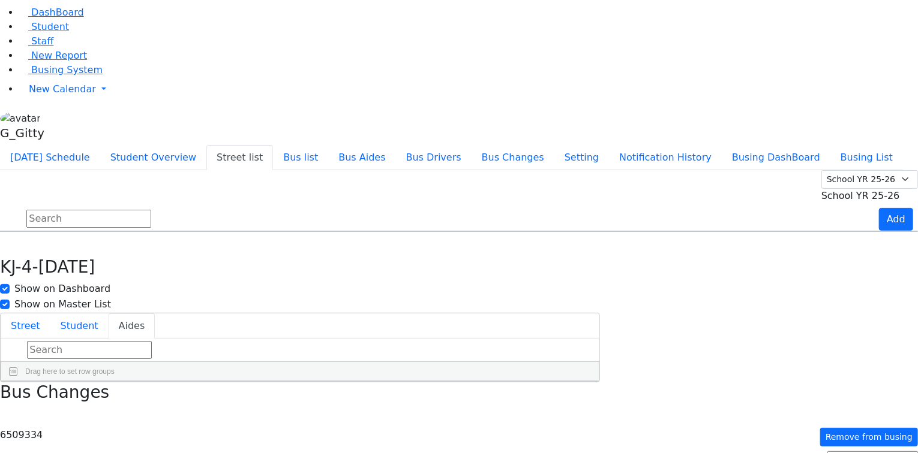
scroll to position [1199, 0]
click at [491, 408] on h6 "KJ-2" at bounding box center [481, 413] width 20 height 11
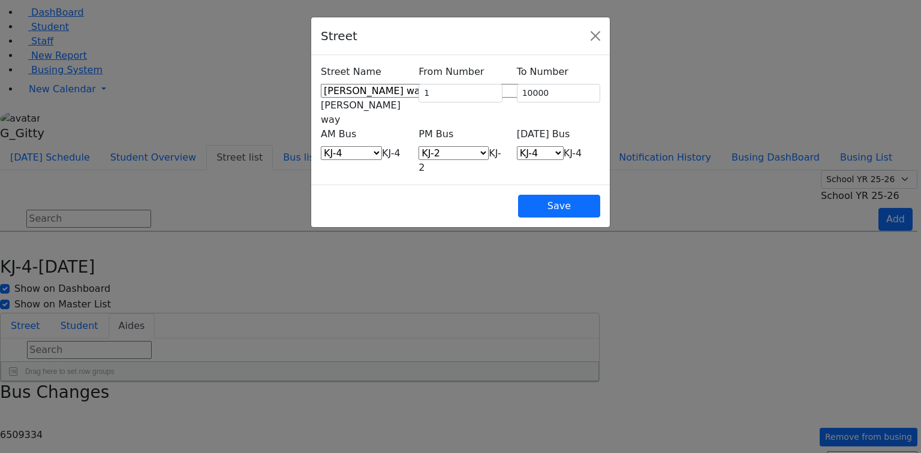
click at [573, 148] on span "KJ-4" at bounding box center [573, 153] width 19 height 11
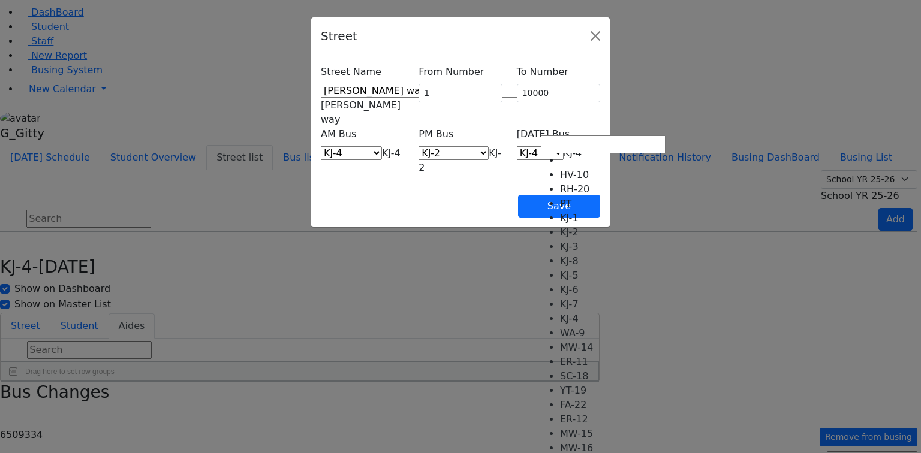
select select "406"
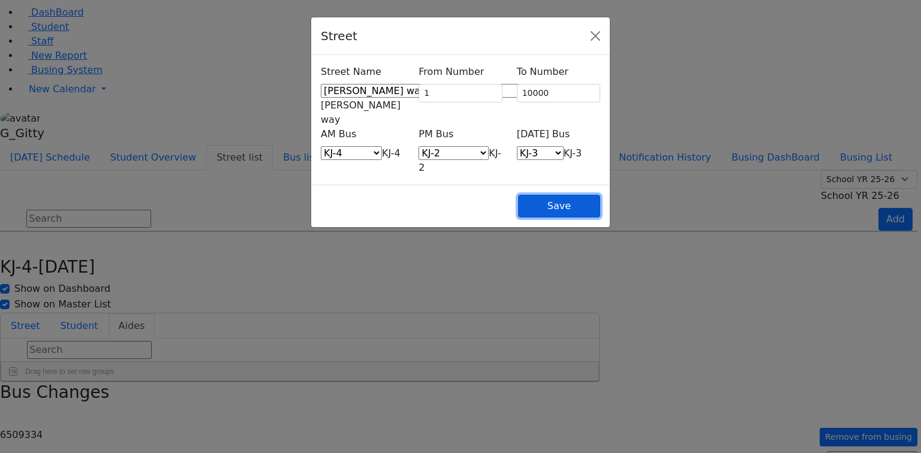
click at [600, 195] on button "Save" at bounding box center [559, 206] width 82 height 23
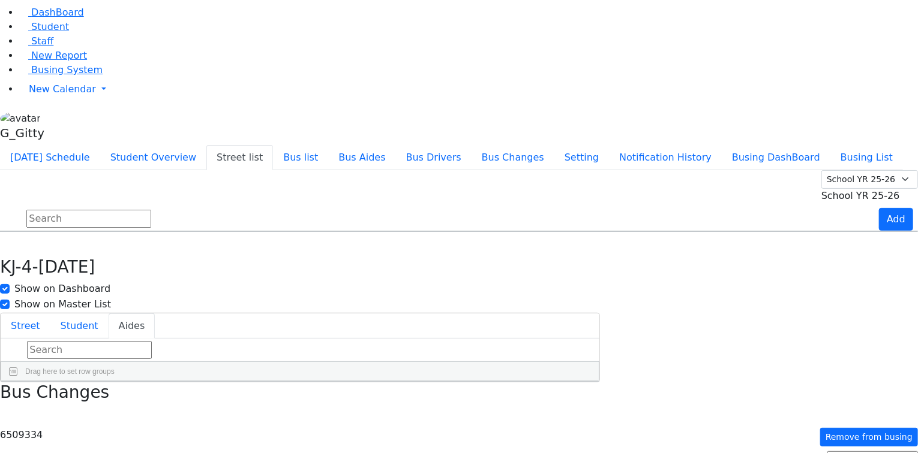
scroll to position [1343, 0]
click at [491, 414] on div "KJ-4" at bounding box center [478, 422] width 25 height 16
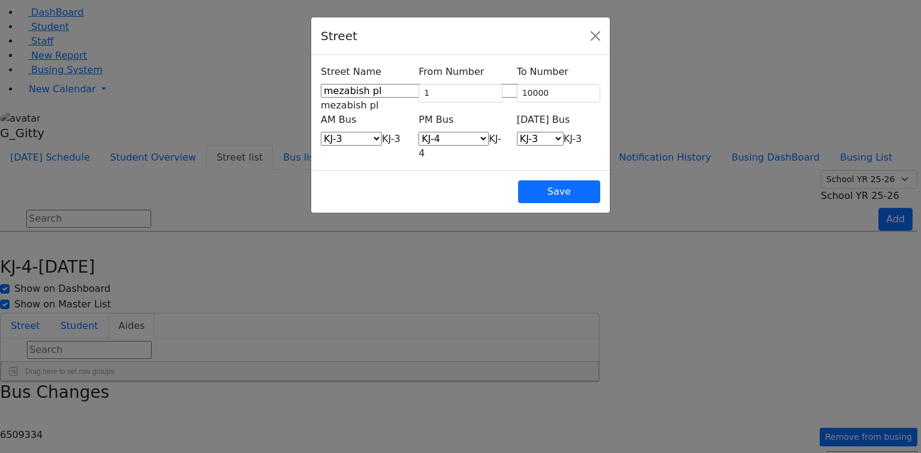
drag, startPoint x: 596, startPoint y: 127, endPoint x: 590, endPoint y: 133, distance: 8.1
click at [582, 133] on span "KJ-3" at bounding box center [573, 138] width 19 height 11
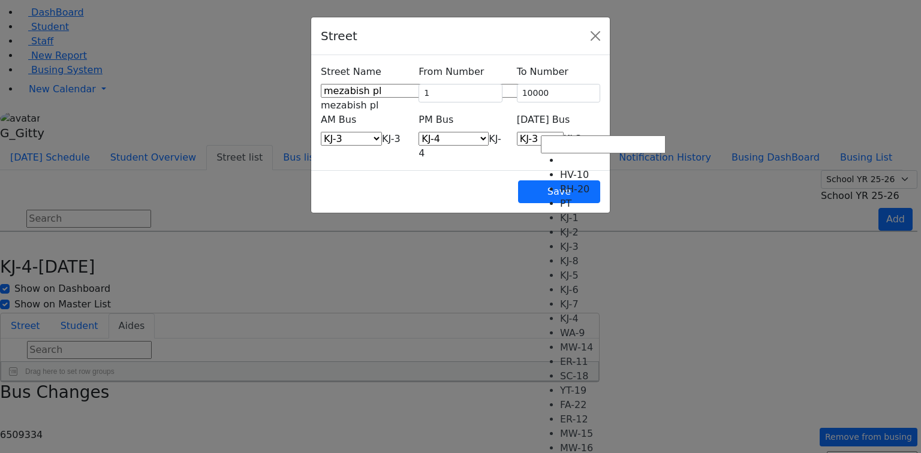
select select "411"
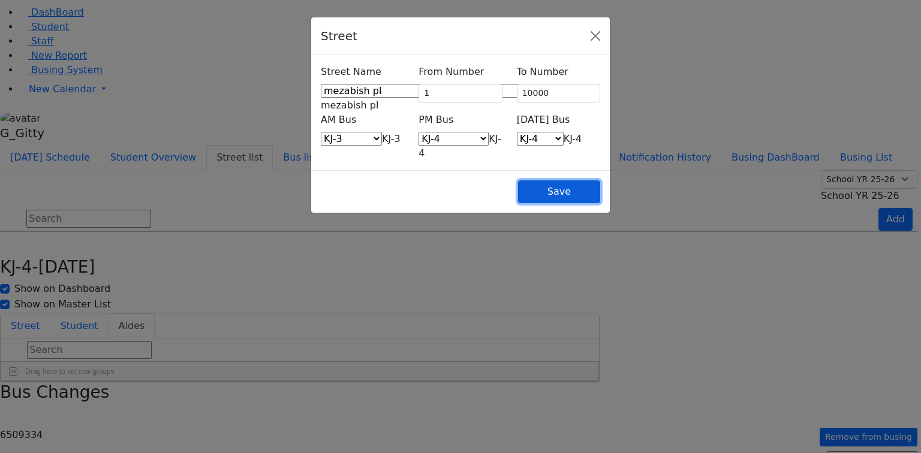
click at [600, 181] on button "Save" at bounding box center [559, 192] width 82 height 23
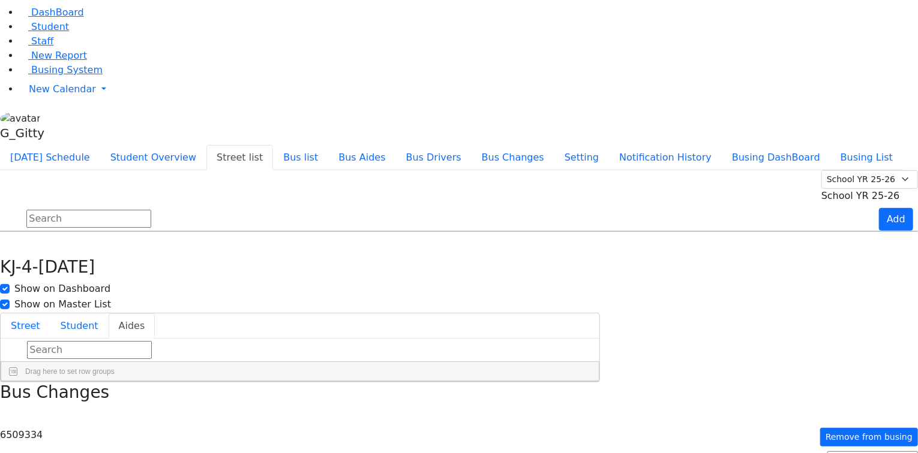
scroll to position [1391, 0]
click at [491, 396] on h6 "KJ-4" at bounding box center [481, 401] width 20 height 11
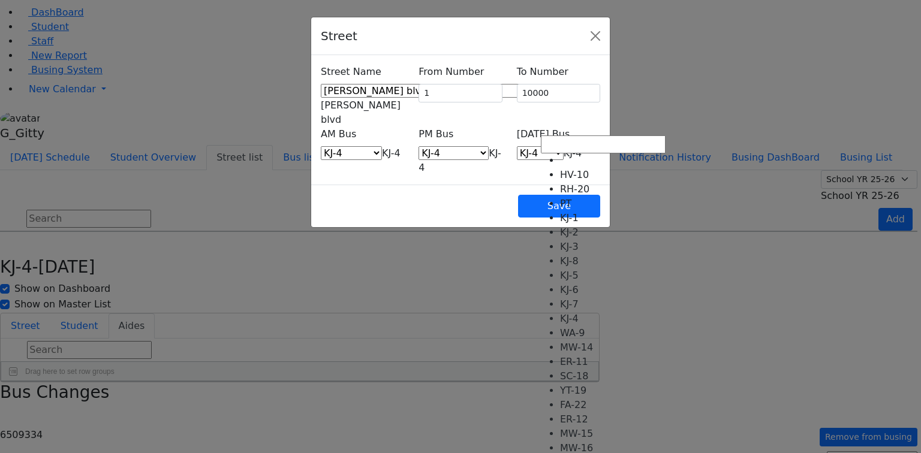
drag, startPoint x: 601, startPoint y: 120, endPoint x: 597, endPoint y: 146, distance: 26.7
click at [582, 148] on span "KJ-4" at bounding box center [573, 153] width 19 height 11
select select "406"
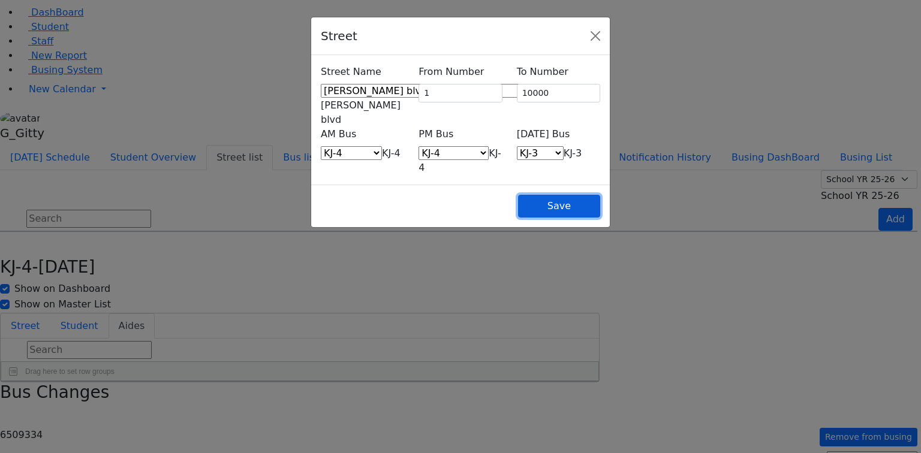
click at [600, 195] on button "Save" at bounding box center [559, 206] width 82 height 23
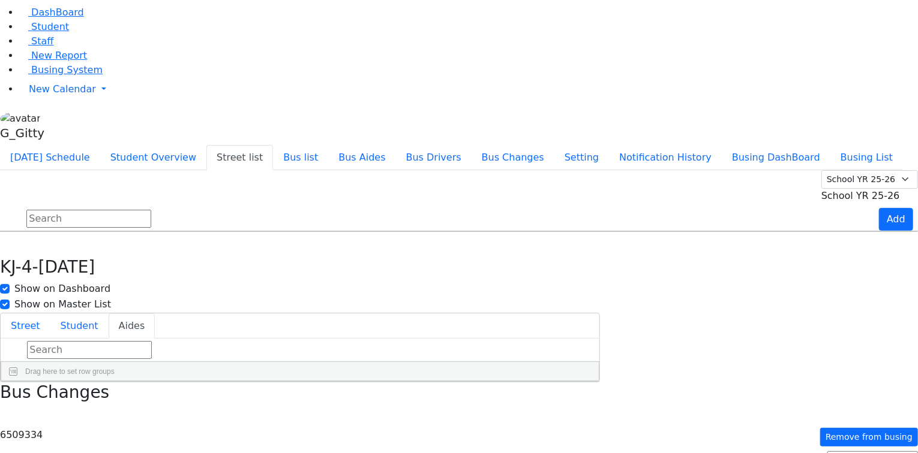
scroll to position [1439, 0]
click at [491, 408] on div "KJ-4" at bounding box center [478, 416] width 25 height 16
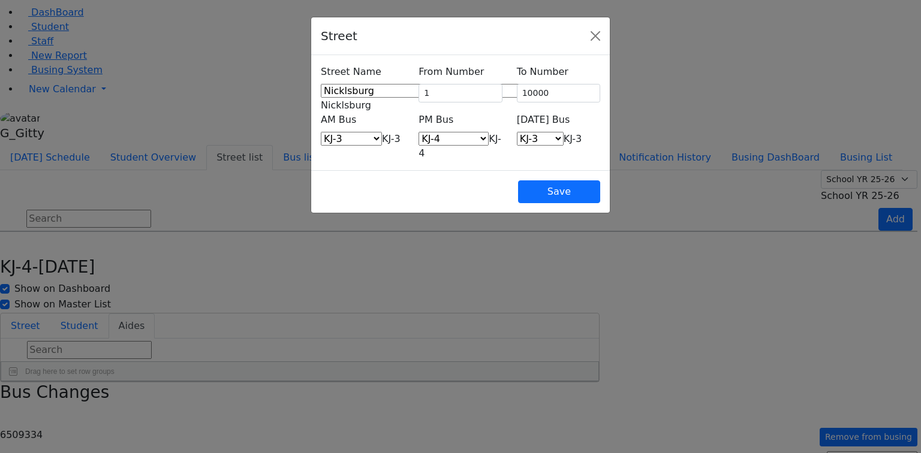
click at [582, 133] on span "KJ-3" at bounding box center [573, 138] width 19 height 11
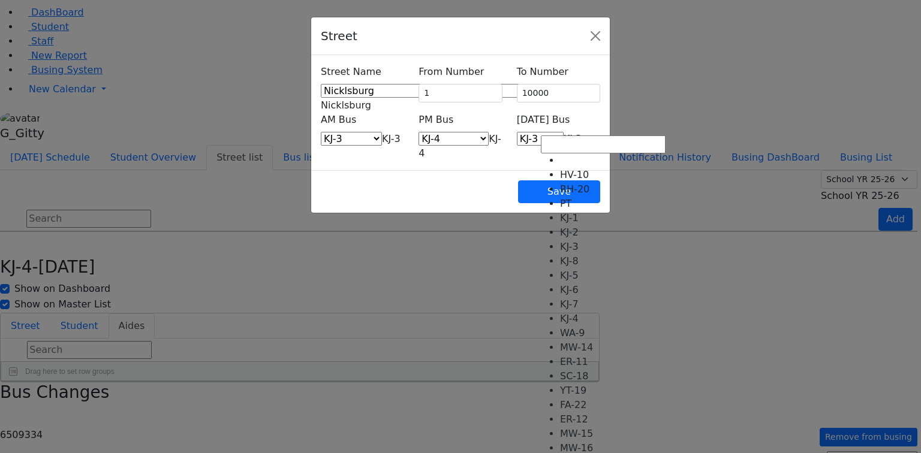
select select "411"
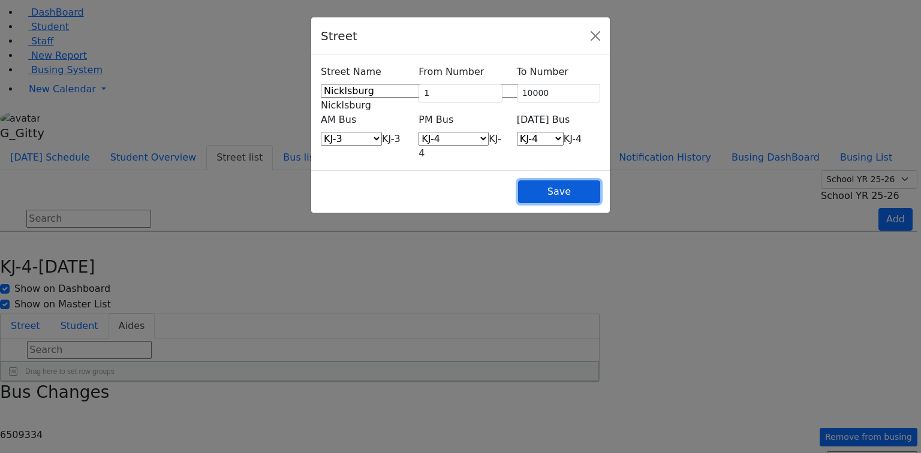
click at [600, 181] on button "Save" at bounding box center [559, 192] width 82 height 23
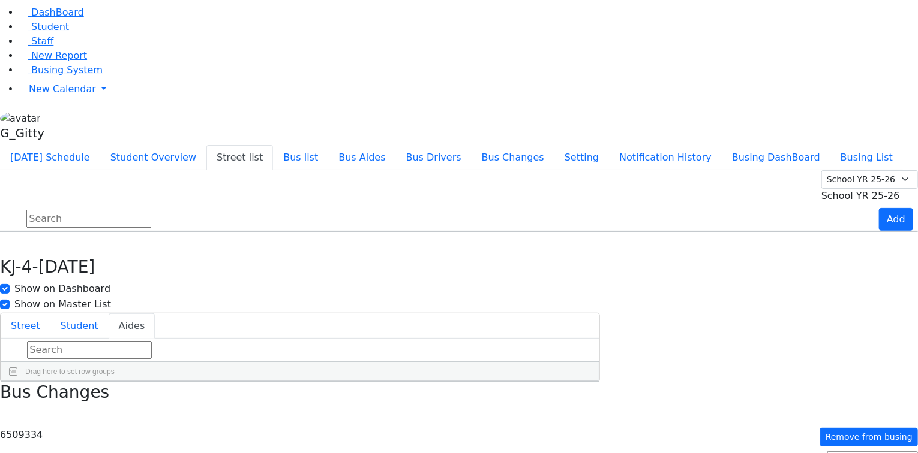
scroll to position [1487, 0]
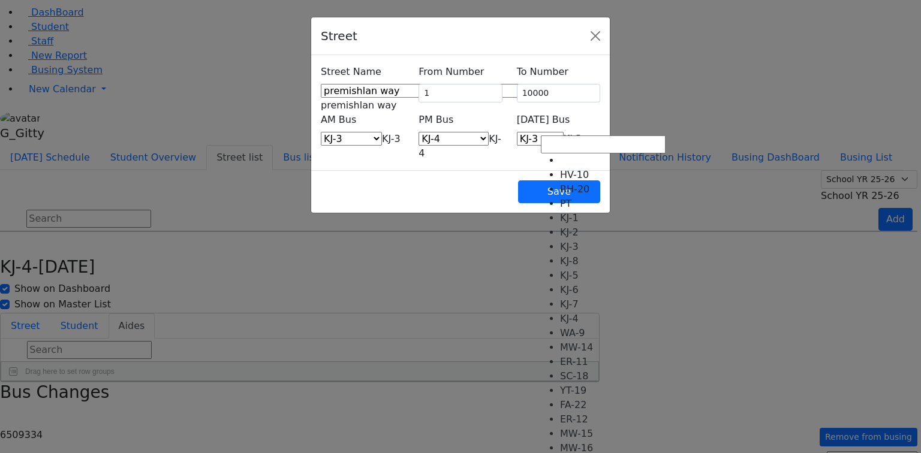
click at [572, 133] on span "KJ-3" at bounding box center [573, 138] width 19 height 11
select select "411"
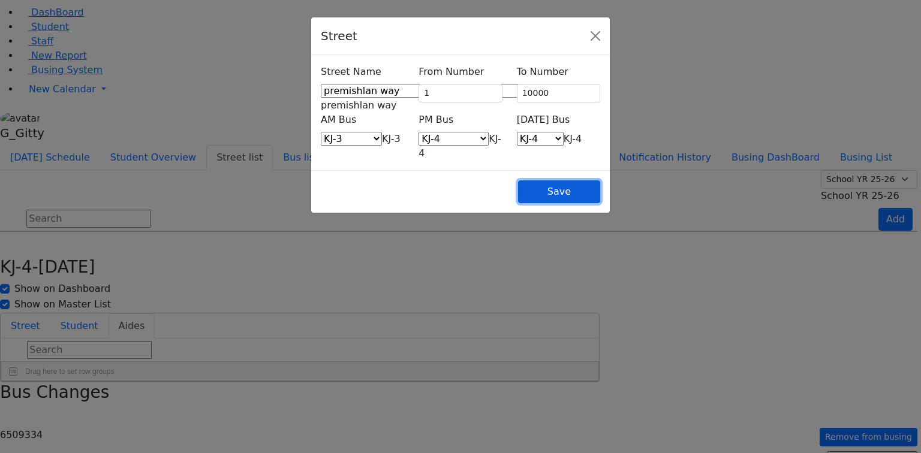
click at [600, 181] on button "Save" at bounding box center [559, 192] width 82 height 23
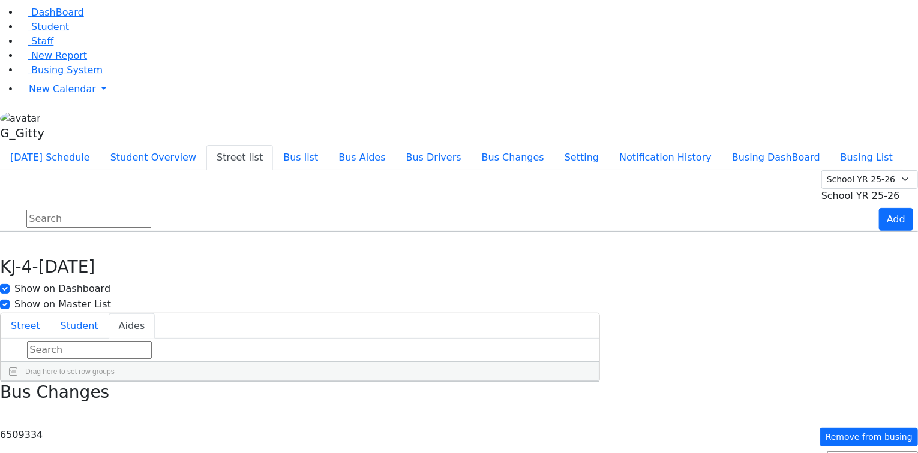
scroll to position [1631, 0]
click at [611, 419] on div "KJ-4" at bounding box center [535, 434] width 152 height 30
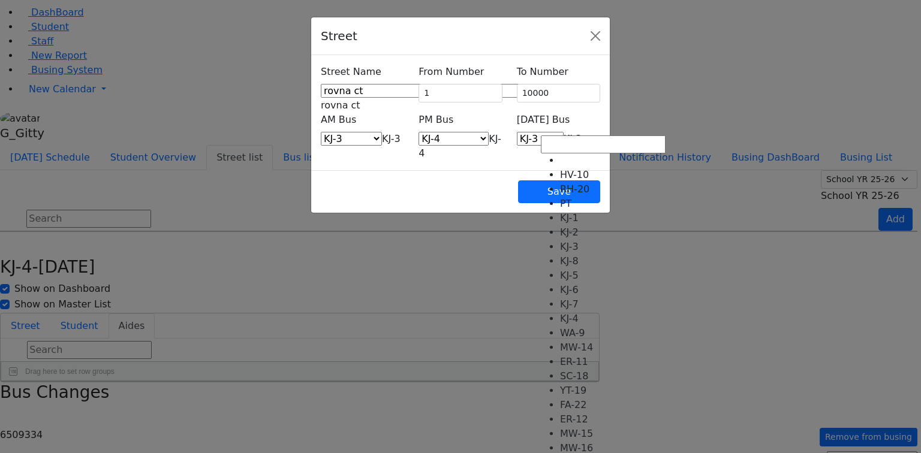
click at [582, 133] on span "KJ-3" at bounding box center [573, 138] width 19 height 11
select select "411"
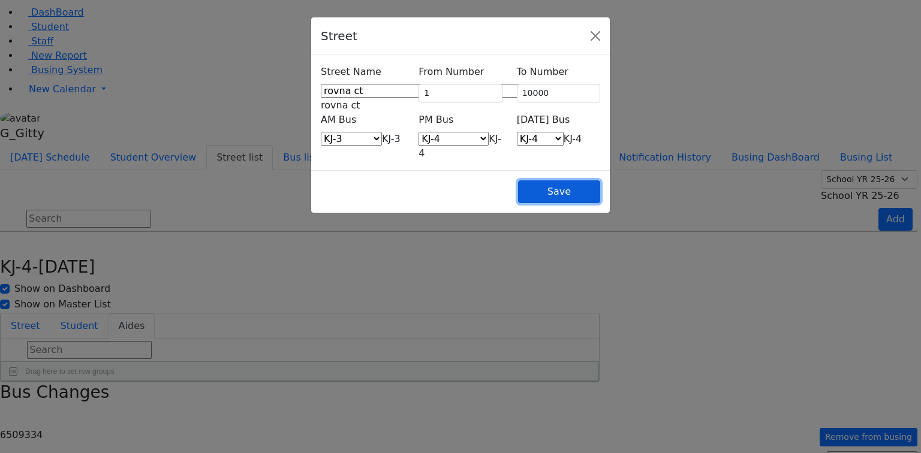
click at [600, 181] on button "Save" at bounding box center [559, 192] width 82 height 23
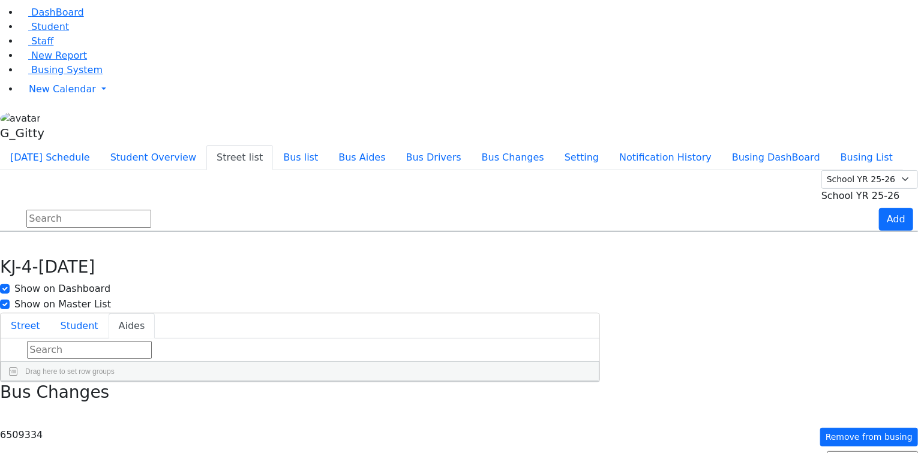
scroll to position [1727, 0]
click at [491, 360] on h6 "KJ-4" at bounding box center [481, 365] width 20 height 11
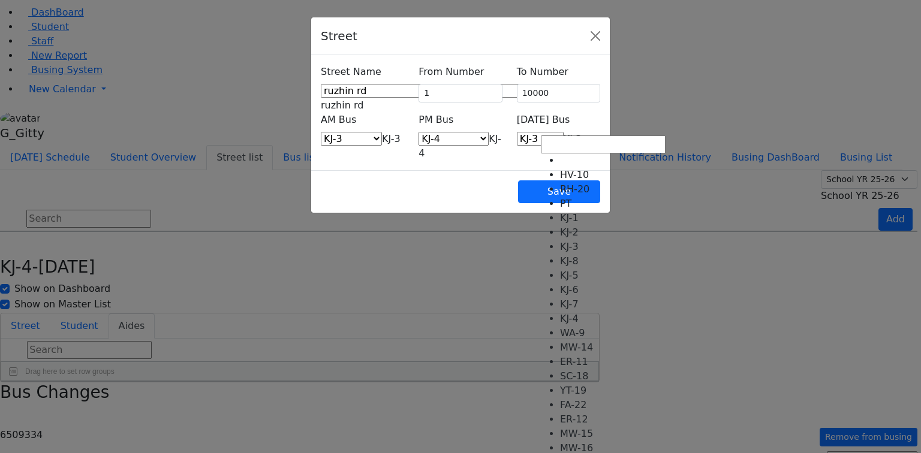
drag, startPoint x: 548, startPoint y: 124, endPoint x: 568, endPoint y: 176, distance: 56.6
click at [564, 133] on span "KJ-3" at bounding box center [573, 138] width 19 height 11
select select "411"
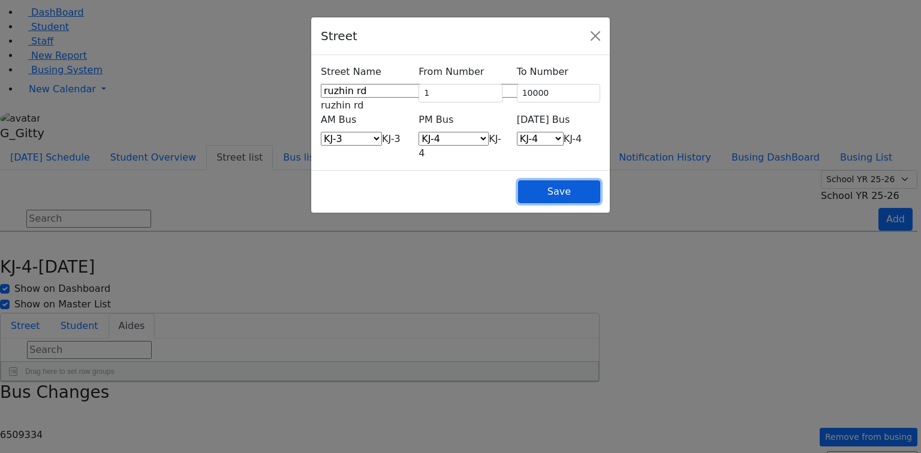
click at [600, 181] on button "Save" at bounding box center [559, 192] width 82 height 23
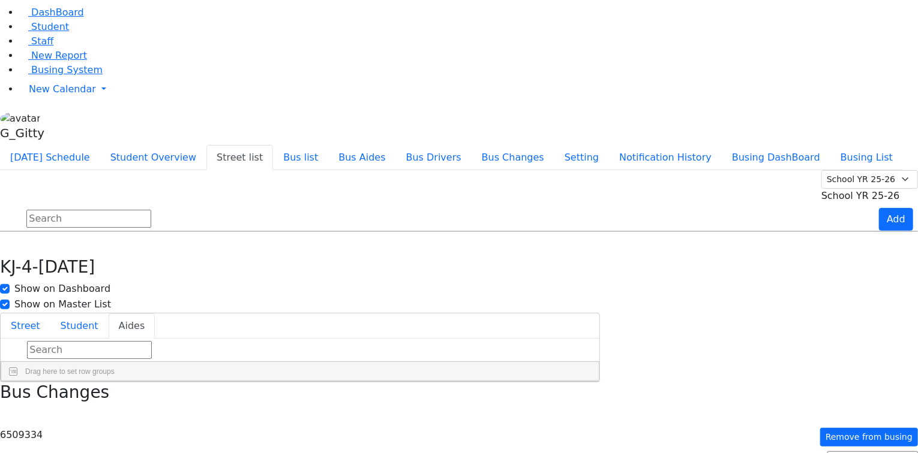
scroll to position [1823, 0]
click at [491, 354] on h6 "KJ-4" at bounding box center [481, 359] width 20 height 11
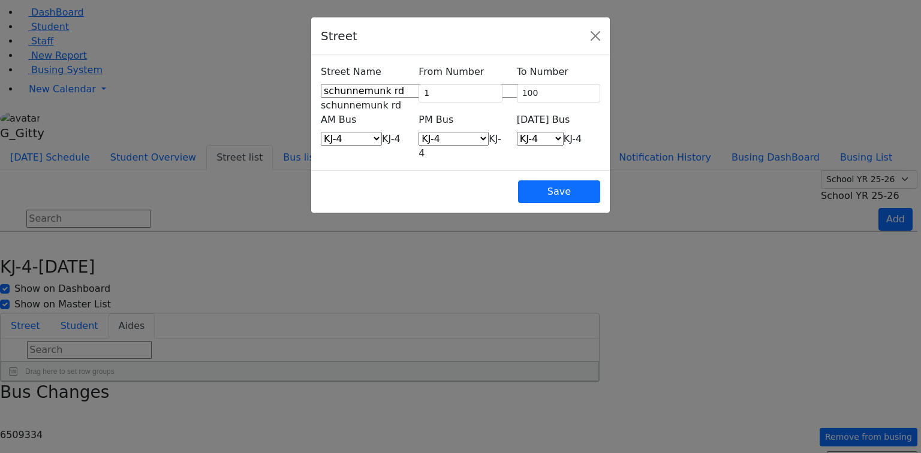
click at [582, 133] on span "KJ-4" at bounding box center [573, 138] width 19 height 11
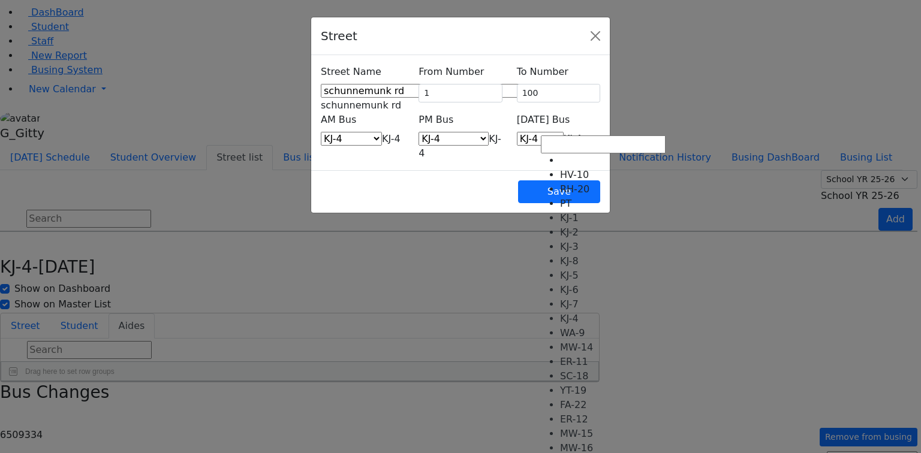
select select "406"
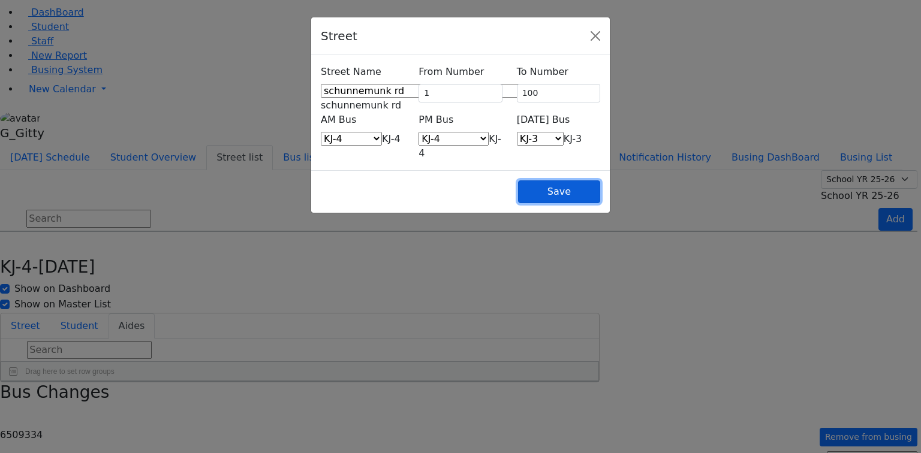
click at [600, 181] on button "Save" at bounding box center [559, 192] width 82 height 23
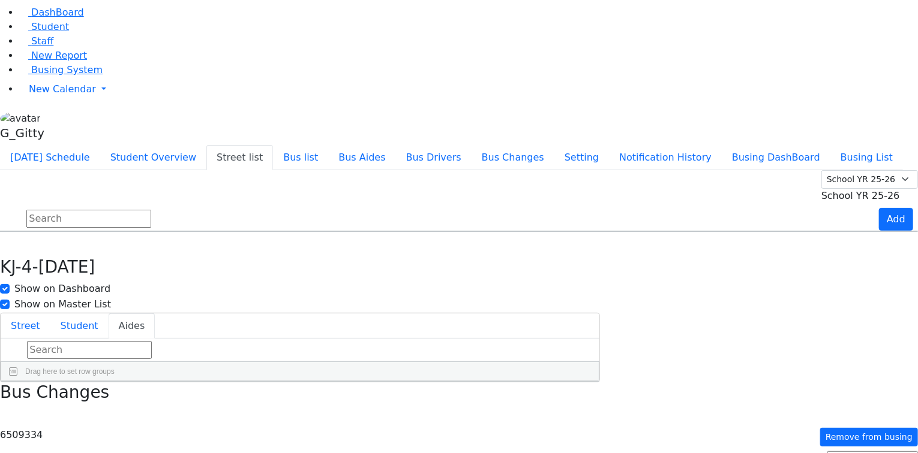
scroll to position [1775, 0]
click at [611, 425] on div "KJ-2" at bounding box center [535, 440] width 152 height 30
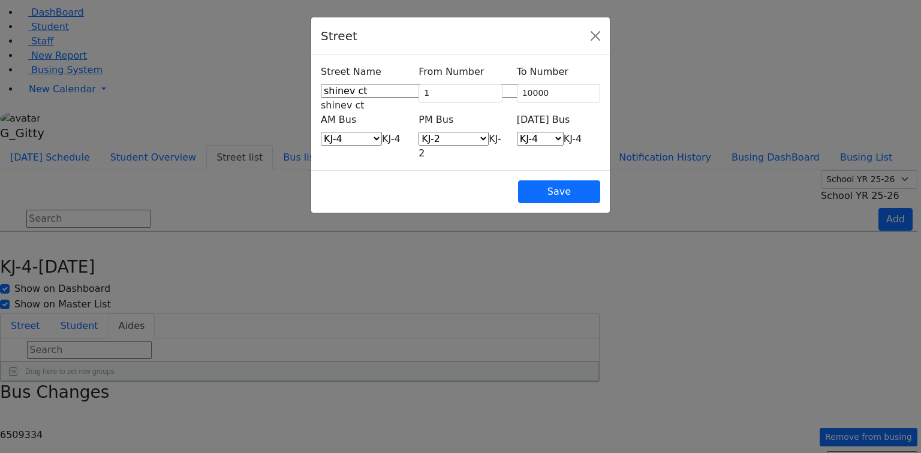
click at [574, 136] on div "Friday Bus HV-10 RH-20 PT KJ-1 KJ-2 KJ-3 KJ-8 KJ-5 KJ-6 KJ-7 KJ-4 WA-9 MW-14 ER…" at bounding box center [559, 137] width 98 height 48
click at [569, 133] on span "KJ-4" at bounding box center [573, 138] width 19 height 11
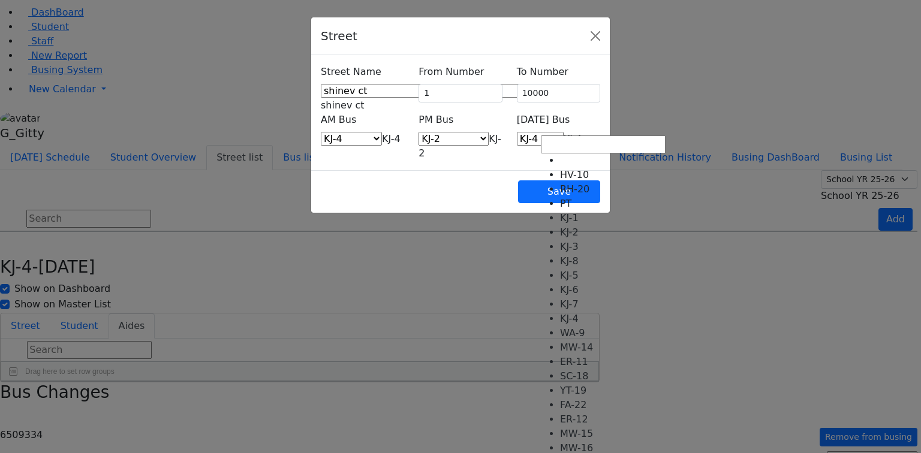
select select "406"
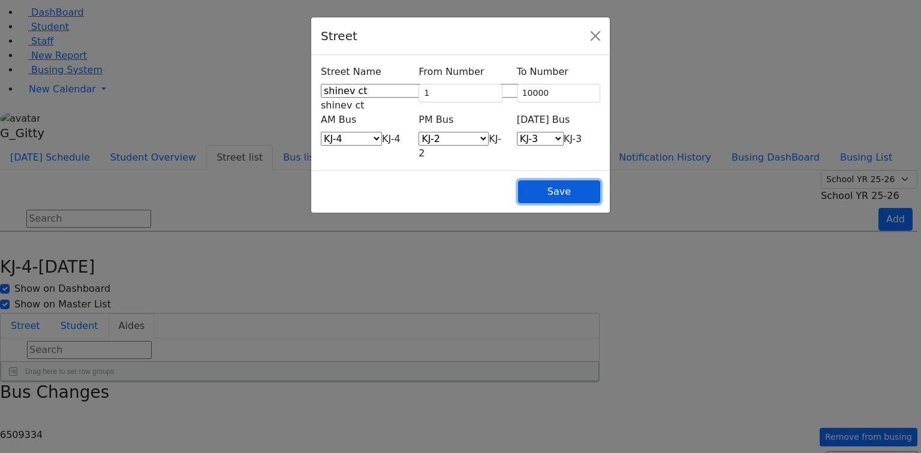
drag, startPoint x: 616, startPoint y: 170, endPoint x: 583, endPoint y: 269, distance: 103.9
click at [600, 181] on button "Save" at bounding box center [559, 192] width 82 height 23
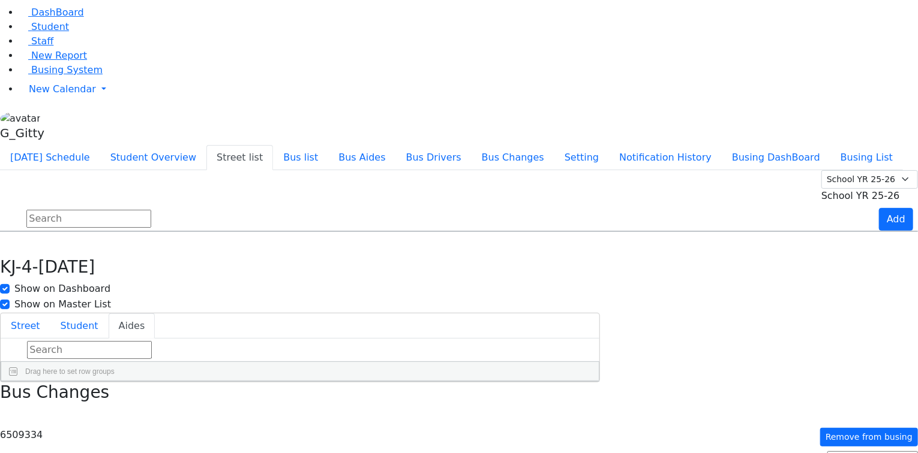
scroll to position [1823, 0]
click at [491, 414] on h6 "KJ-4" at bounding box center [481, 419] width 20 height 11
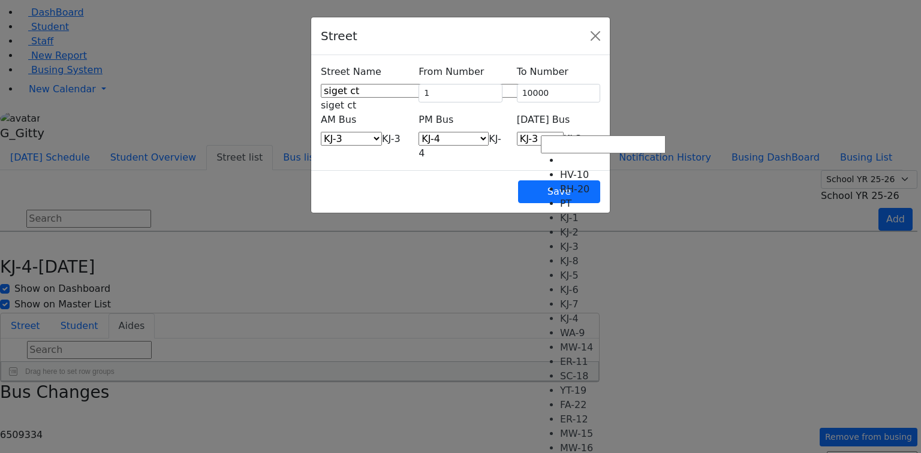
click at [564, 133] on span "KJ-3" at bounding box center [573, 138] width 19 height 11
select select "411"
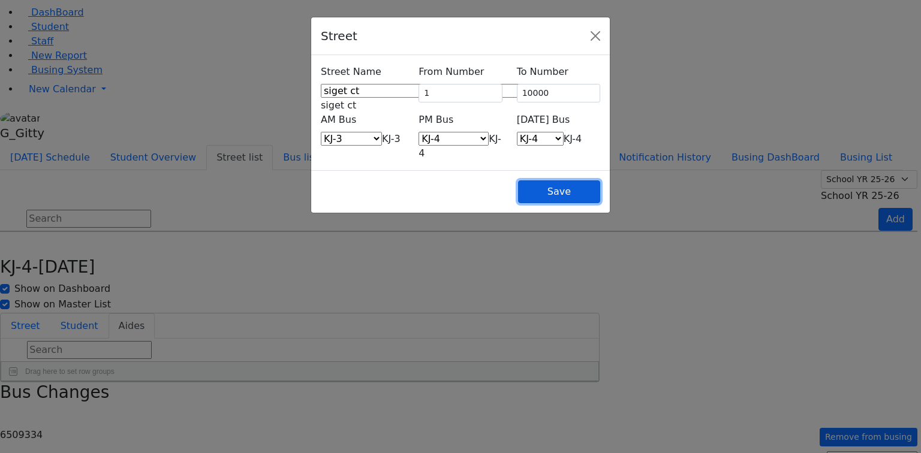
click at [600, 181] on button "Save" at bounding box center [559, 192] width 82 height 23
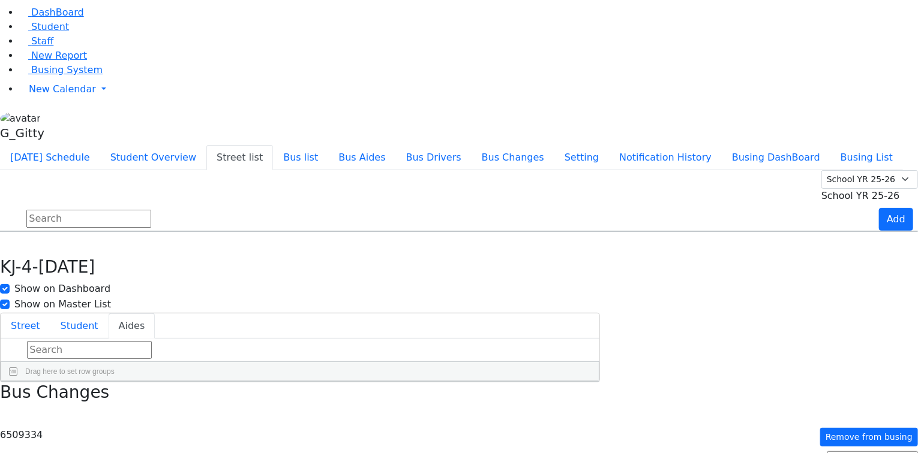
scroll to position [1775, 0]
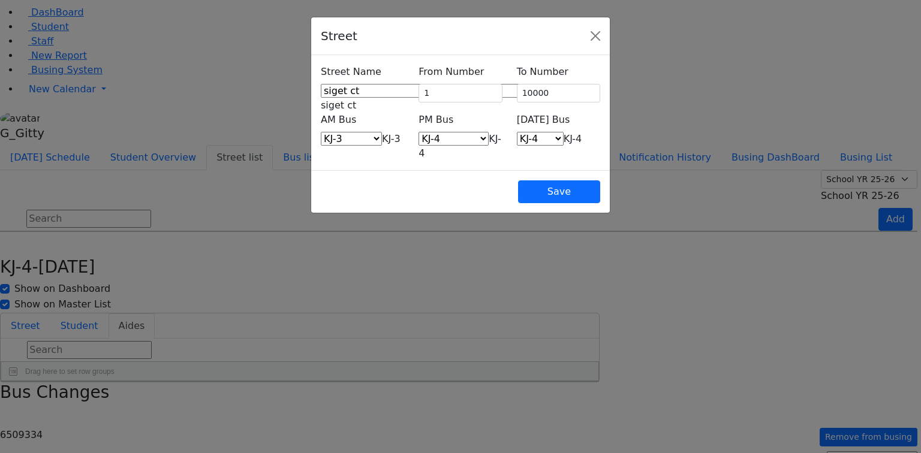
click at [333, 115] on div "AM Bus RH-20 PT KJ-1 KJ-2 KJ-3 KJ-8 KJ-5 KJ-6 KJ-7 KJ-4 ER-11 MW-14 SC-18 WA-9 …" at bounding box center [362, 130] width 83 height 34
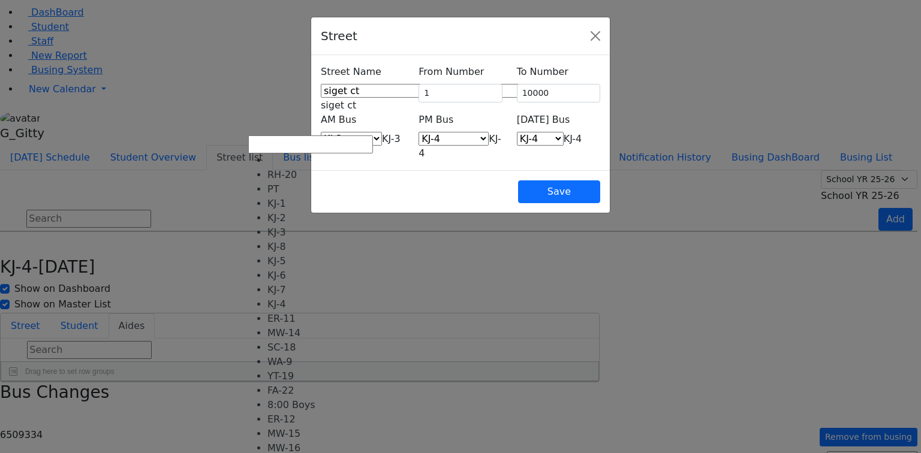
click at [382, 133] on span "KJ-3" at bounding box center [391, 138] width 19 height 11
select select "391"
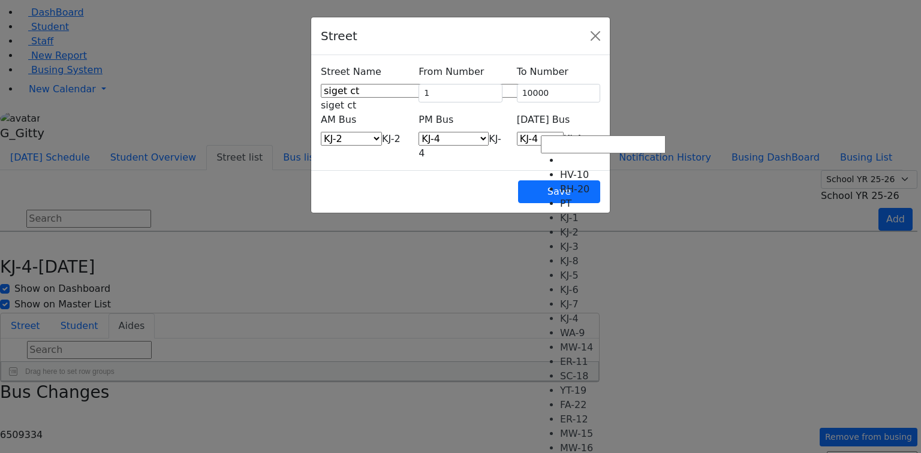
click at [568, 133] on span "KJ-4" at bounding box center [573, 138] width 19 height 11
select select "405"
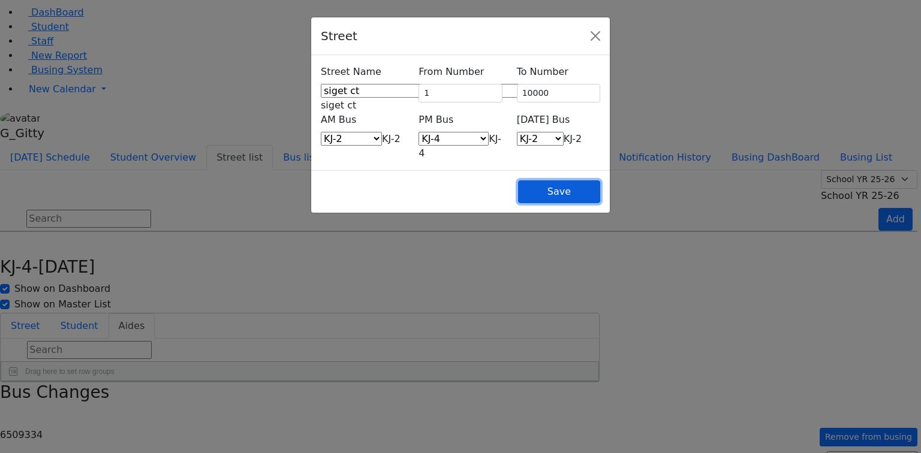
click at [600, 181] on button "Save" at bounding box center [559, 192] width 82 height 23
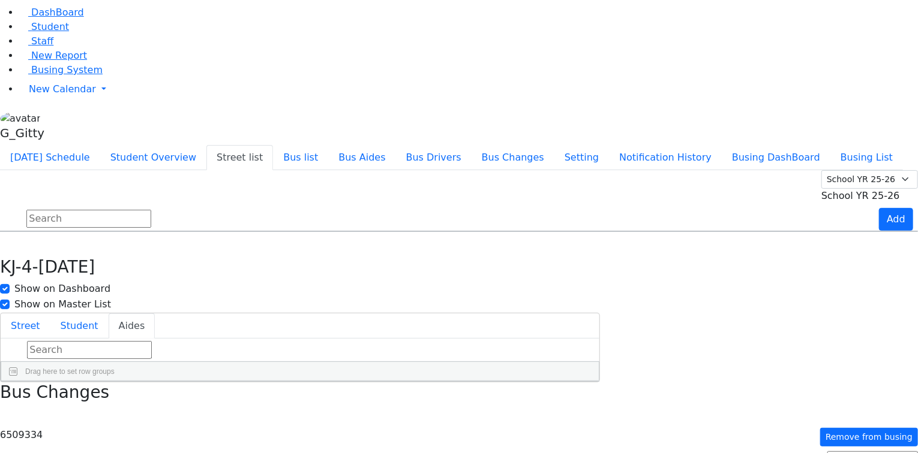
scroll to position [1967, 0]
click at [643, 330] on div "KJ-4" at bounding box center [630, 338] width 25 height 16
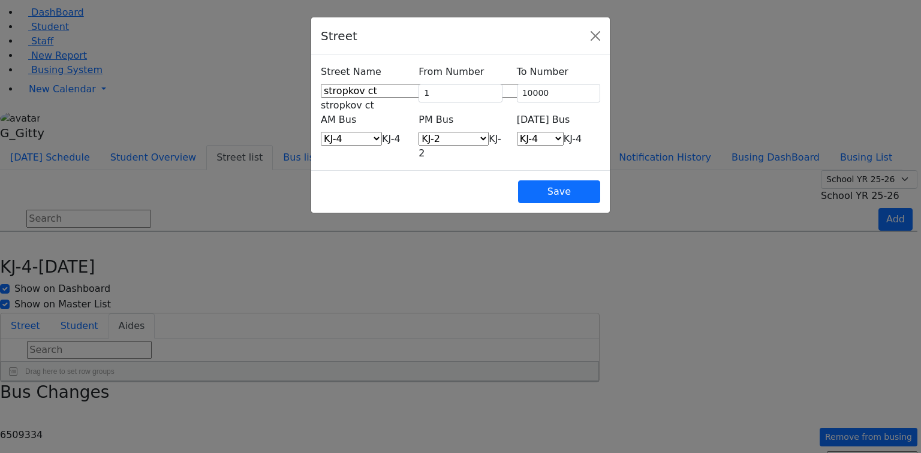
drag, startPoint x: 581, startPoint y: 125, endPoint x: 581, endPoint y: 132, distance: 6.6
click at [581, 133] on span "KJ-4" at bounding box center [573, 138] width 19 height 11
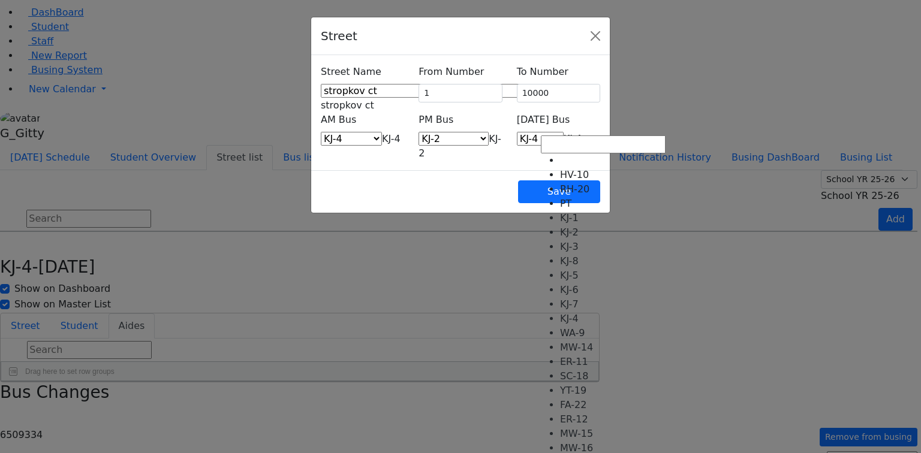
select select "406"
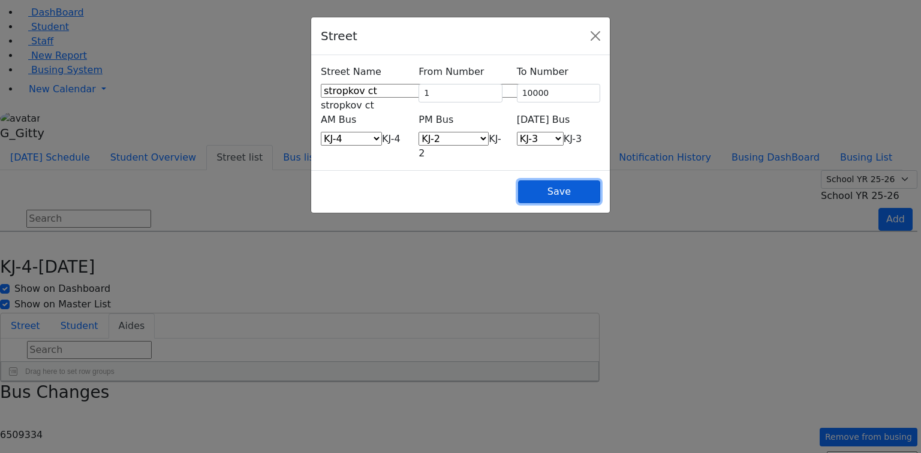
click at [600, 181] on button "Save" at bounding box center [559, 192] width 82 height 23
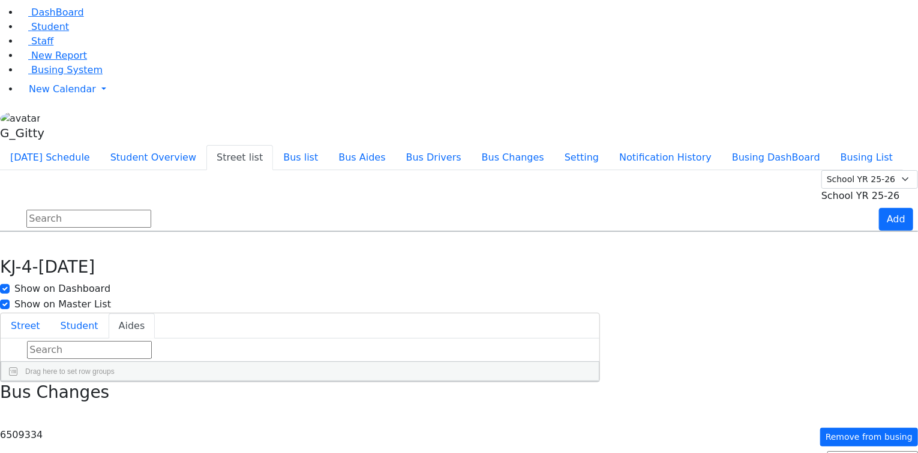
scroll to position [2127, 0]
click at [611, 374] on div "Press SPACE to select this row." at bounding box center [535, 389] width 152 height 30
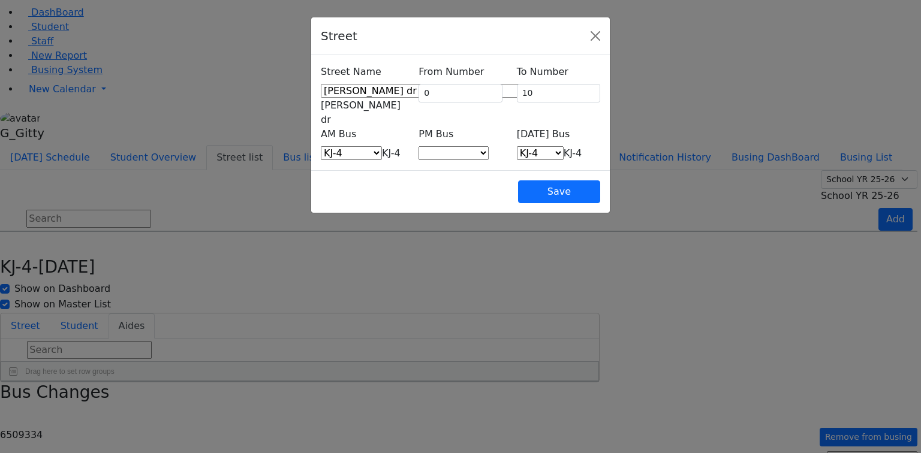
drag, startPoint x: 605, startPoint y: 127, endPoint x: 605, endPoint y: 133, distance: 6.6
click at [582, 148] on span "KJ-4" at bounding box center [573, 153] width 19 height 11
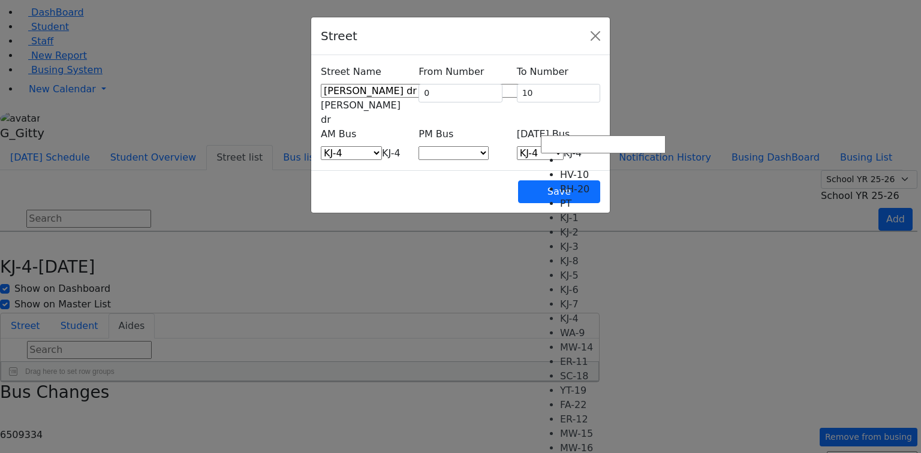
select select "406"
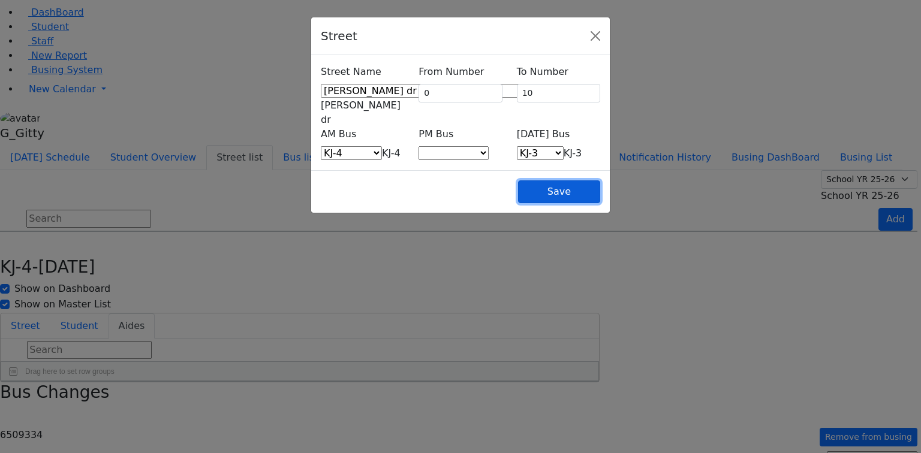
click at [600, 181] on button "Save" at bounding box center [559, 192] width 82 height 23
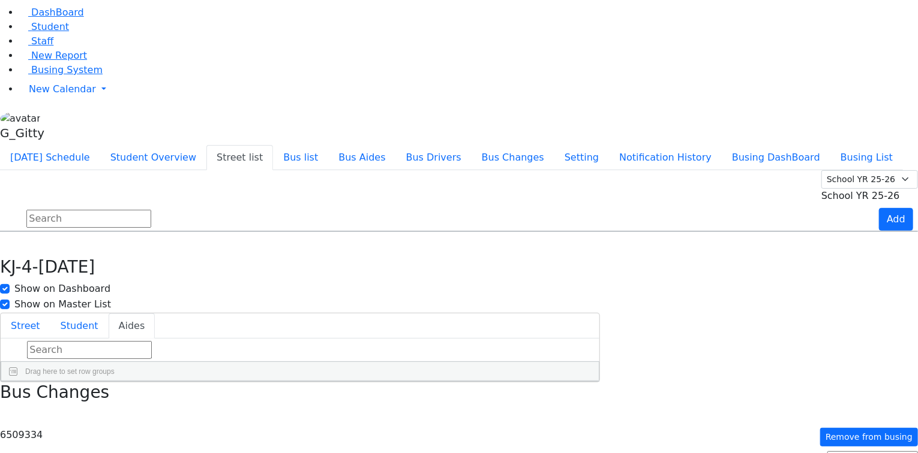
scroll to position [1935, 0]
drag, startPoint x: 283, startPoint y: 94, endPoint x: 101, endPoint y: 58, distance: 185.2
click at [151, 210] on input "text" at bounding box center [88, 219] width 125 height 18
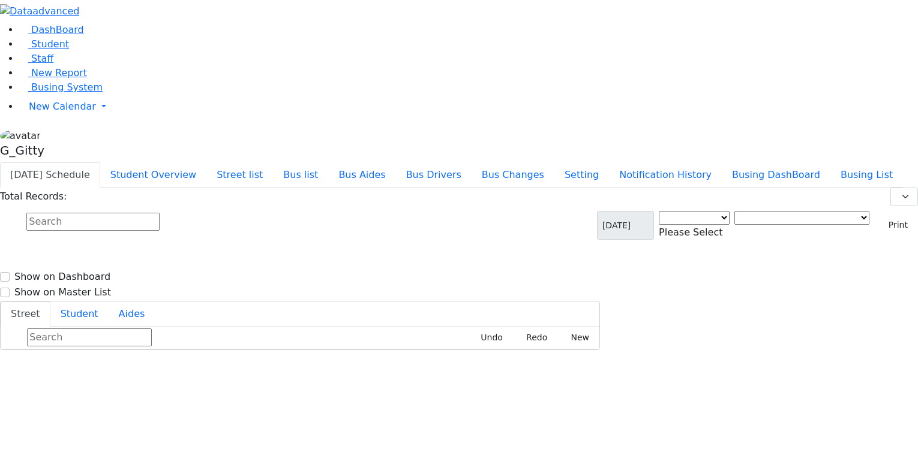
scroll to position [16, 0]
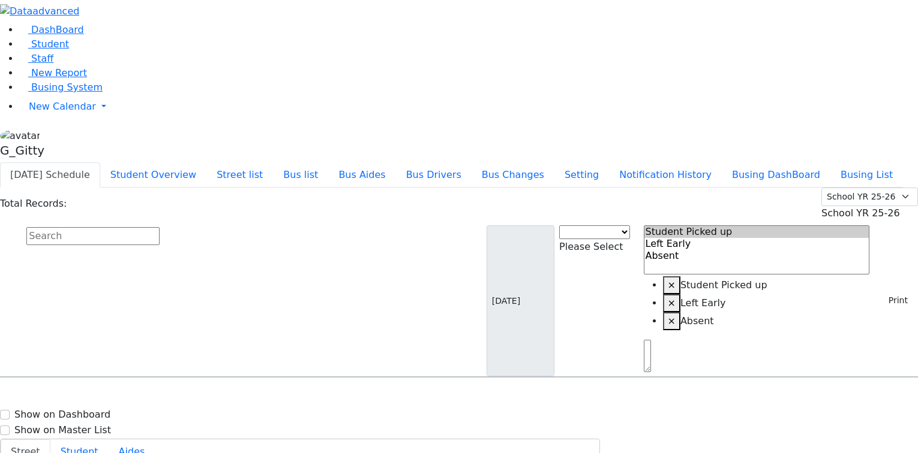
scroll to position [12, 0]
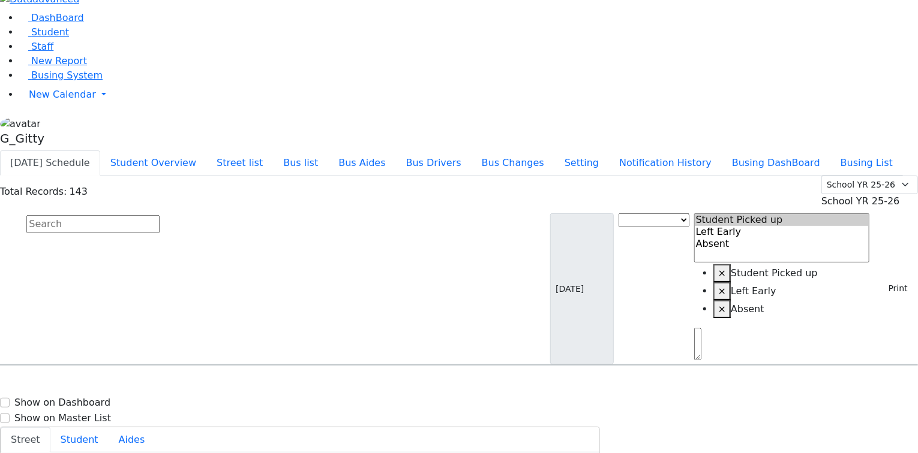
click at [118, 151] on div "G_Gitty" at bounding box center [459, 133] width 918 height 34
click at [148, 122] on link "Sign Out" at bounding box center [169, 112] width 95 height 19
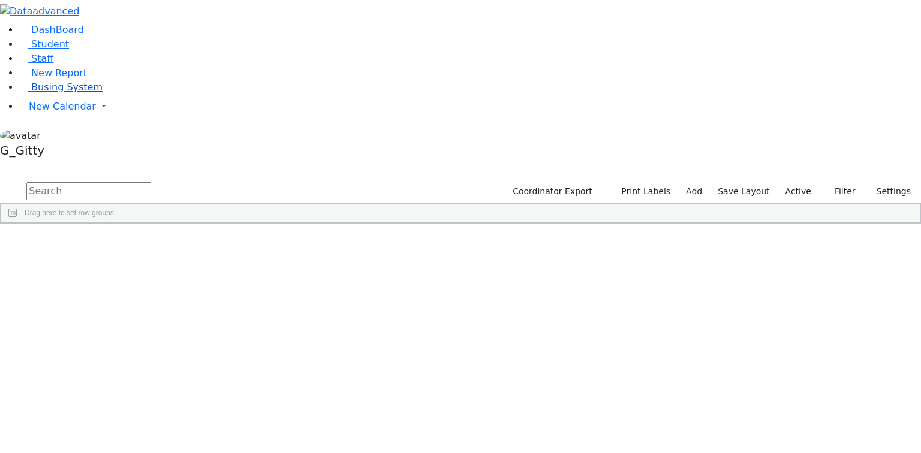
click at [88, 93] on link "Busing System" at bounding box center [60, 87] width 83 height 11
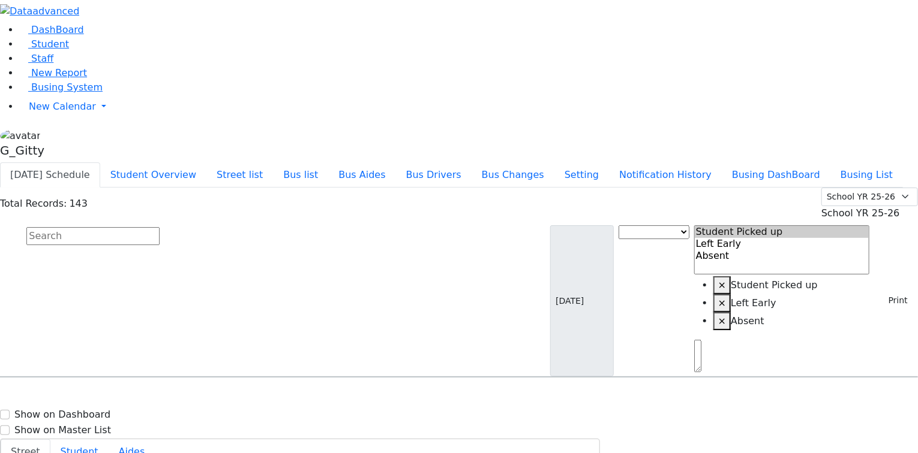
click at [160, 227] on input "text" at bounding box center [92, 236] width 133 height 18
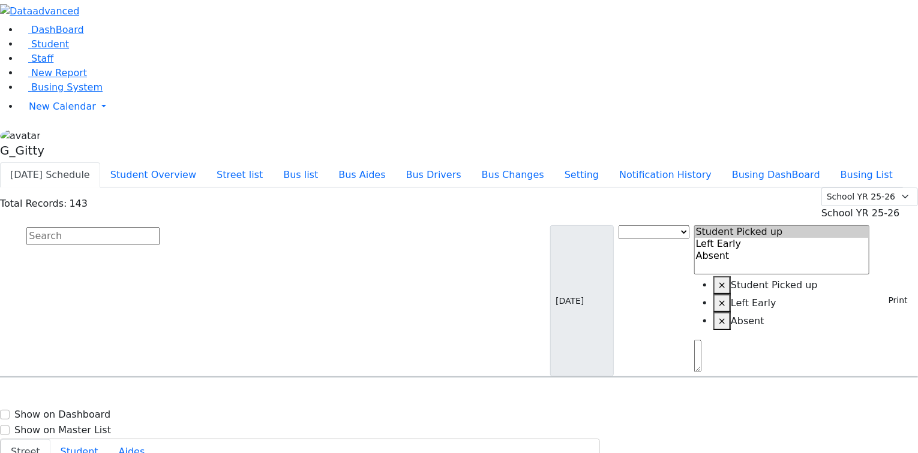
click at [160, 227] on input "text" at bounding box center [92, 236] width 133 height 18
click at [328, 163] on button "Bus list" at bounding box center [300, 175] width 55 height 25
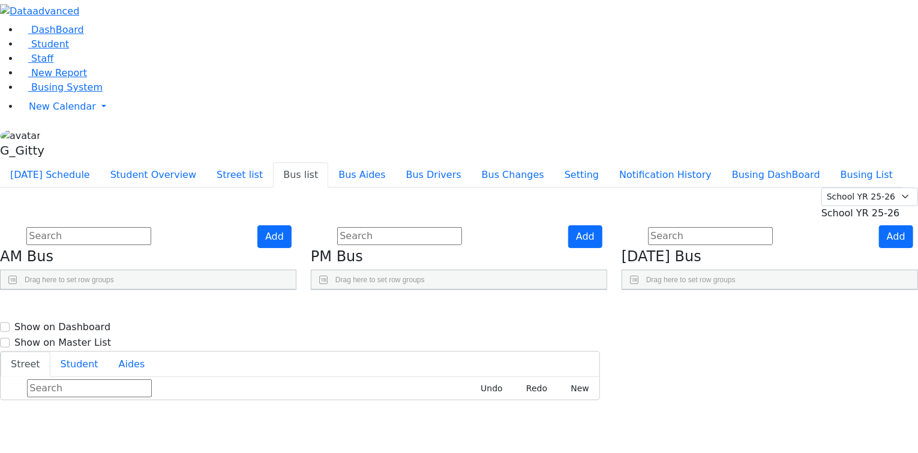
click at [855, 401] on use "Press SPACE to select this row." at bounding box center [855, 401] width 0 height 0
click at [855, 431] on use "Press SPACE to select this row." at bounding box center [855, 431] width 0 height 0
click at [206, 163] on button "Student Overview" at bounding box center [153, 175] width 106 height 25
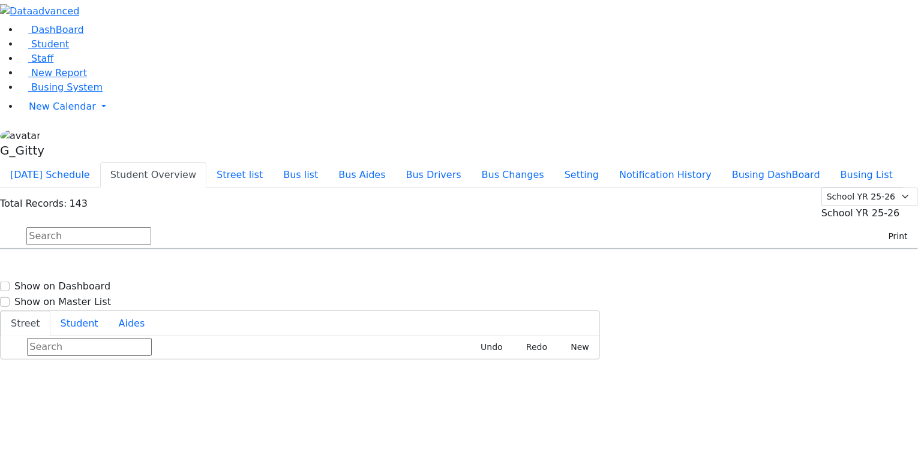
click at [151, 227] on input "text" at bounding box center [88, 236] width 125 height 18
type input "perl"
click at [96, 374] on span "8457836409" at bounding box center [68, 379] width 56 height 10
select select
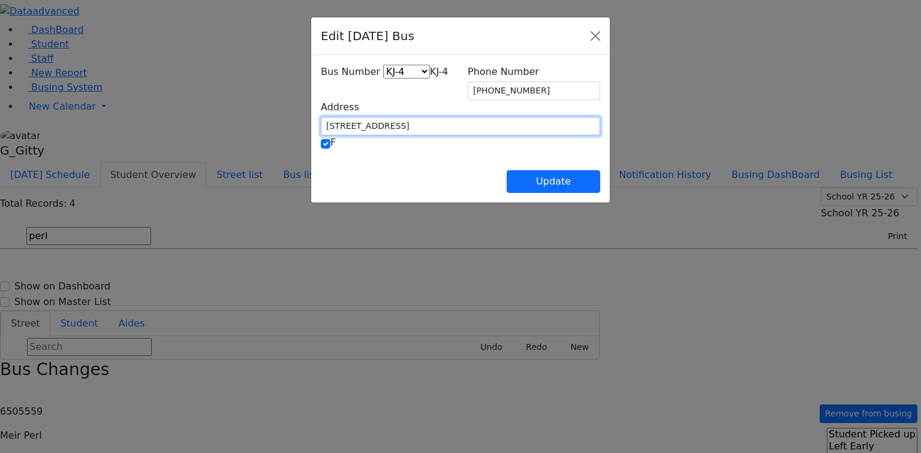
click at [348, 120] on input "6 Eahal Court #401" at bounding box center [460, 126] width 279 height 19
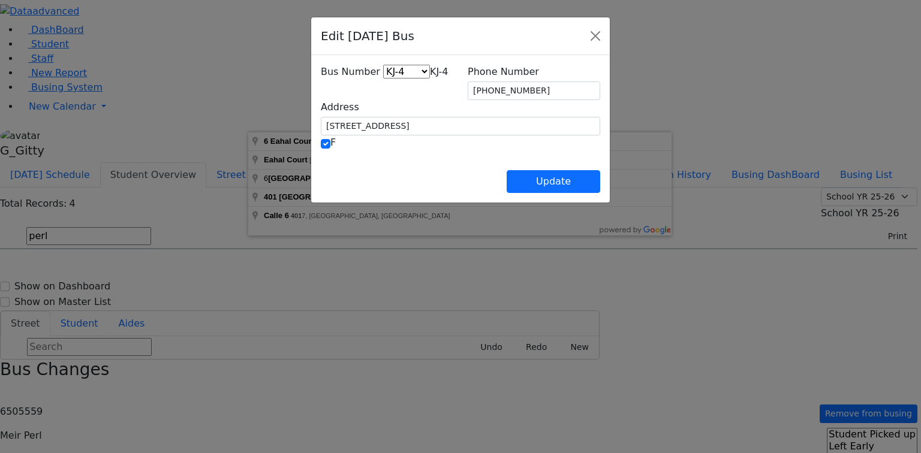
type input "6 Eahal Court #401, Monroe, NY, USA"
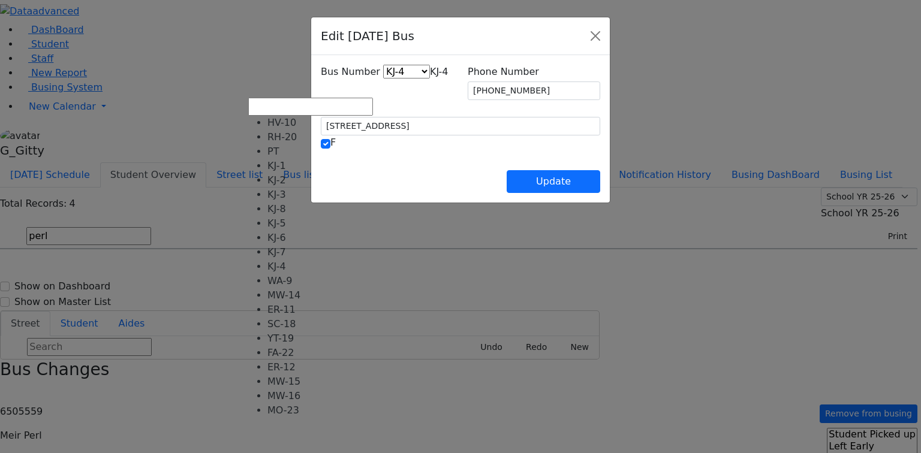
click at [430, 77] on span "KJ-4" at bounding box center [439, 71] width 19 height 11
select select "406"
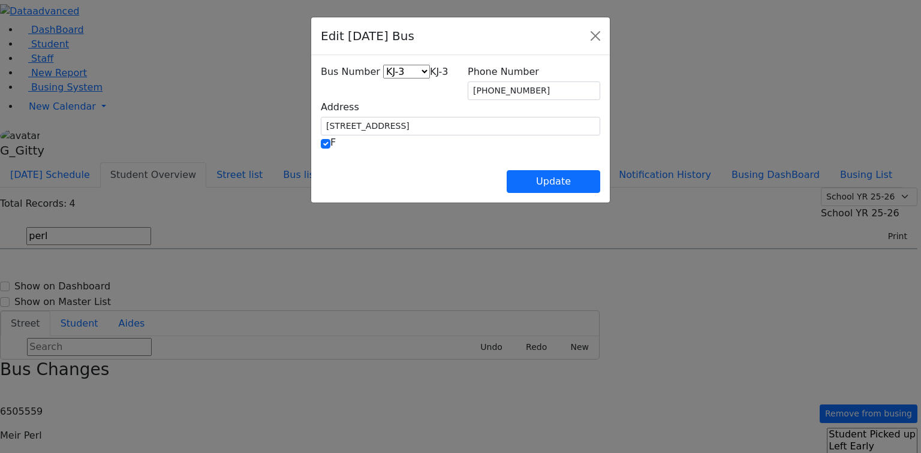
click at [497, 178] on div "Update" at bounding box center [460, 172] width 279 height 42
click at [600, 177] on button "Update" at bounding box center [554, 181] width 94 height 23
select select
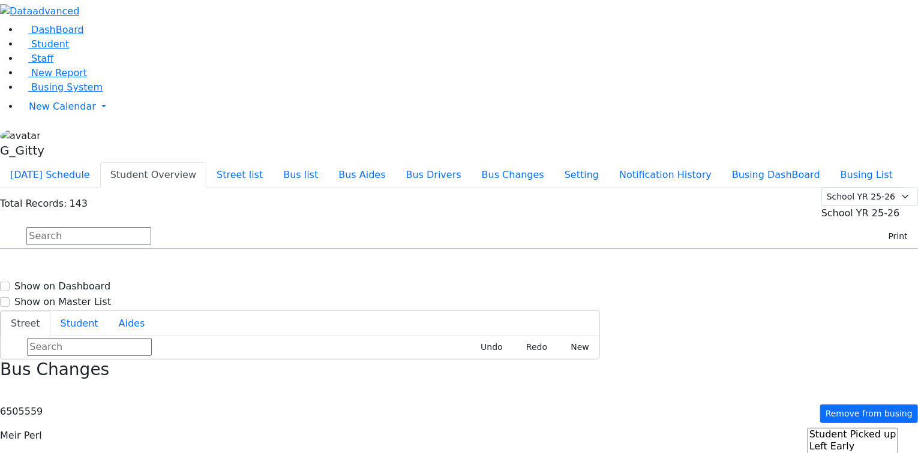
click at [151, 227] on input "text" at bounding box center [88, 236] width 125 height 18
type input "ziss"
click at [96, 267] on h6 "Szabovitz Zissy" at bounding box center [52, 272] width 88 height 11
select select
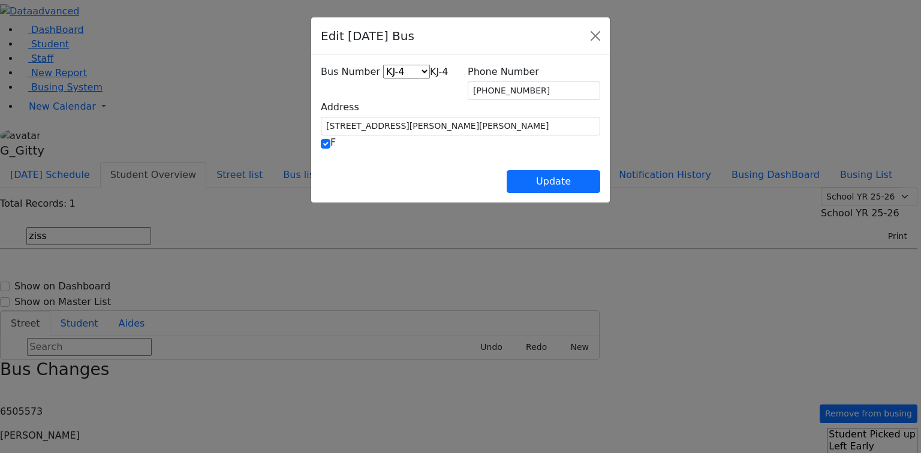
click at [430, 77] on span "KJ-4" at bounding box center [439, 71] width 19 height 11
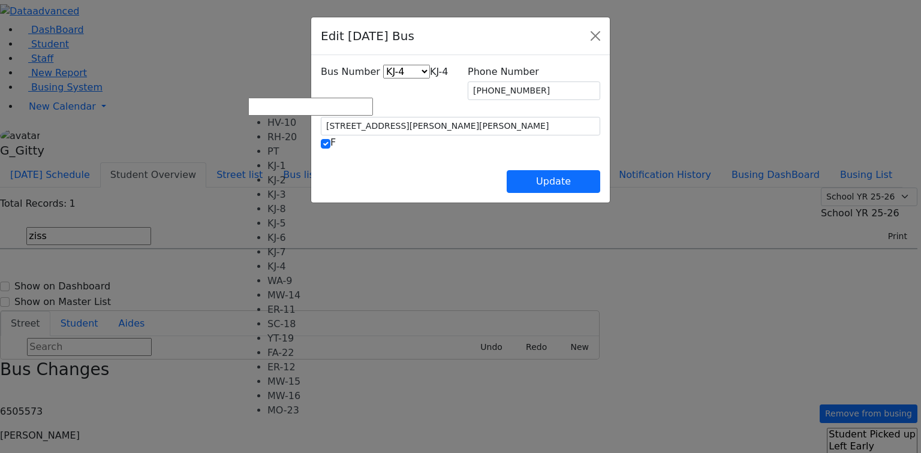
select select "406"
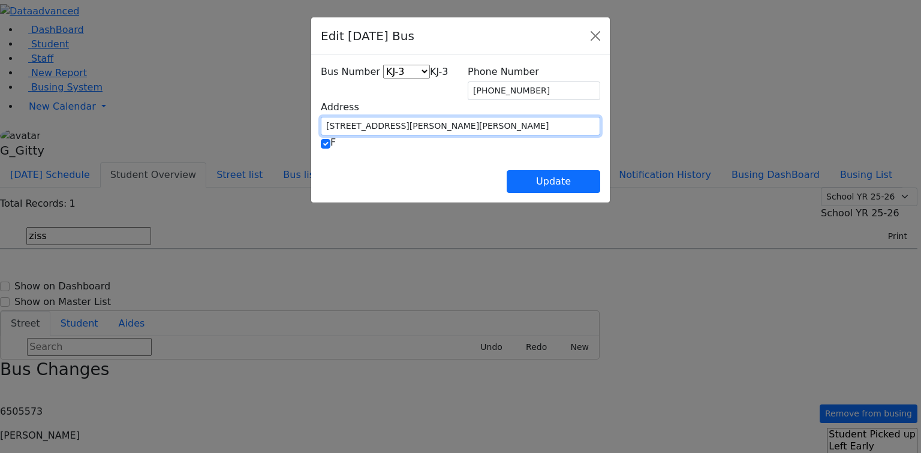
click at [341, 121] on input "2 Lipa Friedman Lane #203" at bounding box center [460, 126] width 279 height 19
click at [354, 122] on input "2 Lipa Friedman Lane #203" at bounding box center [460, 126] width 279 height 19
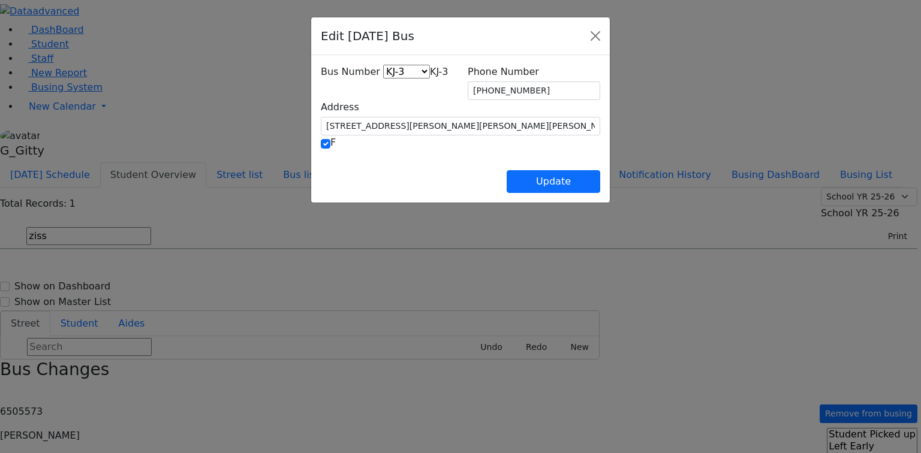
click at [403, 149] on div "F" at bounding box center [460, 144] width 279 height 16
click at [429, 117] on input "2 Lipa Friedman Lane #203, Kiryas Joel, NY, USA" at bounding box center [460, 126] width 279 height 19
drag, startPoint x: 432, startPoint y: 116, endPoint x: 350, endPoint y: 120, distance: 81.6
click at [350, 120] on input "2 Lipa Friedman Lane #203, Kiryas Joel, NY, USA" at bounding box center [460, 126] width 279 height 19
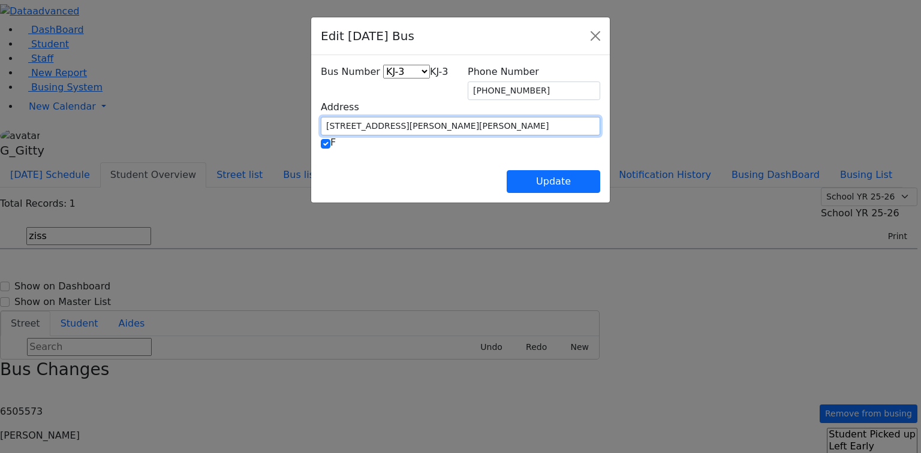
type input "2 Lipa Friedman Lane #203"
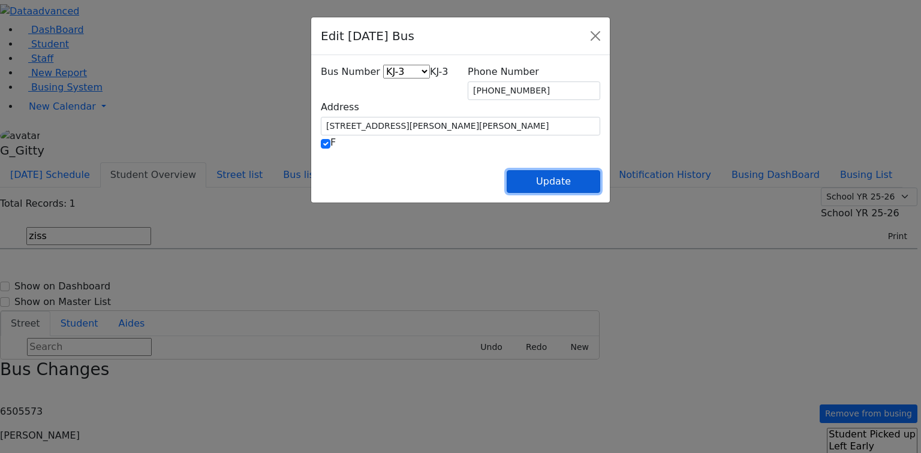
click at [600, 179] on button "Update" at bounding box center [554, 181] width 94 height 23
select select
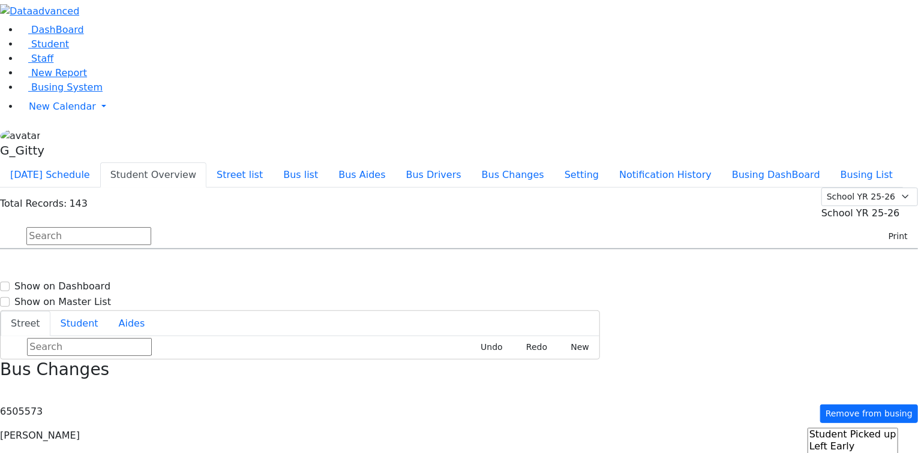
click at [151, 227] on input "text" at bounding box center [88, 236] width 125 height 18
type input "mindy"
click at [255, 299] on div "2 Lipa Friedman Lane #203" at bounding box center [191, 314] width 127 height 30
select select
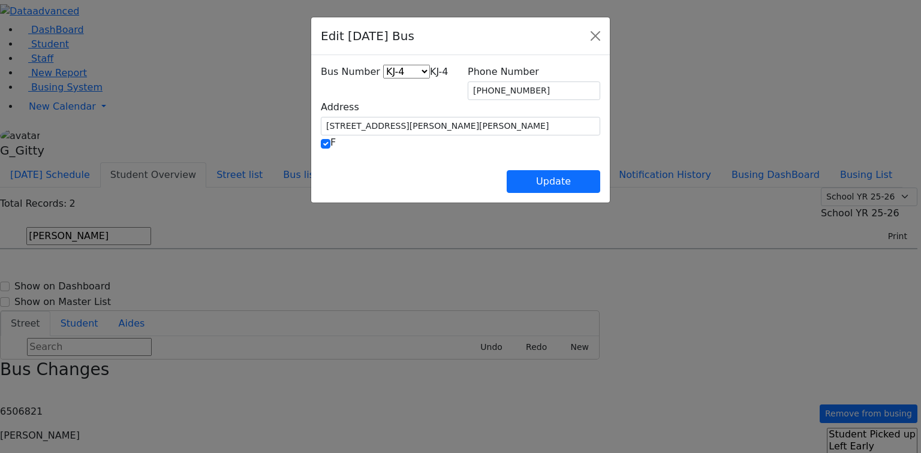
click at [430, 77] on span "KJ-4" at bounding box center [439, 71] width 19 height 11
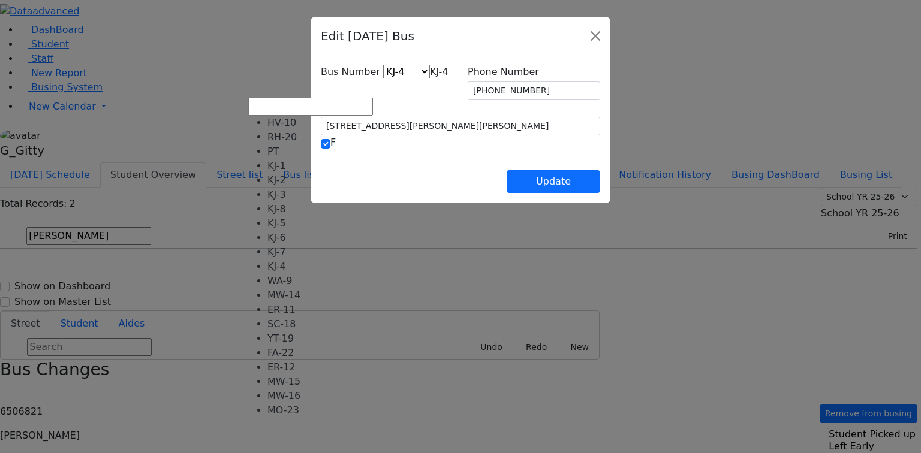
select select "406"
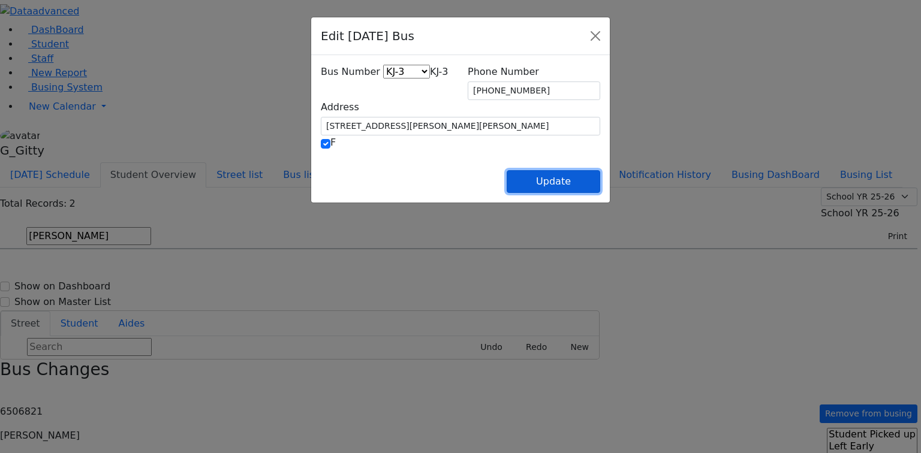
click at [600, 173] on button "Update" at bounding box center [554, 181] width 94 height 23
select select
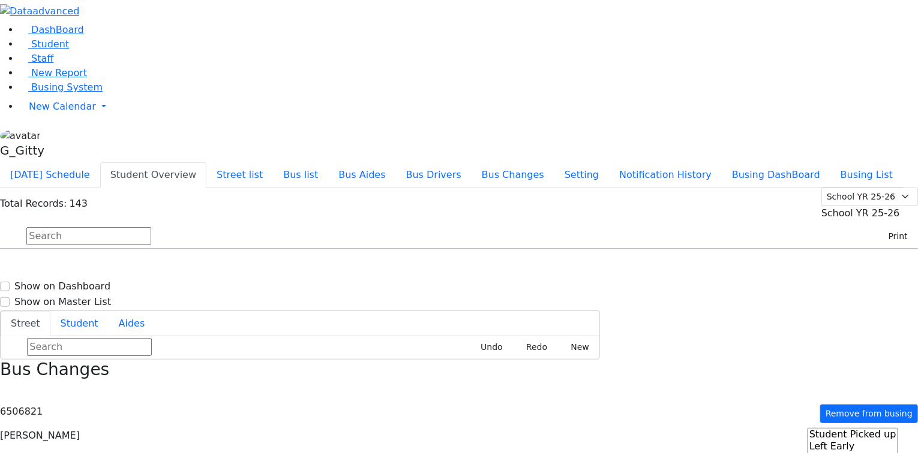
click at [151, 227] on input "text" at bounding box center [88, 236] width 125 height 18
click at [7, 389] on icon "button" at bounding box center [4, 392] width 7 height 7
click at [328, 163] on button "Bus list" at bounding box center [300, 175] width 55 height 25
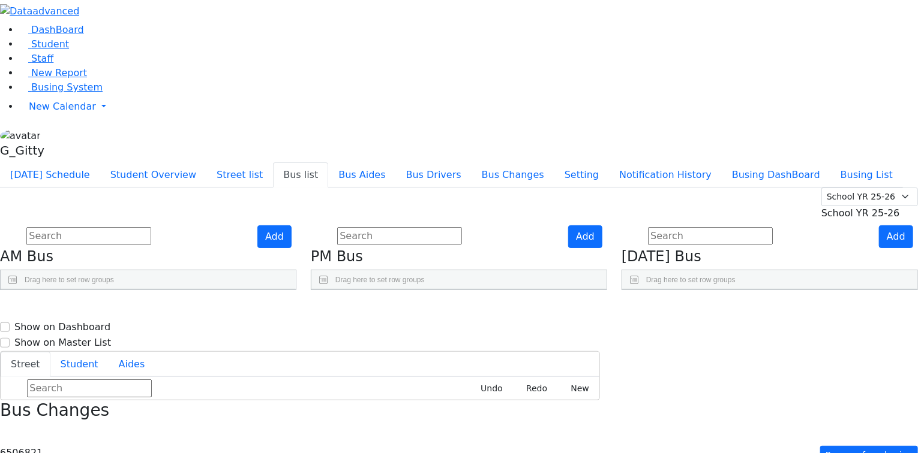
click at [462, 227] on input "text" at bounding box center [399, 236] width 125 height 18
click at [703, 227] on input "text" at bounding box center [710, 236] width 125 height 18
click at [462, 227] on input "text" at bounding box center [399, 236] width 125 height 18
click at [151, 227] on input "text" at bounding box center [88, 236] width 125 height 18
click at [427, 227] on input "text" at bounding box center [399, 236] width 125 height 18
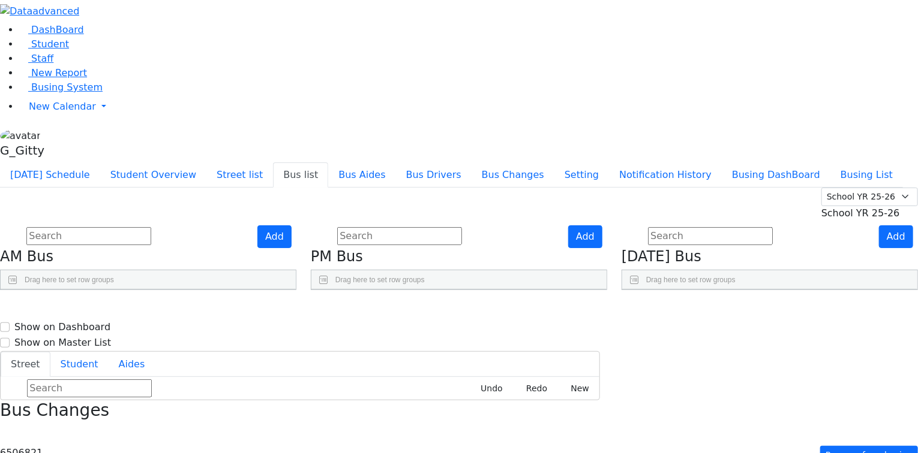
click at [711, 227] on input "text" at bounding box center [710, 236] width 125 height 18
click at [389, 163] on ul "Today's Schedule Student Overview Street list Bus list Bus Aides Bus Drivers Bu…" at bounding box center [451, 175] width 903 height 25
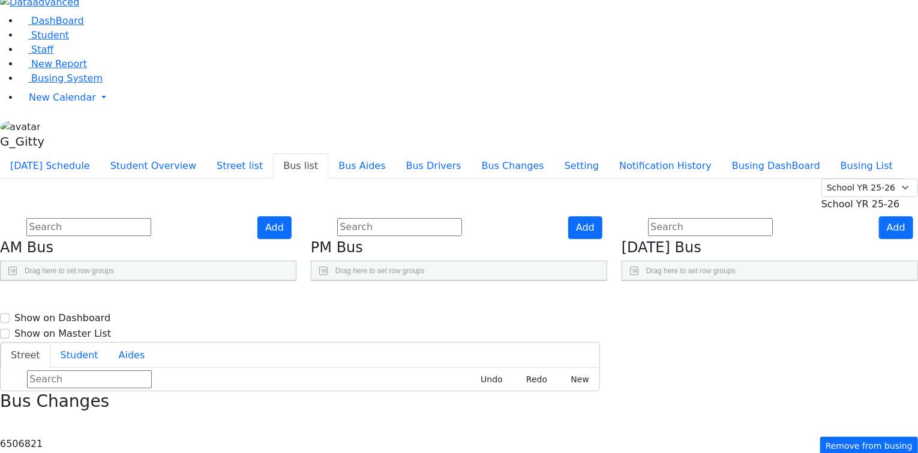
scroll to position [17, 0]
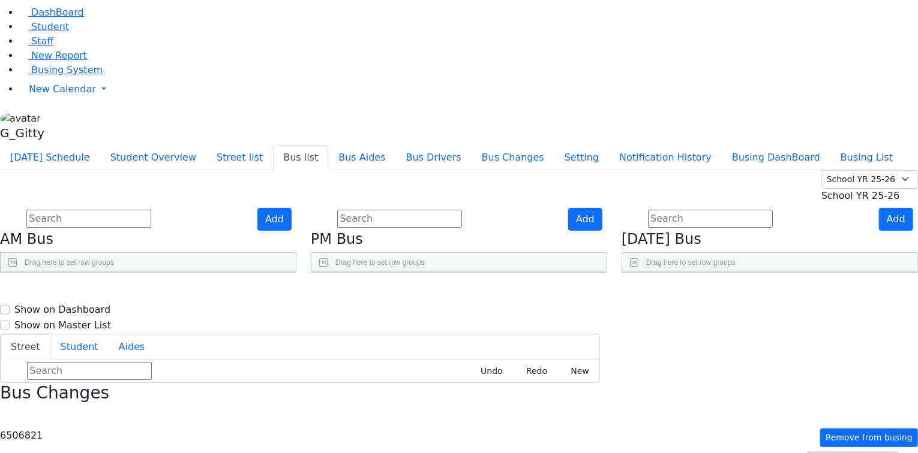
click at [855, 384] on use "Press SPACE to select this row." at bounding box center [855, 384] width 0 height 0
click at [451, 210] on input "text" at bounding box center [399, 219] width 125 height 18
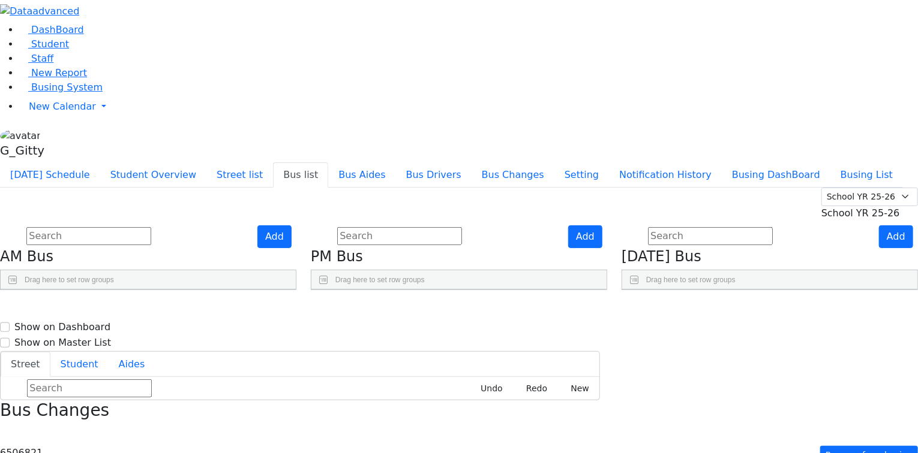
scroll to position [48, 0]
click at [879, 401] on use "Press SPACE to deselect this row." at bounding box center [879, 401] width 0 height 0
checkbox input "true"
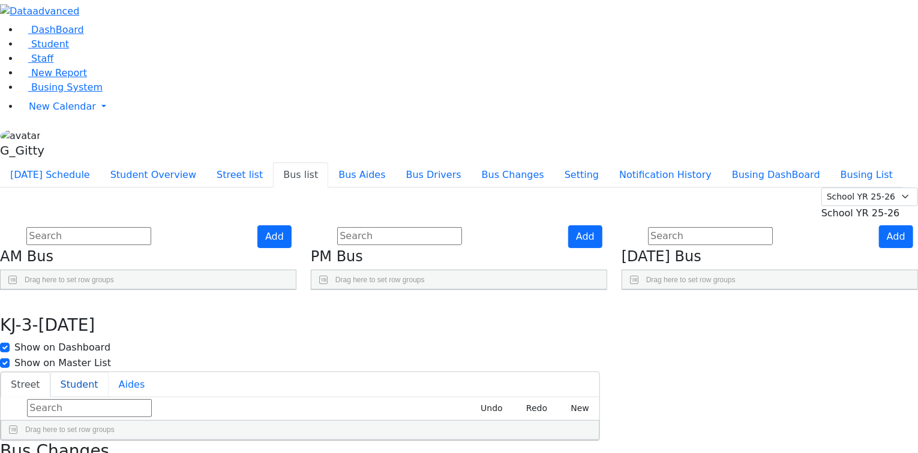
click at [109, 372] on button "Student" at bounding box center [79, 384] width 58 height 25
click at [50, 372] on button "Street" at bounding box center [26, 384] width 50 height 25
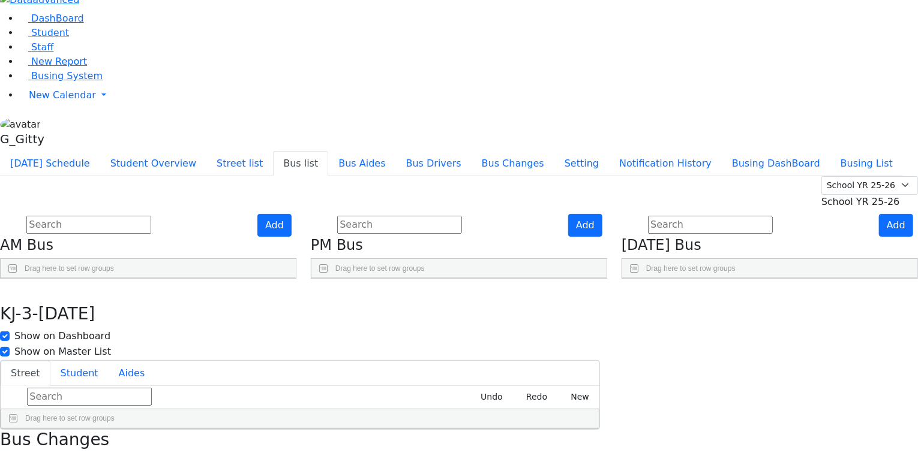
scroll to position [17, 0]
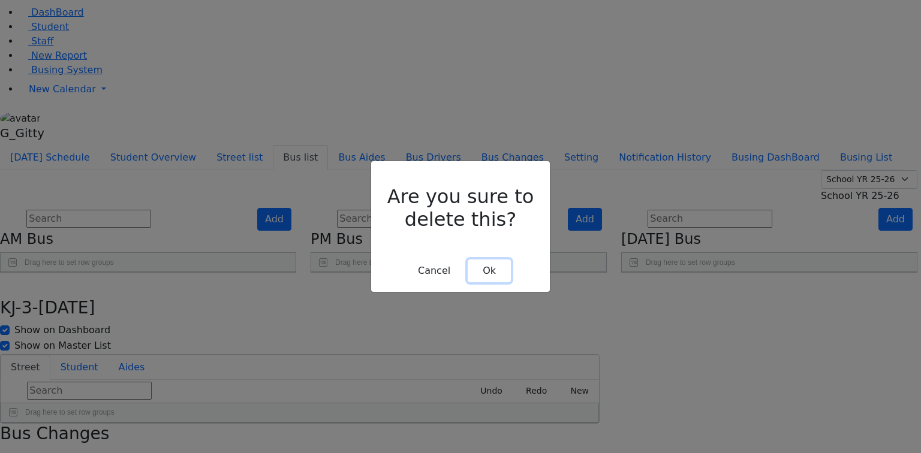
drag, startPoint x: 477, startPoint y: 252, endPoint x: 458, endPoint y: 253, distance: 19.2
click at [475, 260] on button "Ok" at bounding box center [489, 271] width 43 height 23
checkbox input "false"
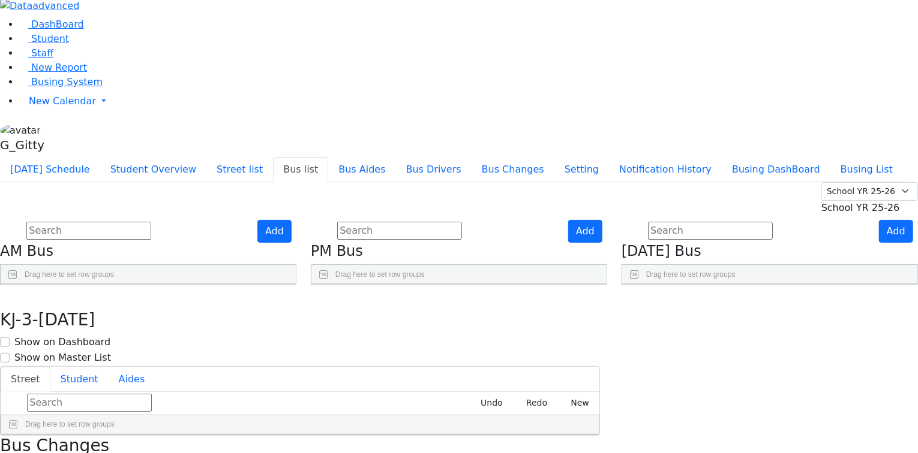
scroll to position [0, 0]
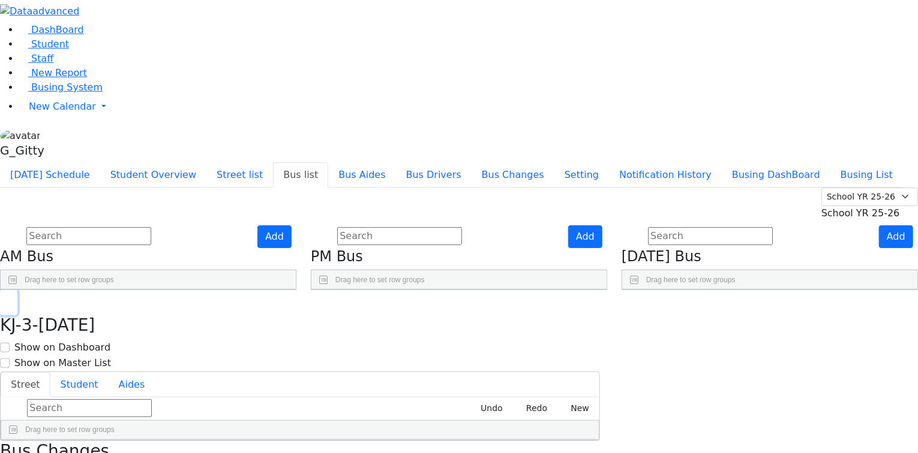
click at [12, 300] on icon "button" at bounding box center [8, 303] width 7 height 7
click at [151, 227] on input "text" at bounding box center [88, 236] width 125 height 18
click at [46, 93] on span "Busing System" at bounding box center [66, 87] width 71 height 11
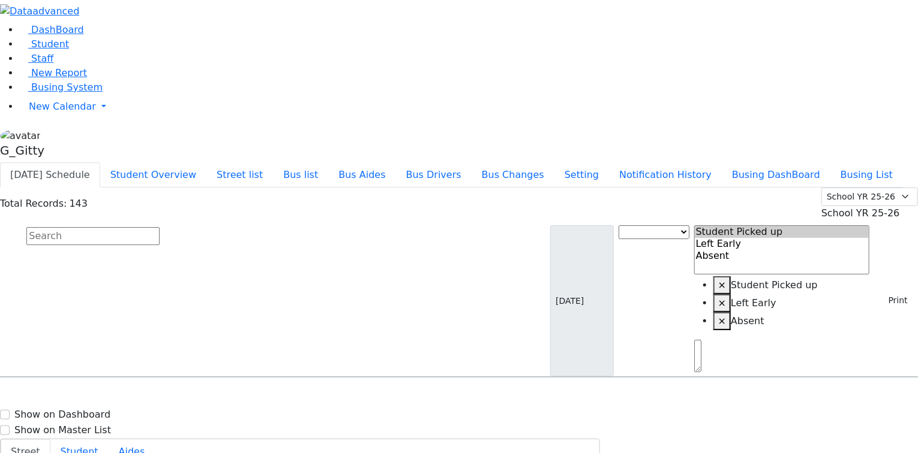
click at [160, 227] on input "text" at bounding box center [92, 236] width 133 height 18
click at [328, 163] on button "Bus list" at bounding box center [300, 175] width 55 height 25
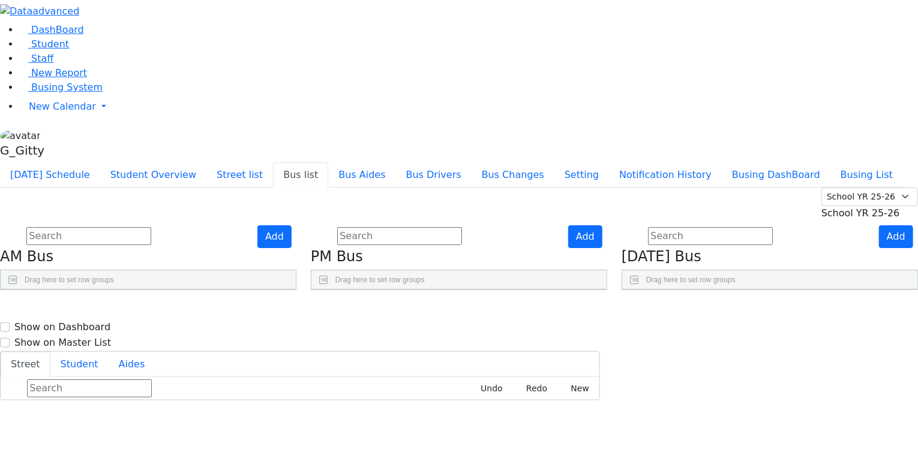
click at [855, 431] on use "Press SPACE to select this row." at bounding box center [855, 431] width 0 height 0
click at [855, 401] on use "Press SPACE to select this row." at bounding box center [855, 401] width 0 height 0
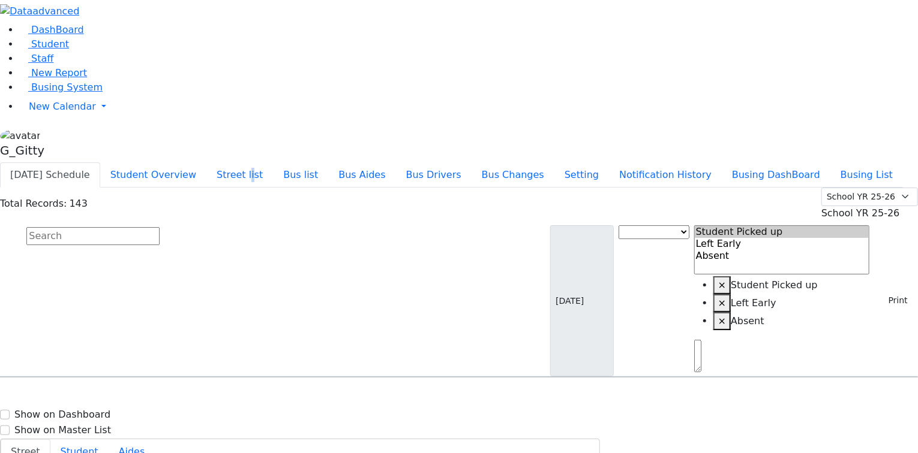
click at [355, 8] on div "DashBoard Student Staff New Report Busing System" at bounding box center [459, 244] width 918 height 488
click at [273, 163] on button "Street list" at bounding box center [239, 175] width 67 height 25
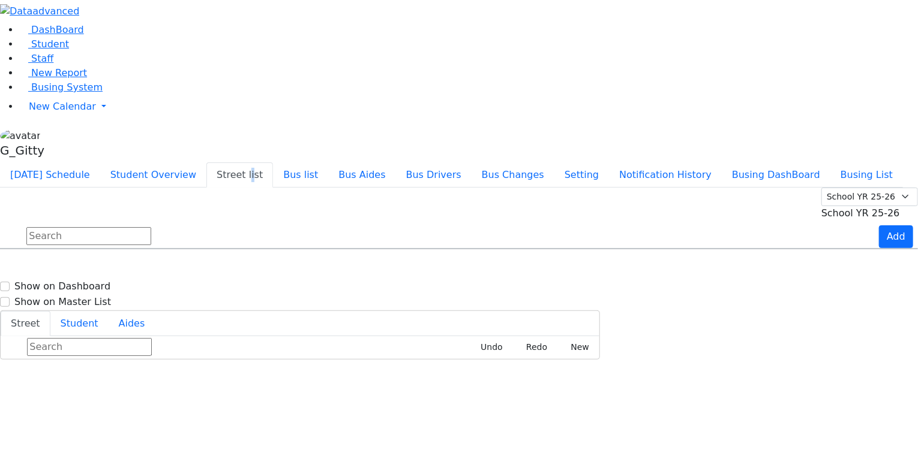
scroll to position [48, 0]
drag, startPoint x: 214, startPoint y: 90, endPoint x: 213, endPoint y: 101, distance: 10.8
click at [151, 227] on input "text" at bounding box center [88, 236] width 125 height 18
type input "van bu"
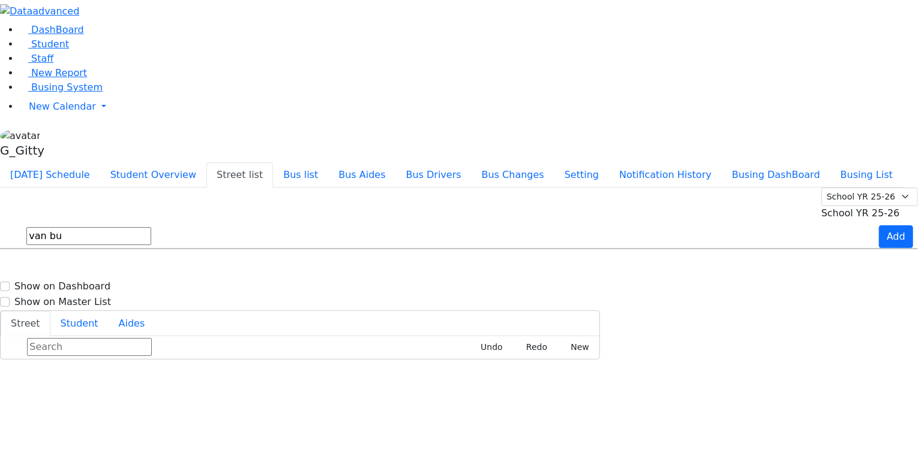
click at [154, 269] on div "[PERSON_NAME] dr" at bounding box center [78, 284] width 154 height 30
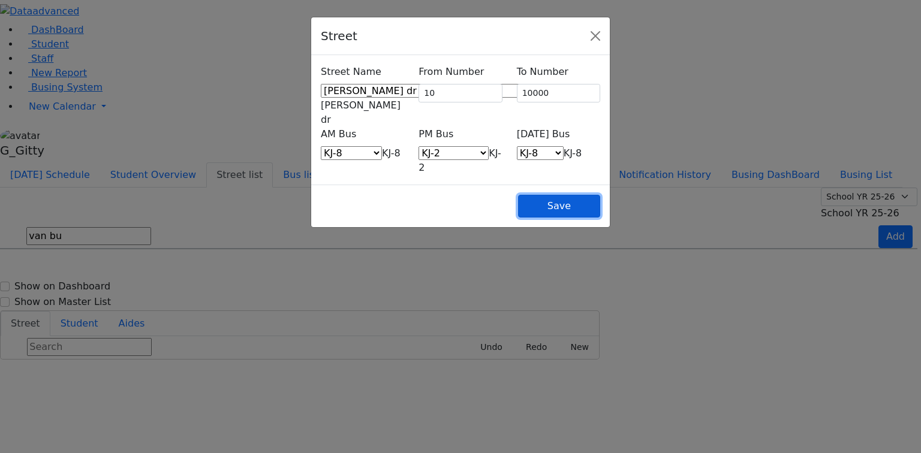
click at [600, 195] on button "Save" at bounding box center [559, 206] width 82 height 23
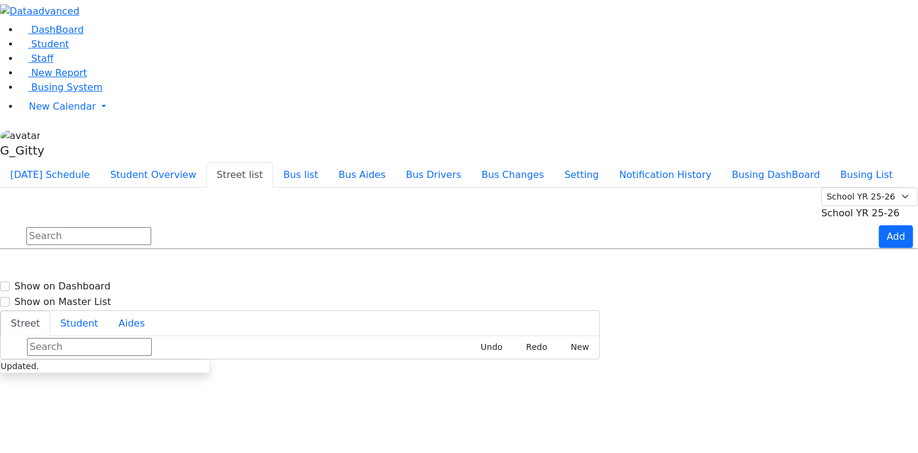
drag, startPoint x: 299, startPoint y: 102, endPoint x: 293, endPoint y: 100, distance: 6.3
click at [151, 227] on input "text" at bounding box center [88, 236] width 125 height 18
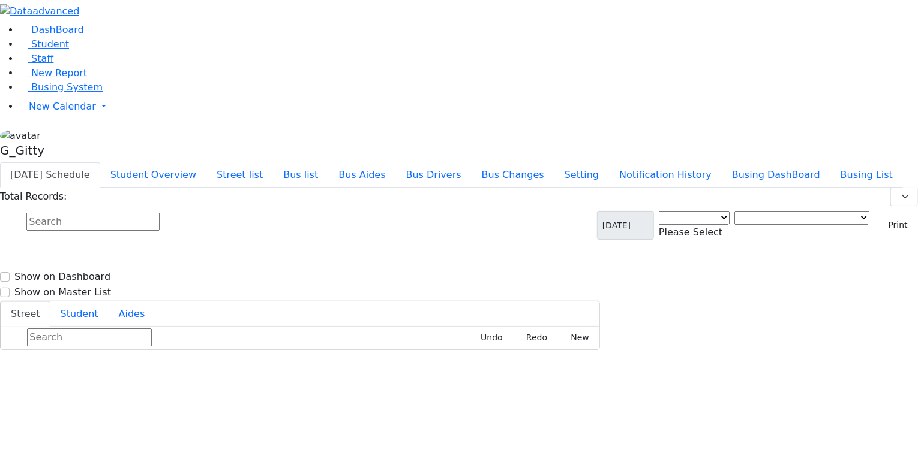
select select "3"
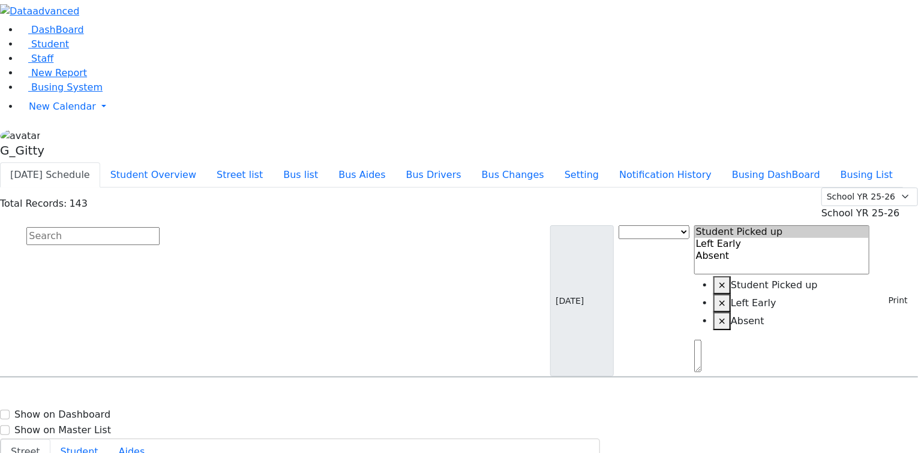
drag, startPoint x: 129, startPoint y: 427, endPoint x: 121, endPoint y: 427, distance: 8.4
click at [127, 163] on div "G_Gitty Profile Subscription Settings Sign Out" at bounding box center [459, 145] width 918 height 34
click at [118, 163] on div "G_Gitty" at bounding box center [459, 145] width 918 height 34
click at [142, 134] on link "Sign Out" at bounding box center [169, 124] width 95 height 19
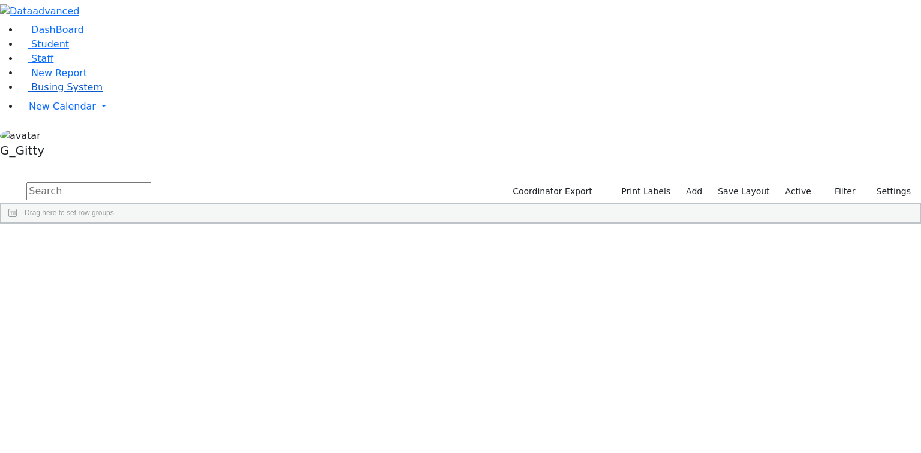
click at [48, 93] on span "Busing System" at bounding box center [66, 87] width 71 height 11
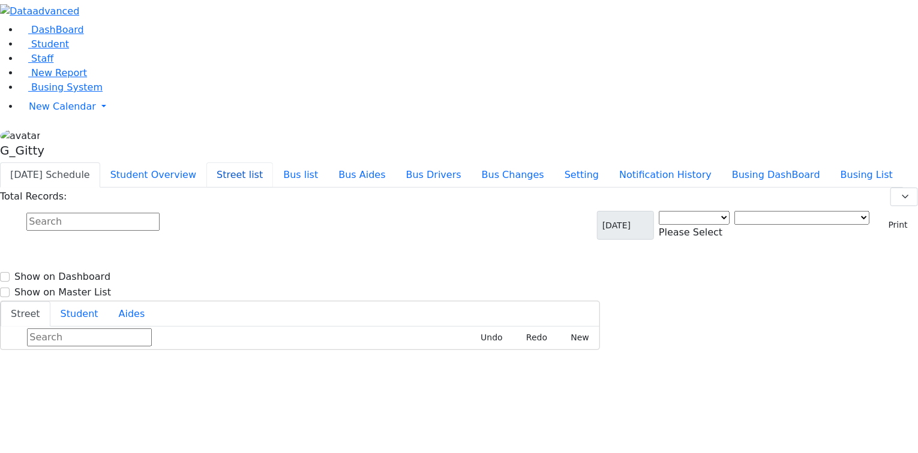
select select "3"
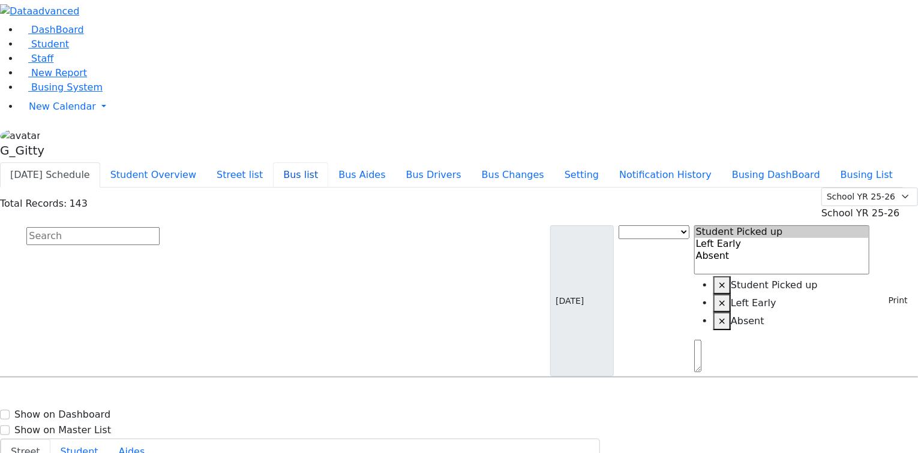
click at [328, 163] on button "Bus list" at bounding box center [300, 175] width 55 height 25
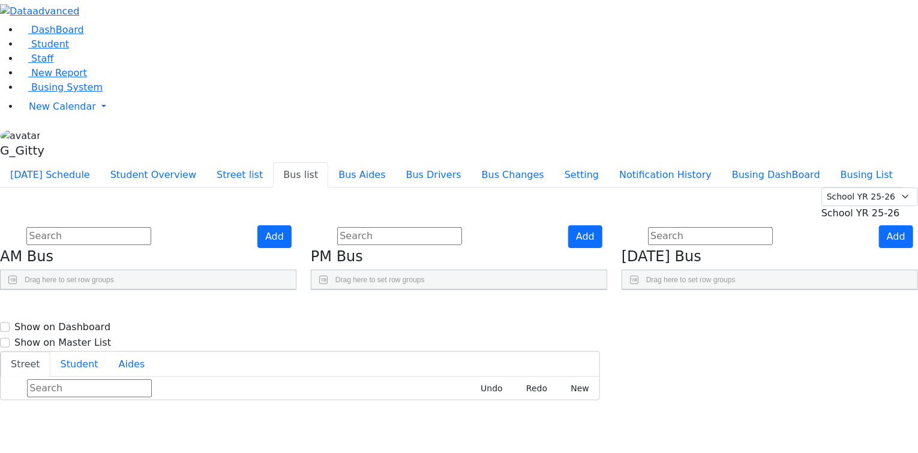
click at [855, 401] on use "Press SPACE to select this row." at bounding box center [855, 401] width 0 height 0
click at [459, 227] on input "text" at bounding box center [399, 236] width 125 height 18
click at [717, 398] on span "[PERSON_NAME]," at bounding box center [681, 404] width 72 height 12
select select "[PERSON_NAME]"
click at [614, 259] on div "Add PM Bus Drag here to set row groups Drag here to set column labels [GEOGRAPH…" at bounding box center [458, 257] width 311 height 65
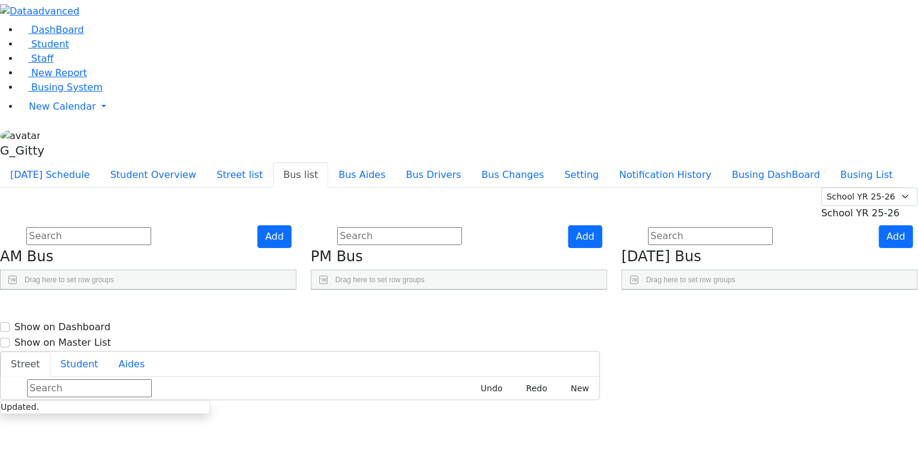
click at [717, 428] on span "[PERSON_NAME]," at bounding box center [681, 434] width 72 height 12
select select "[PERSON_NAME]"
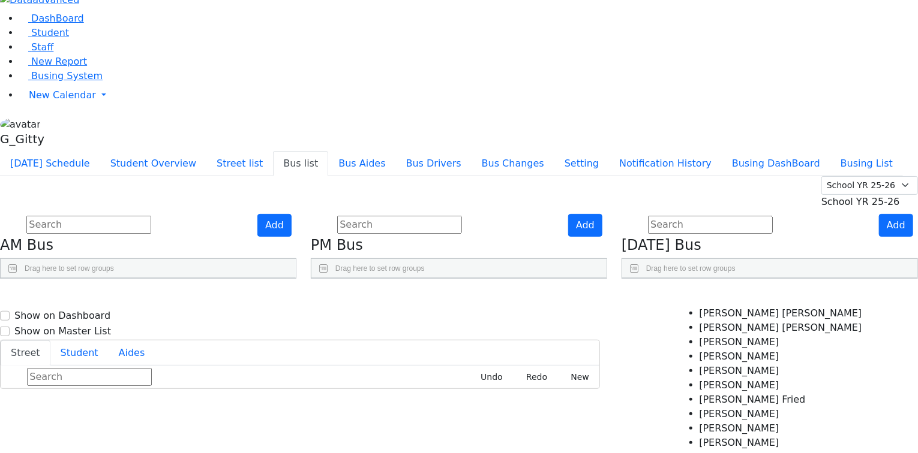
scroll to position [17, 0]
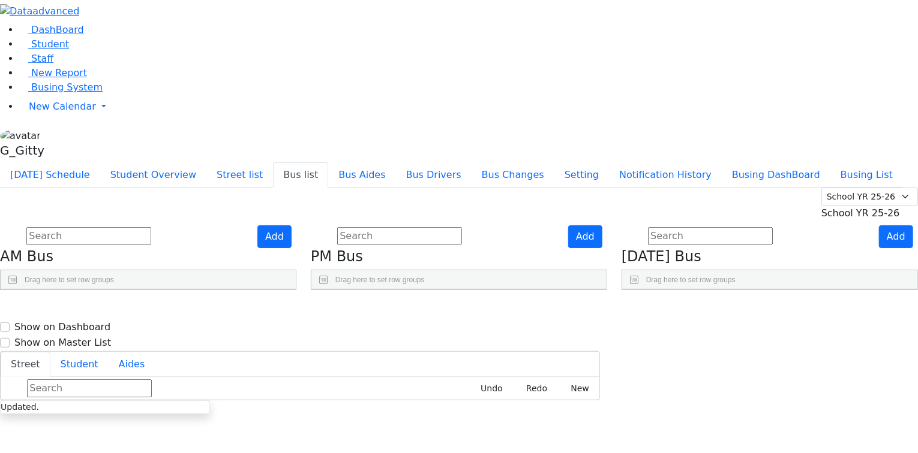
drag, startPoint x: 235, startPoint y: 152, endPoint x: 337, endPoint y: 156, distance: 102.0
click at [296, 290] on div "BusNumber Aides" at bounding box center [148, 309] width 295 height 39
click at [715, 398] on span "[PERSON_NAME]," at bounding box center [681, 404] width 72 height 12
select select "[PERSON_NAME]"
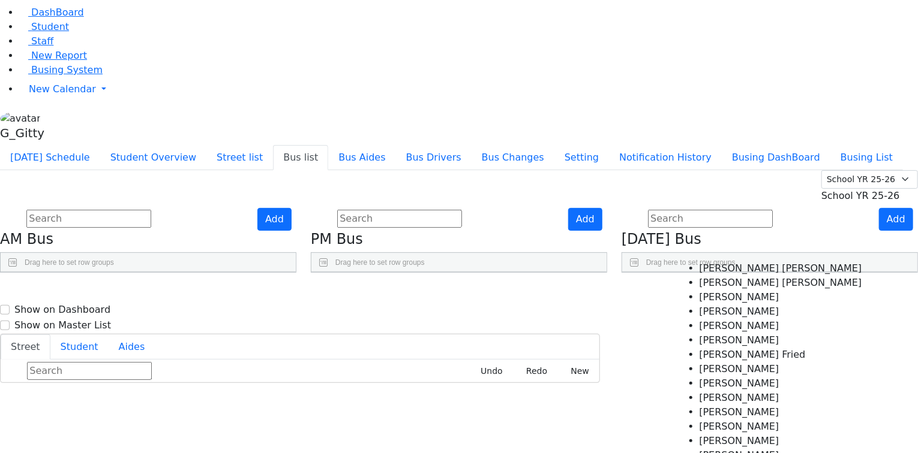
click at [667, 411] on span "×" at bounding box center [665, 415] width 4 height 8
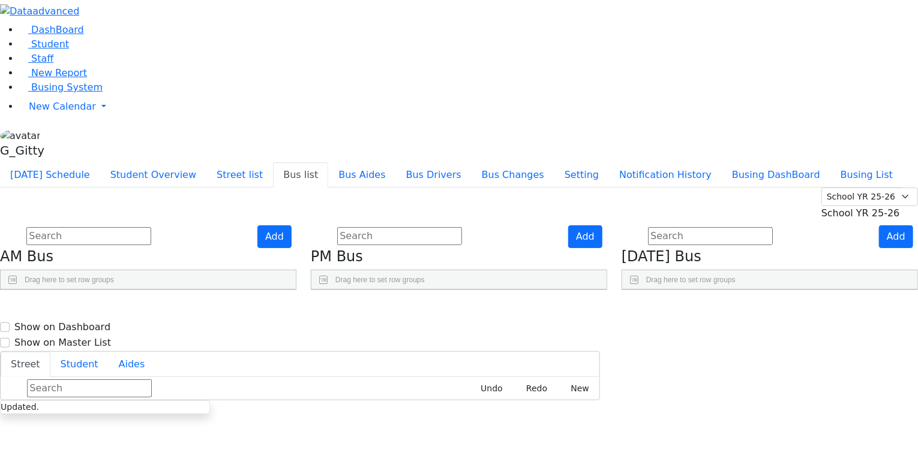
click at [704, 398] on span "Tzipory Samet" at bounding box center [674, 404] width 59 height 12
select select "Tzipory Samet"
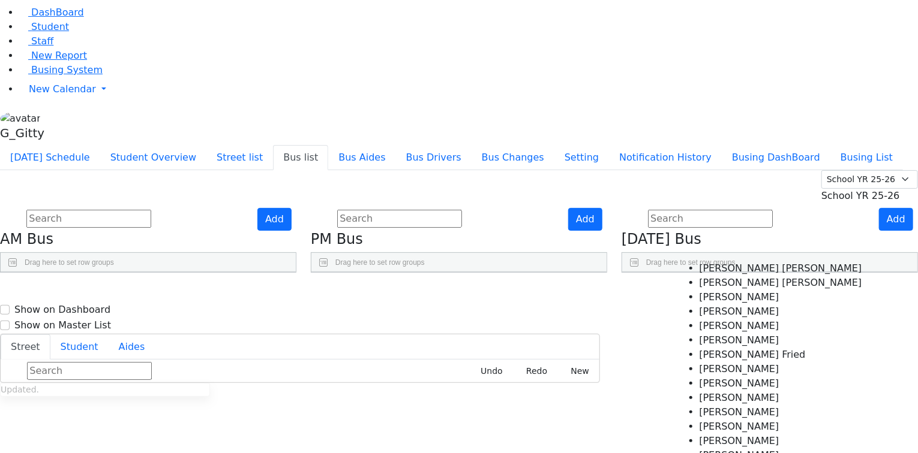
click at [667, 411] on span "×" at bounding box center [665, 415] width 4 height 8
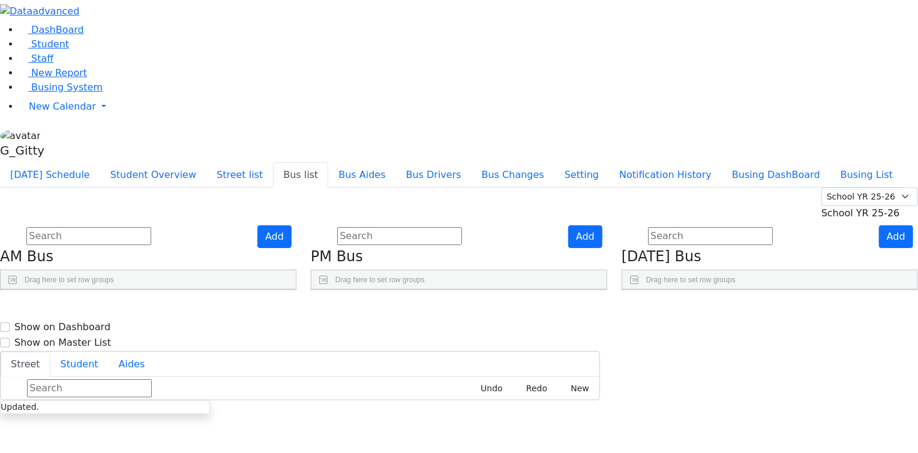
click at [715, 389] on div "Press SPACE to select this row." at bounding box center [676, 404] width 77 height 30
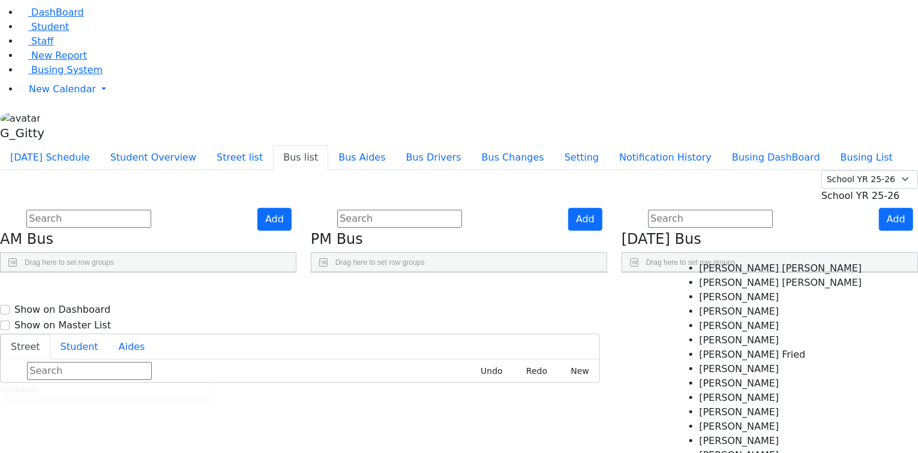
scroll to position [96, 0]
click at [708, 420] on Hershkowitz "[PERSON_NAME]" at bounding box center [780, 427] width 163 height 14
select select "[PERSON_NAME]"
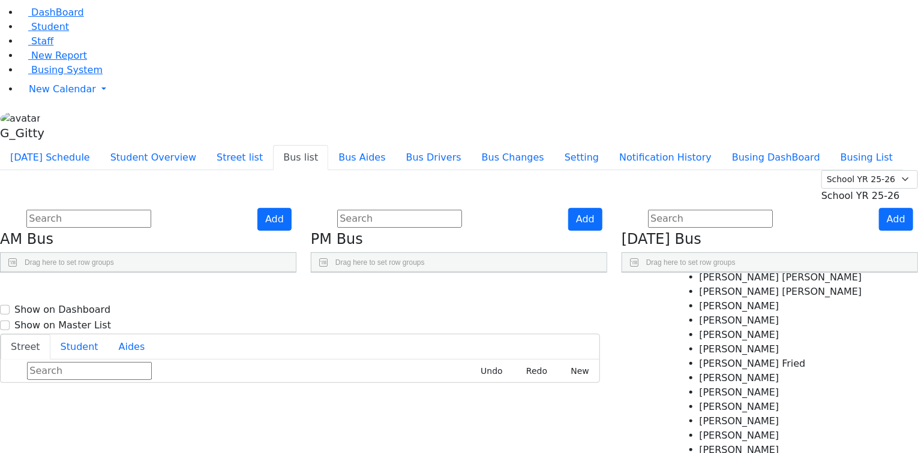
click at [655, 273] on div "Add [DATE] Bus Drag here to set row groups Drag here to set column labels [GEOG…" at bounding box center [769, 240] width 311 height 65
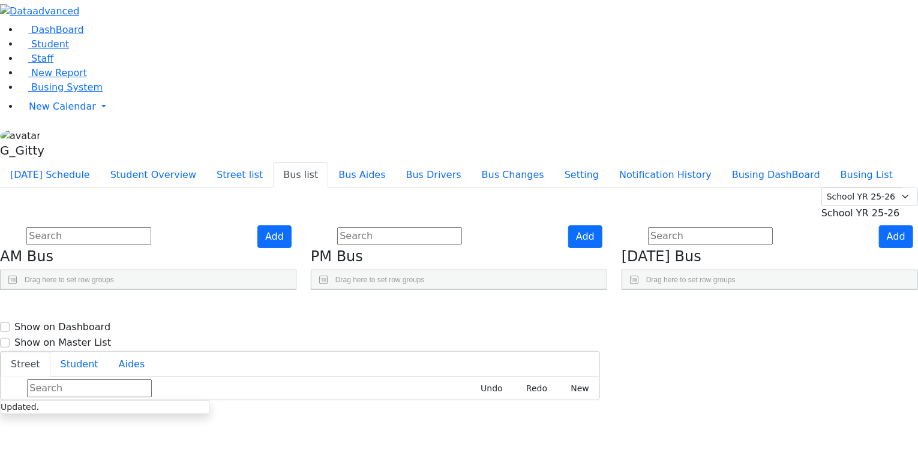
click at [717, 428] on span "[PERSON_NAME]," at bounding box center [681, 434] width 72 height 12
select select "[PERSON_NAME]"
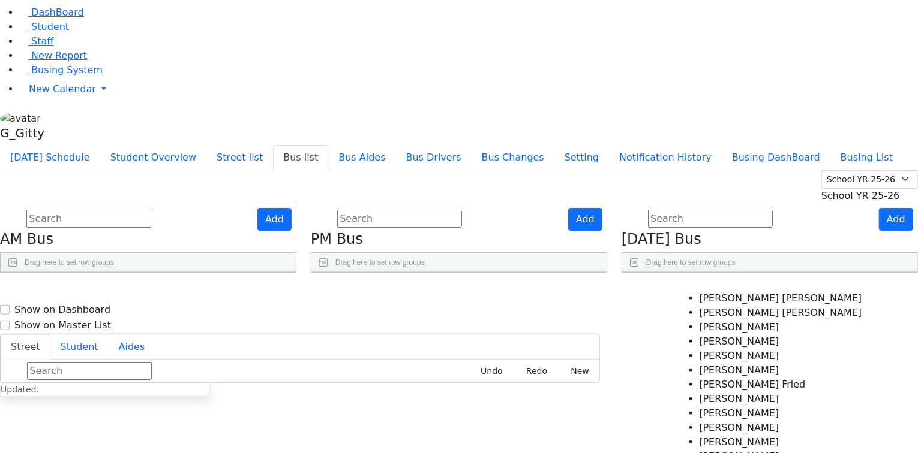
click at [667, 441] on span "×" at bounding box center [665, 445] width 4 height 8
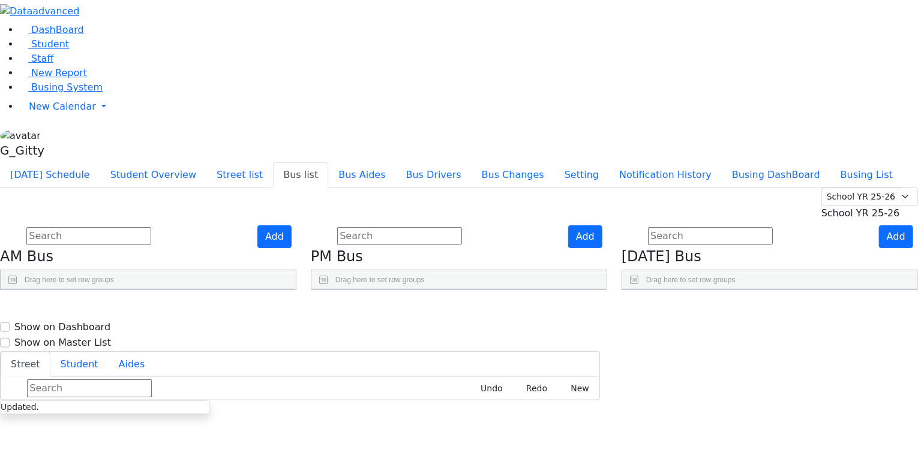
click at [715, 428] on span "[PERSON_NAME]" at bounding box center [680, 434] width 70 height 12
select select "[PERSON_NAME]"
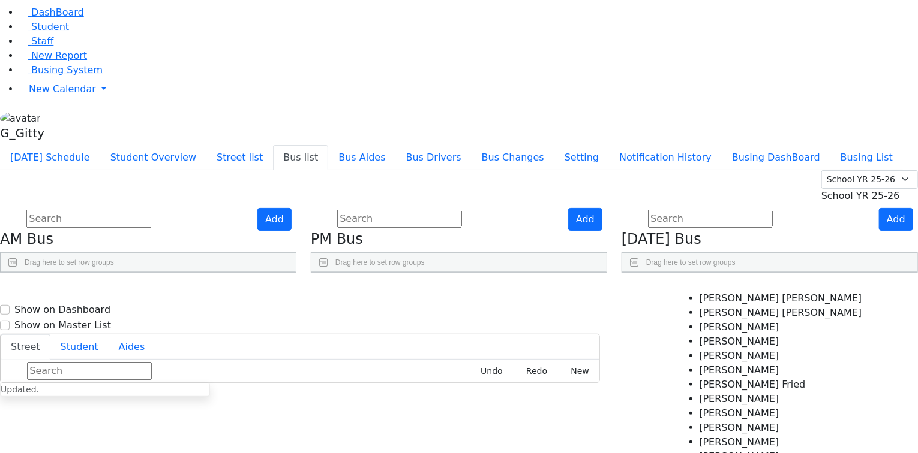
click at [667, 441] on span "×" at bounding box center [665, 445] width 4 height 8
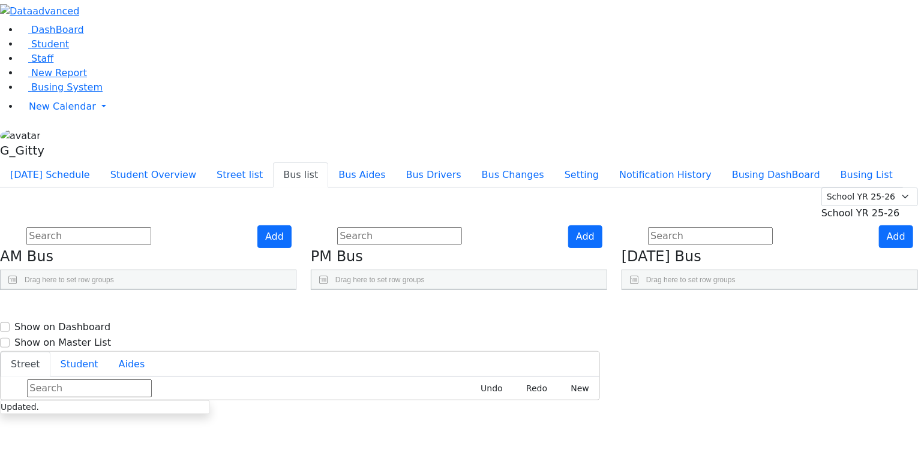
click at [711, 419] on div "Press SPACE to select this row." at bounding box center [676, 434] width 77 height 30
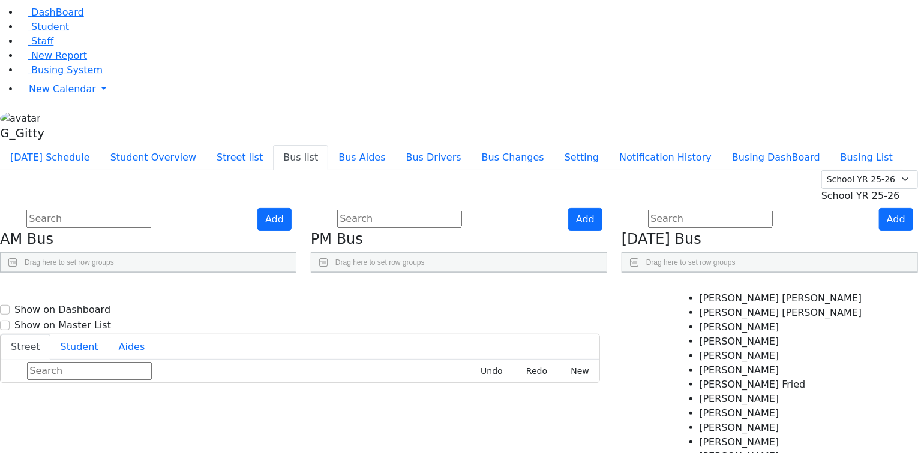
scroll to position [96, 0]
select select "[PERSON_NAME]"
drag, startPoint x: 723, startPoint y: 377, endPoint x: 703, endPoint y: 354, distance: 29.7
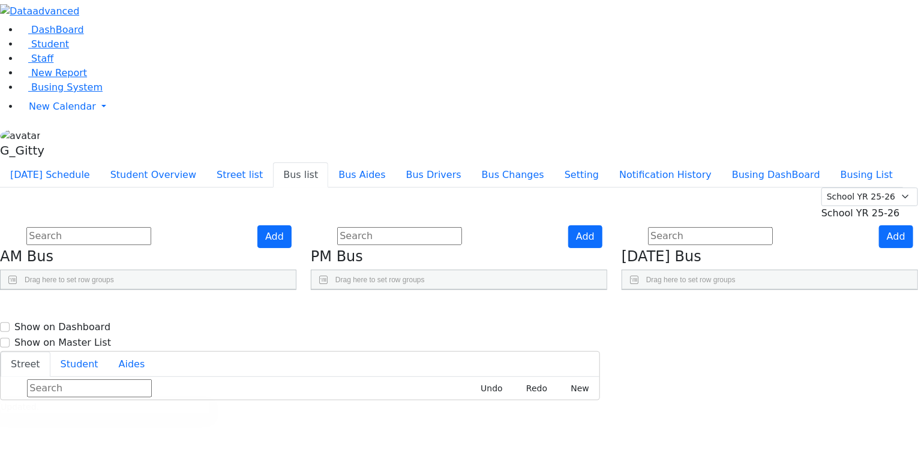
click at [657, 291] on div "Add [DATE] Bus Drag here to set row groups Drag here to set column labels [GEOG…" at bounding box center [769, 257] width 311 height 65
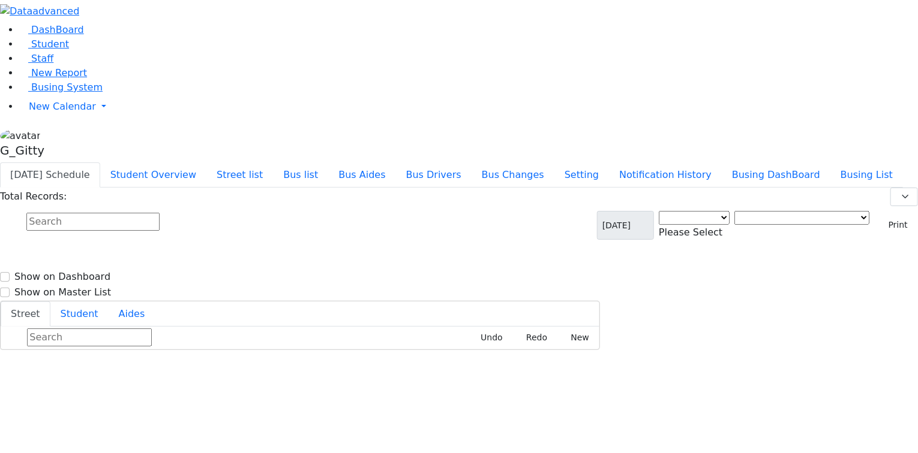
select select "3"
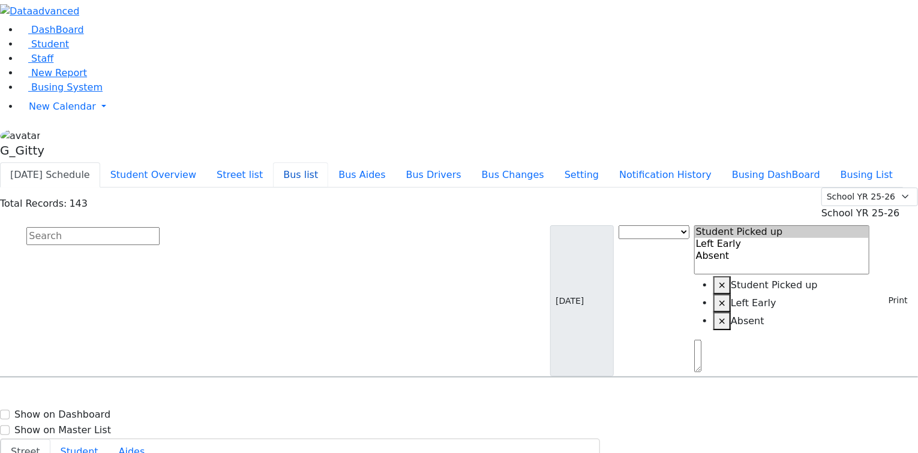
drag, startPoint x: 395, startPoint y: 14, endPoint x: 400, endPoint y: 22, distance: 9.5
click at [328, 163] on button "Bus list" at bounding box center [300, 175] width 55 height 25
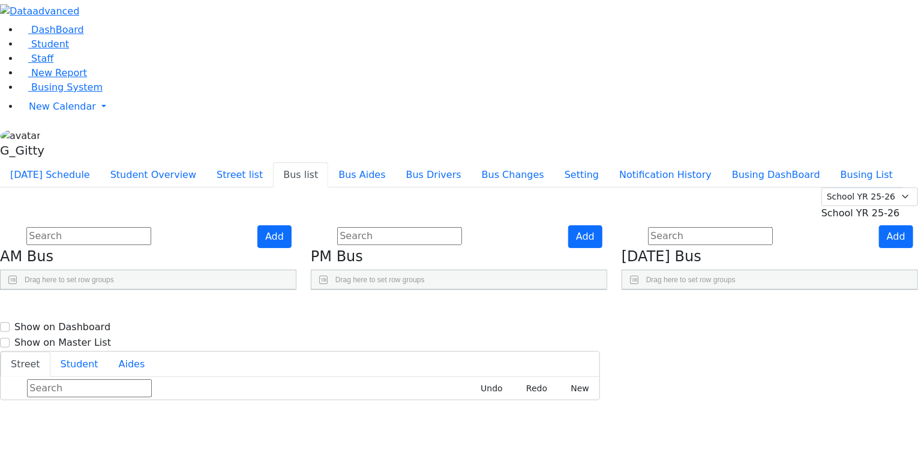
scroll to position [144, 0]
click at [855, 407] on icon "Press SPACE to select this row." at bounding box center [858, 410] width 7 height 7
click at [85, 93] on link "Busing System" at bounding box center [60, 87] width 83 height 11
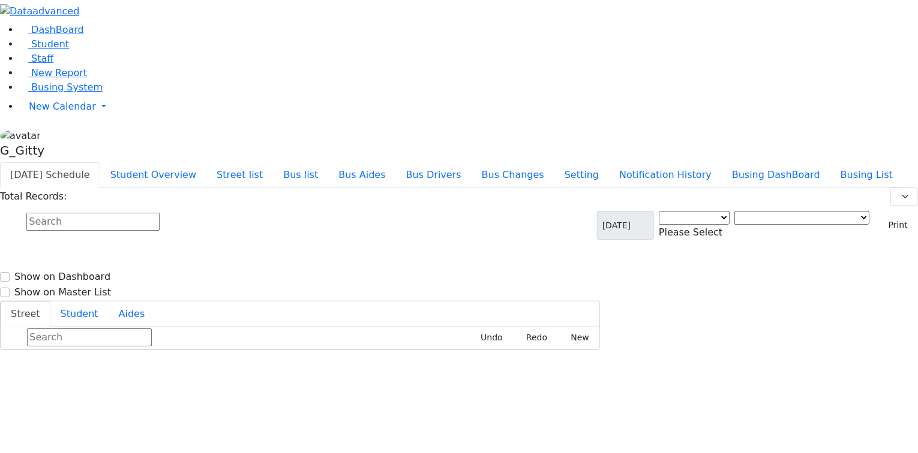
select select "3"
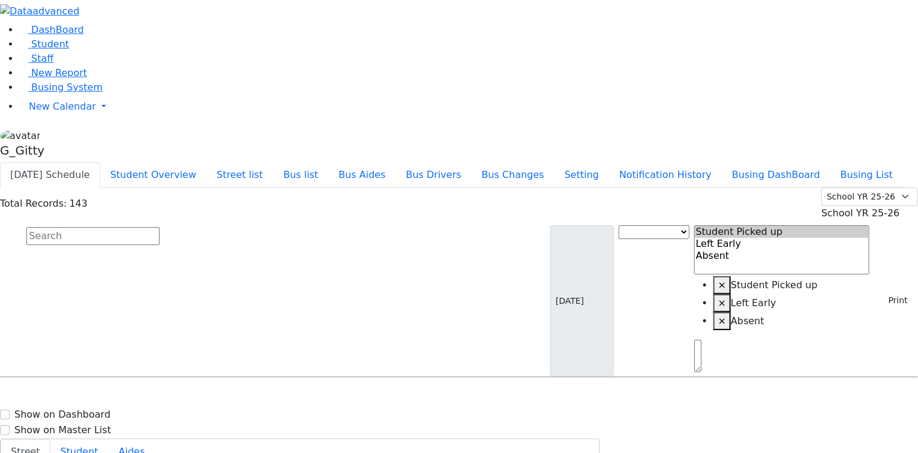
drag, startPoint x: 321, startPoint y: 102, endPoint x: 380, endPoint y: 120, distance: 62.0
click at [160, 227] on input "text" at bounding box center [92, 236] width 133 height 18
click at [40, 93] on link "Busing System" at bounding box center [60, 87] width 83 height 11
